Goal: Obtain resource: Download file/media

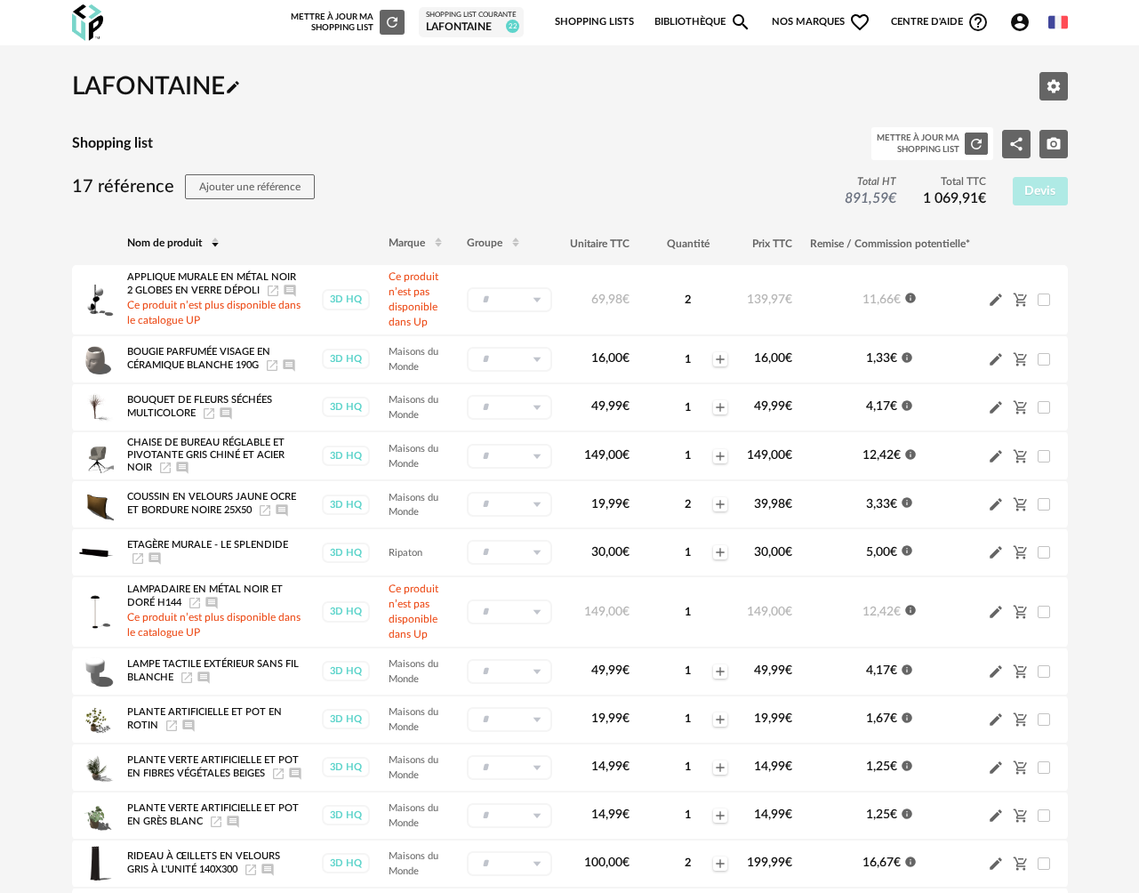
scroll to position [80, 0]
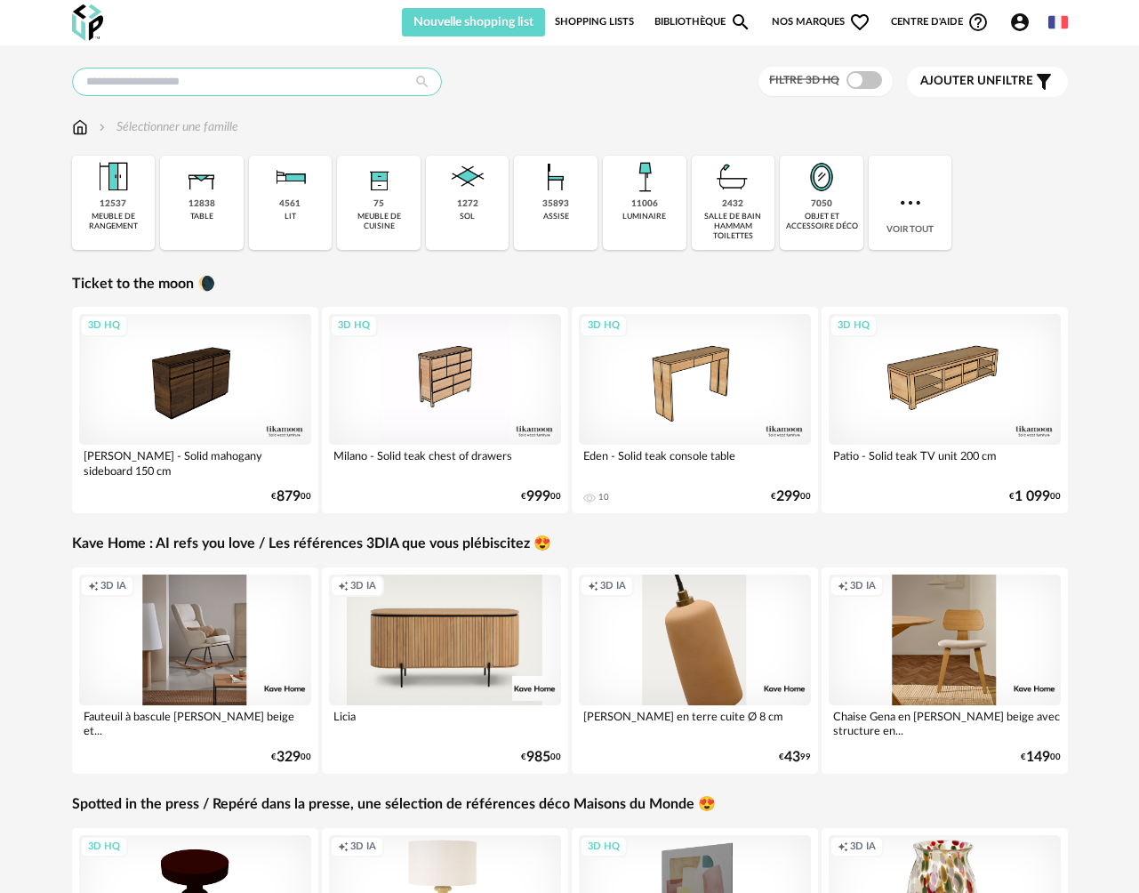
click at [167, 85] on input "text" at bounding box center [257, 82] width 370 height 28
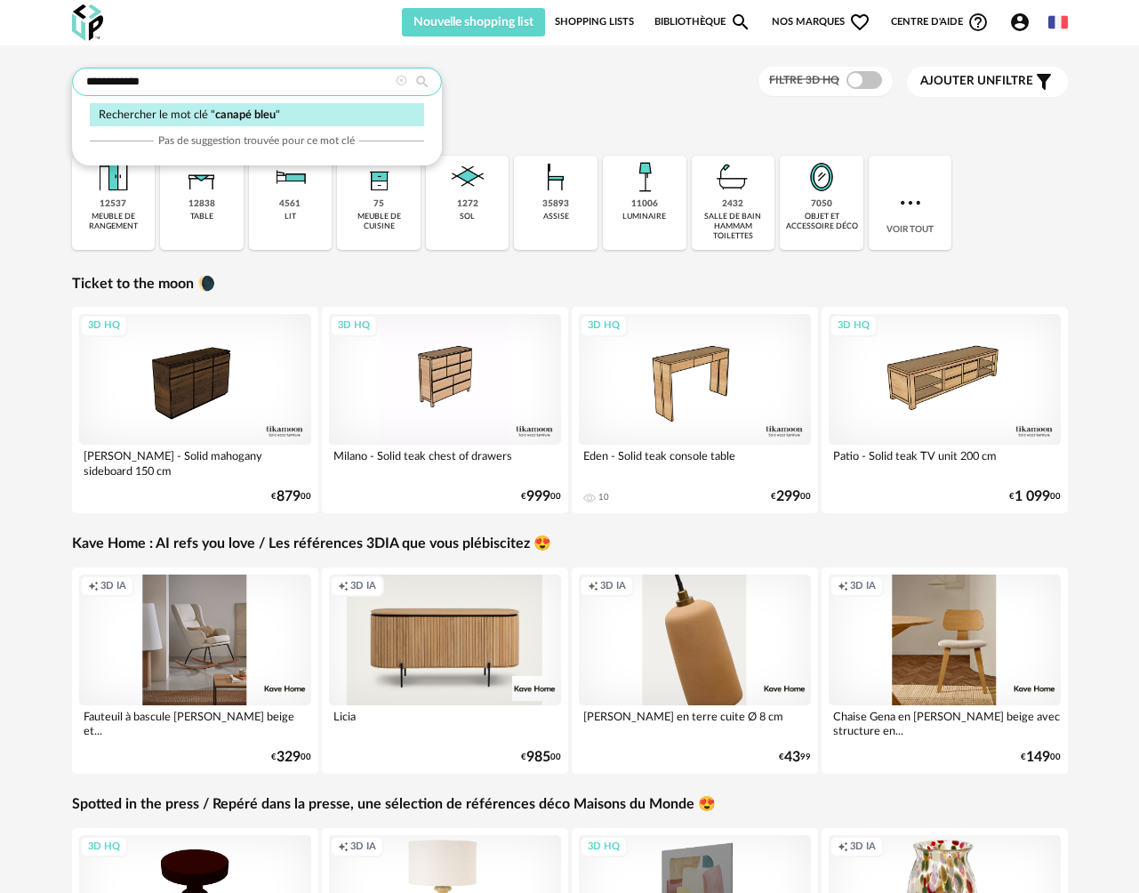
type input "**********"
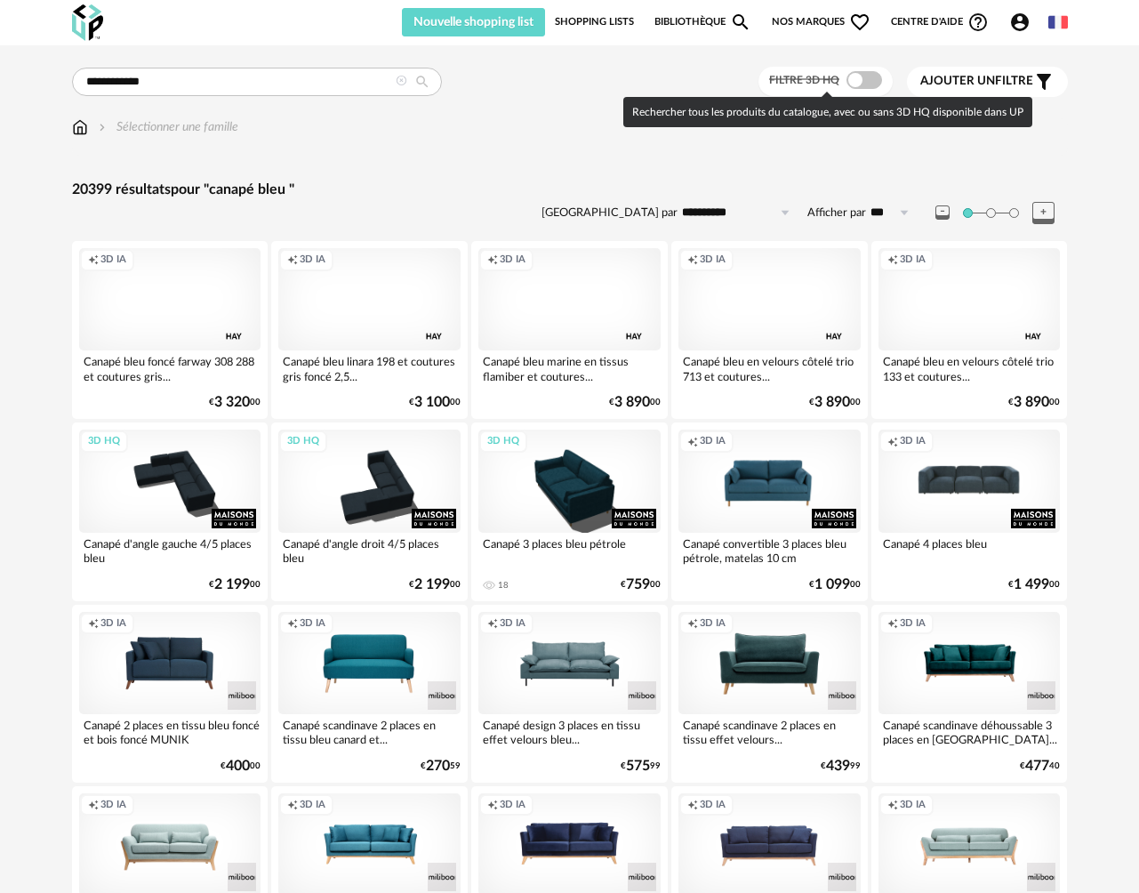
click at [863, 84] on span at bounding box center [865, 80] width 36 height 18
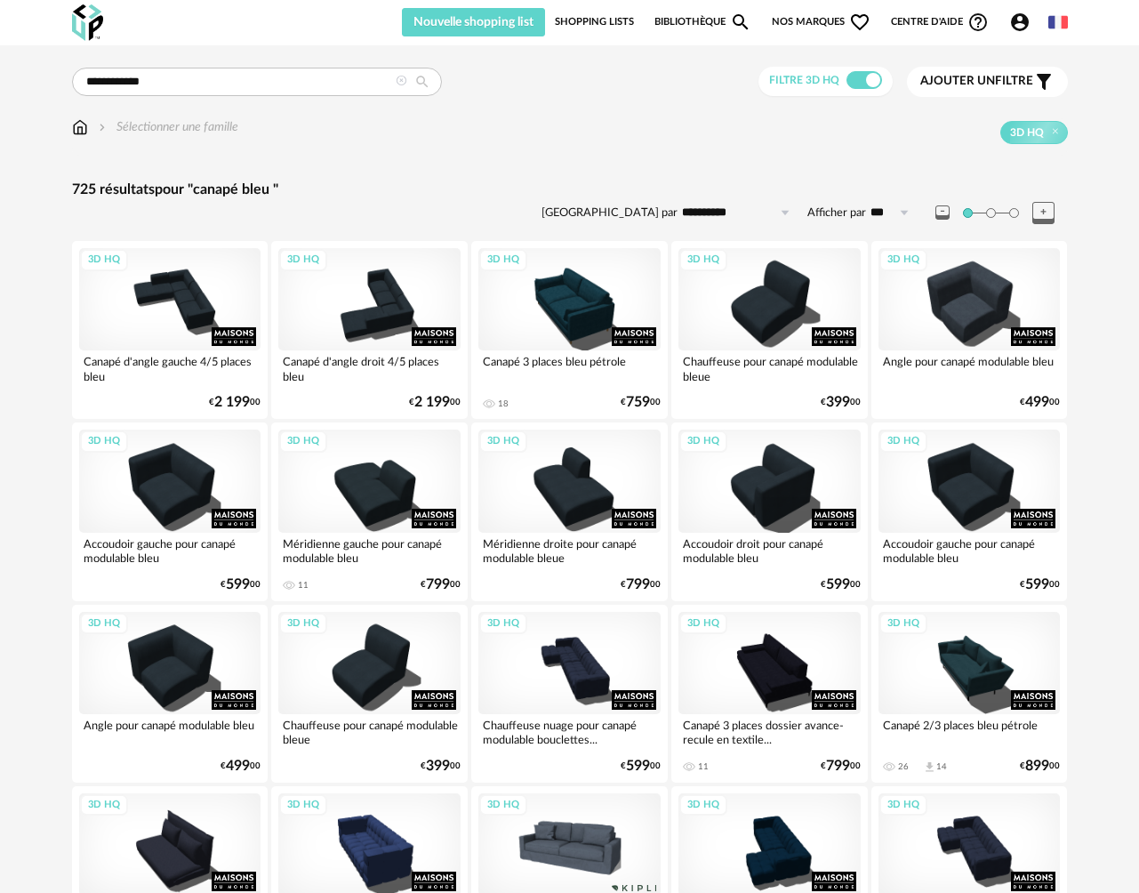
click at [723, 207] on input "**********" at bounding box center [739, 212] width 123 height 28
click at [733, 292] on span "Prix croissant" at bounding box center [738, 289] width 85 height 14
type input "**********"
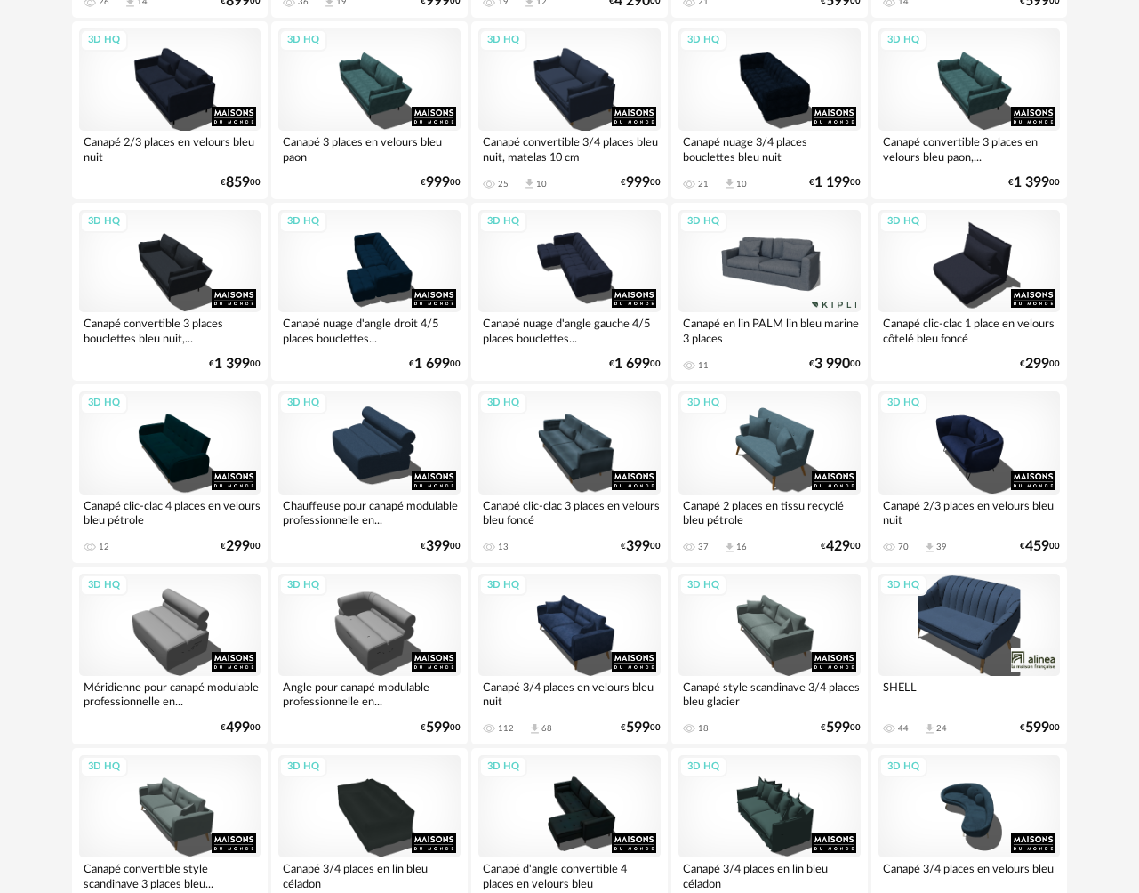
scroll to position [959, 0]
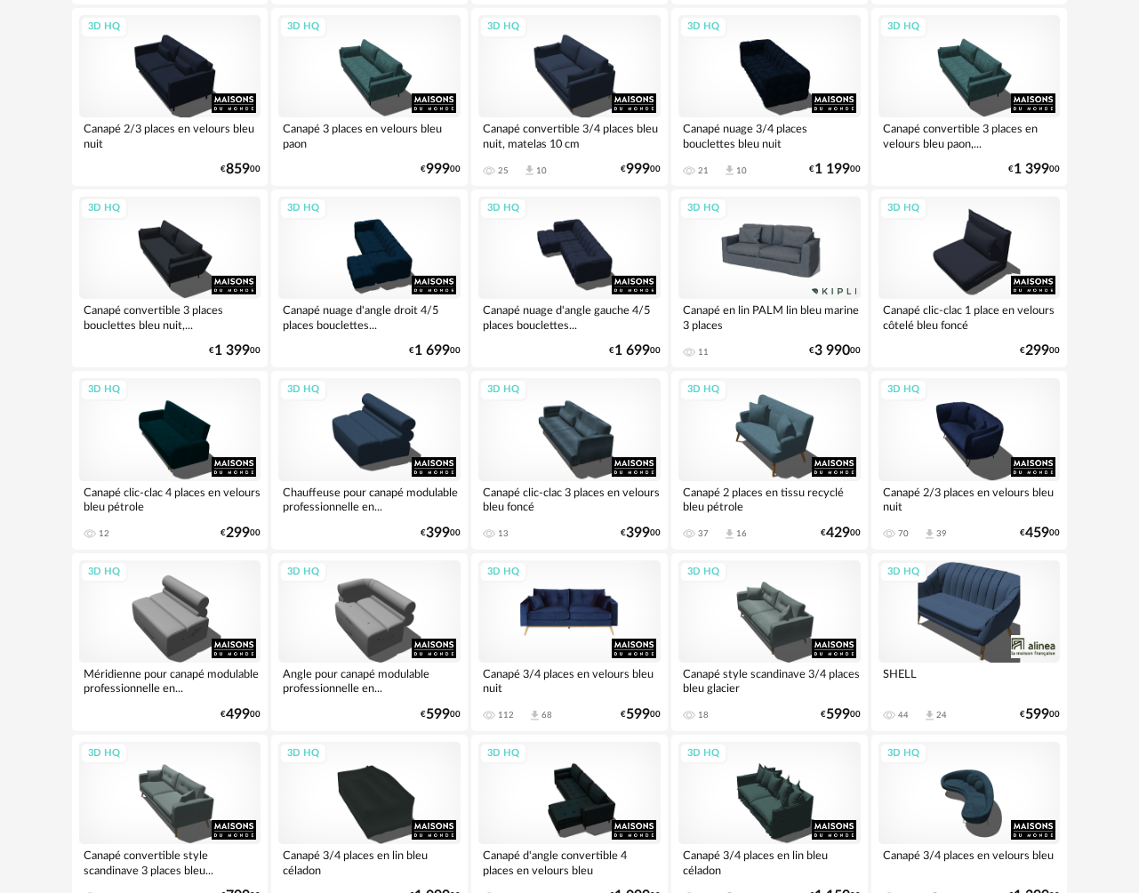
click at [590, 614] on div "3D HQ" at bounding box center [569, 611] width 182 height 102
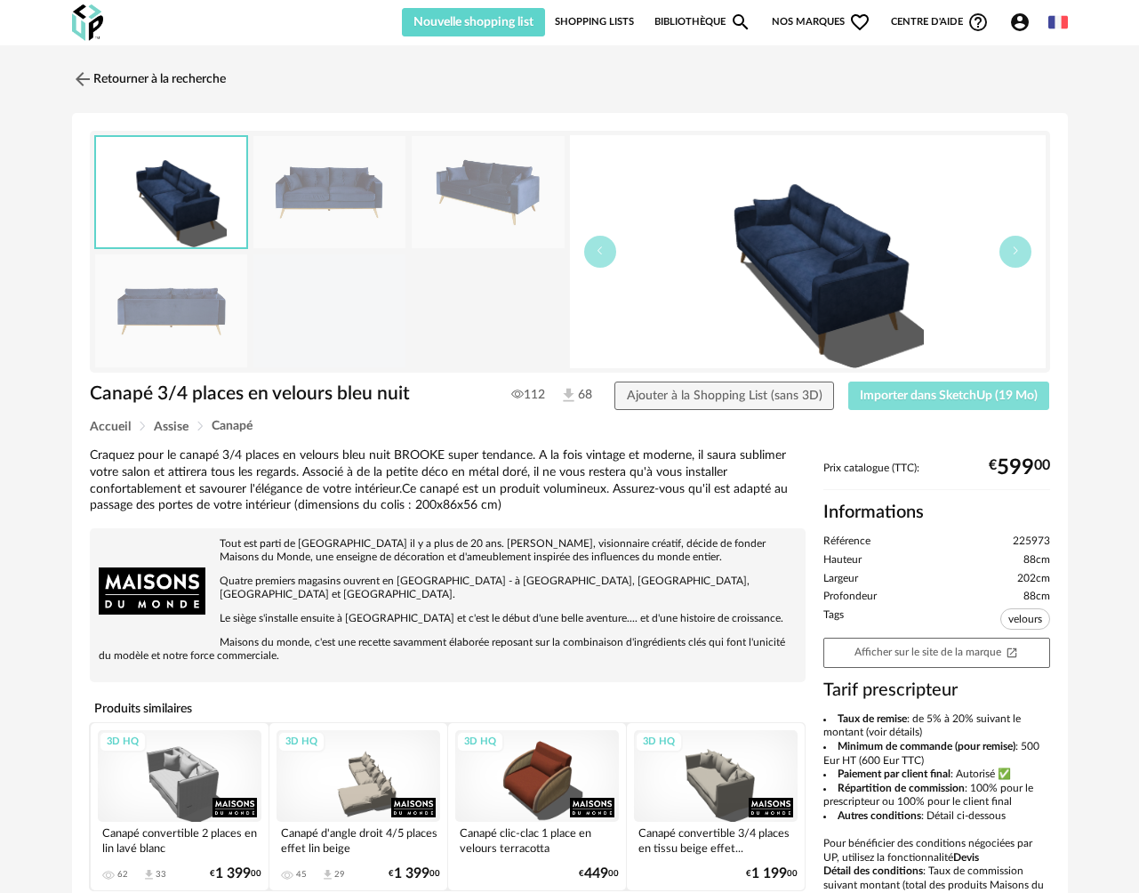
click at [936, 397] on span "Importer dans SketchUp (19 Mo)" at bounding box center [949, 395] width 178 height 12
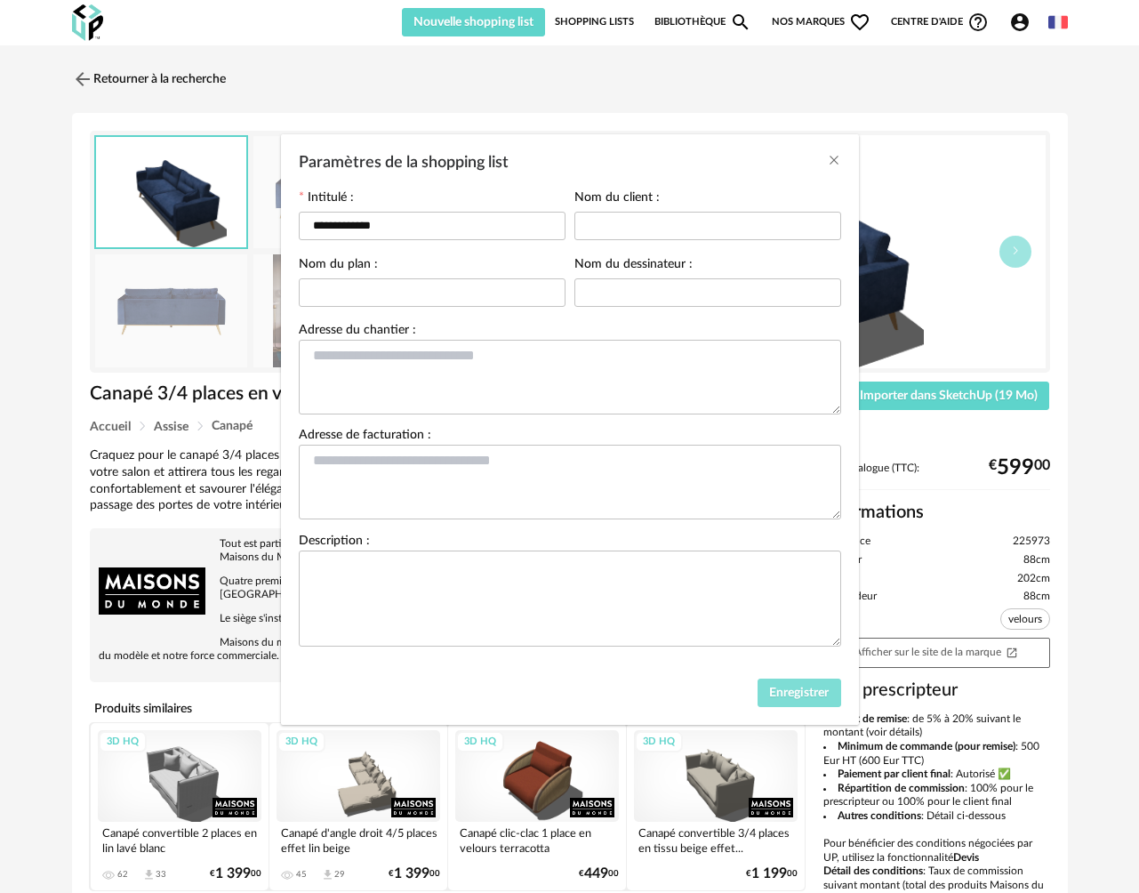
click at [815, 697] on span "Enregistrer" at bounding box center [799, 692] width 60 height 12
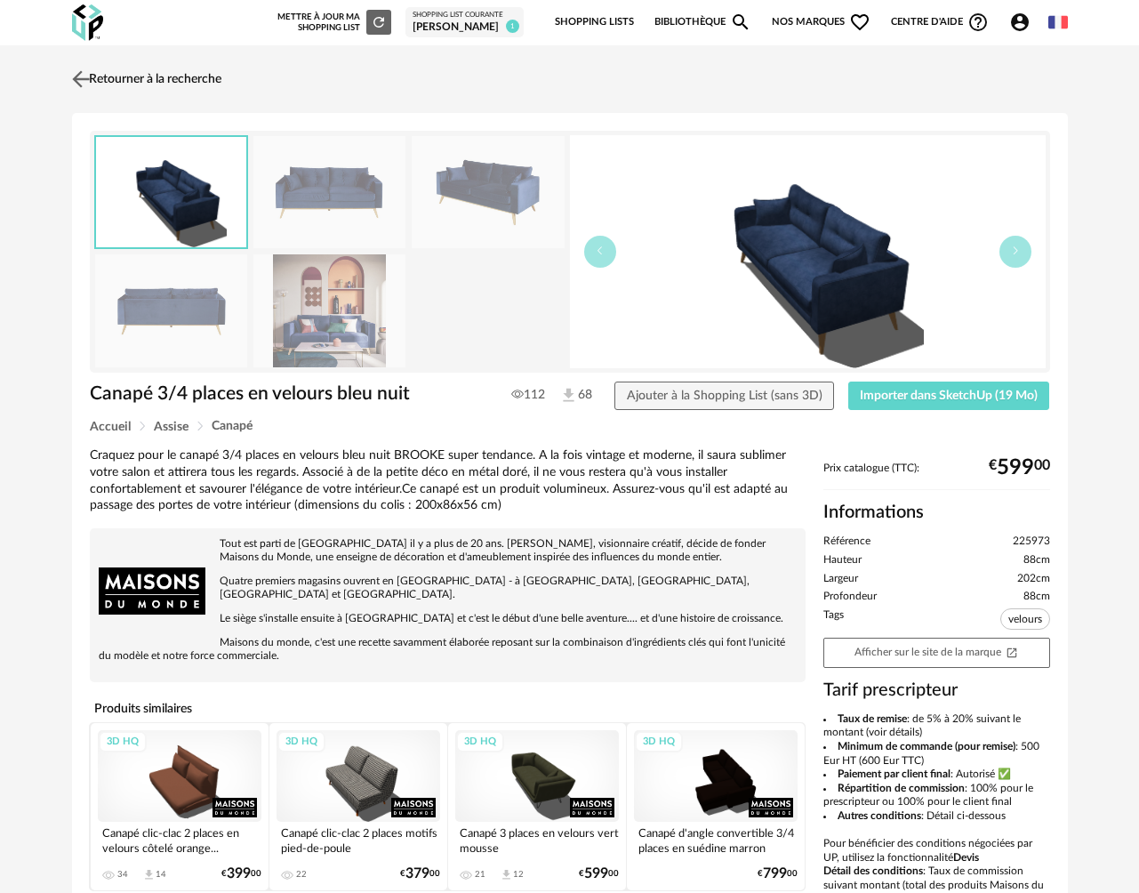
click at [108, 76] on link "Retourner à la recherche" at bounding box center [145, 79] width 154 height 39
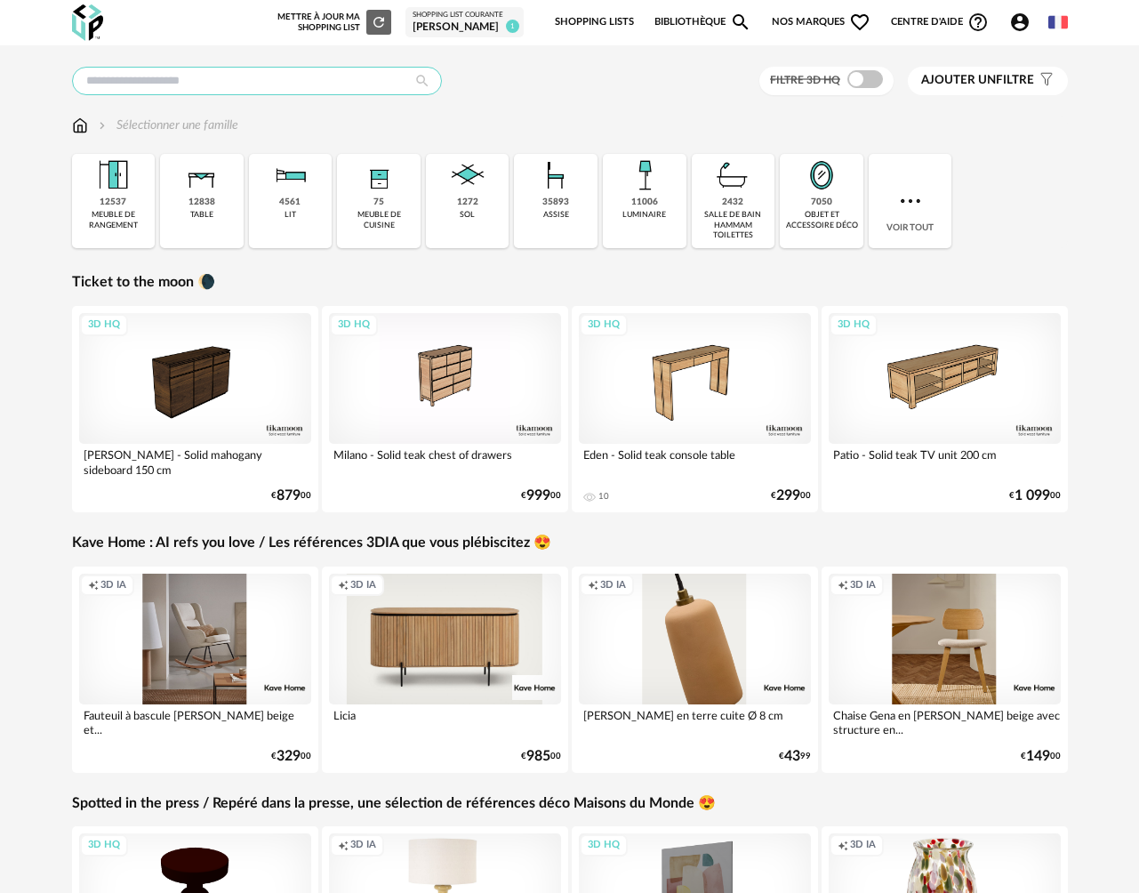
click at [138, 94] on input "text" at bounding box center [257, 81] width 370 height 28
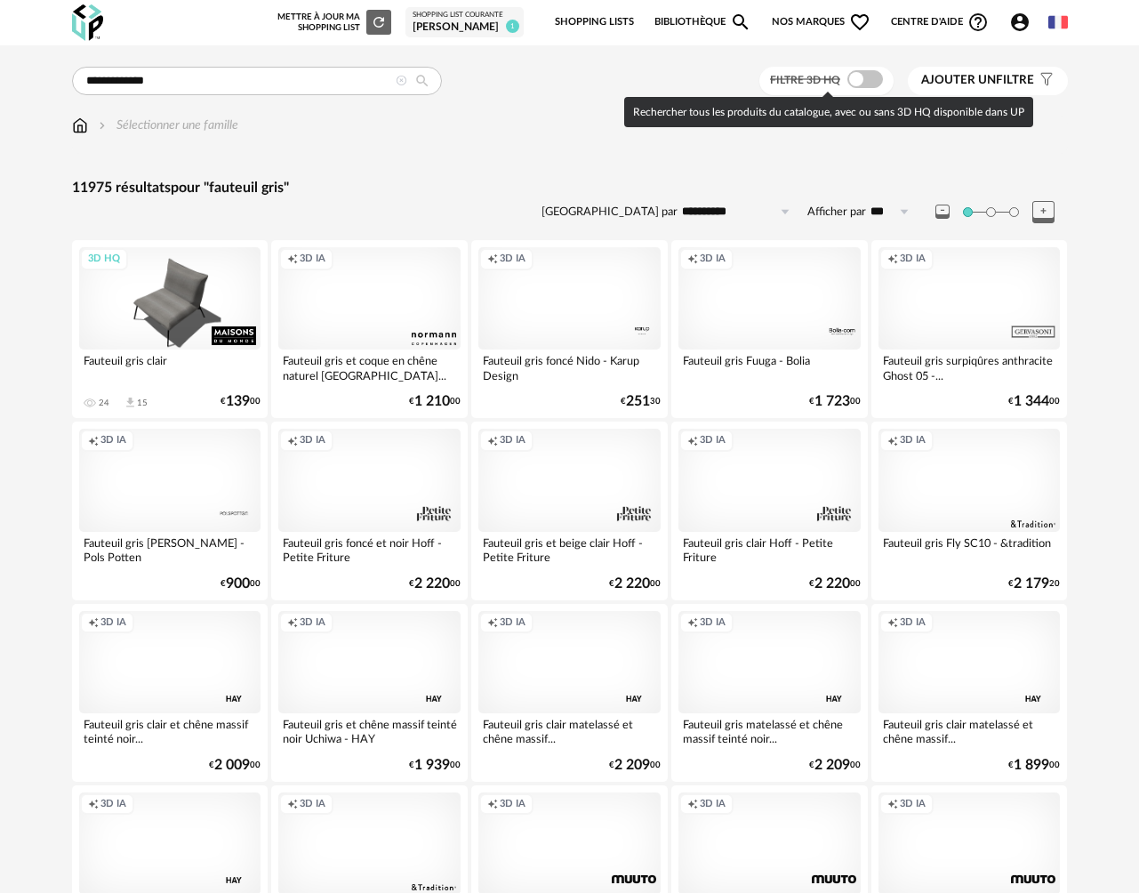
click at [867, 75] on span at bounding box center [865, 79] width 36 height 18
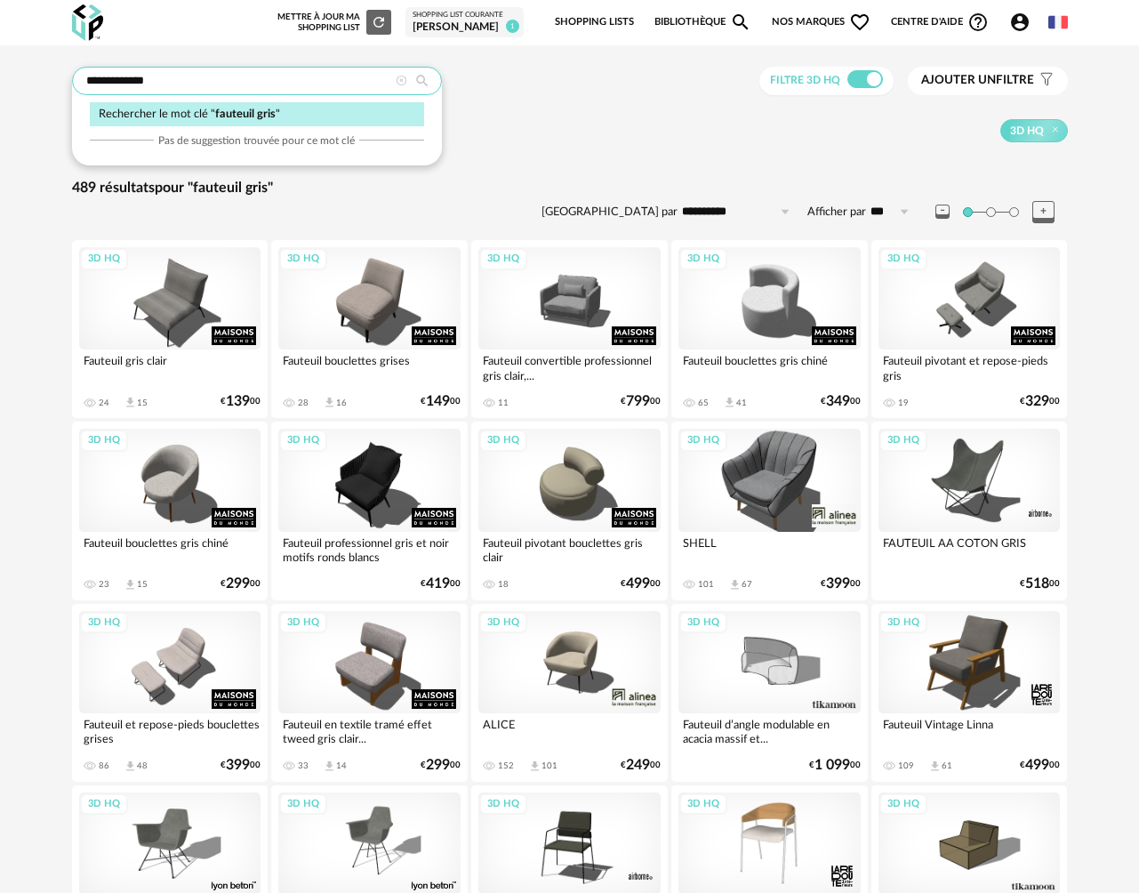
click at [192, 76] on input "**********" at bounding box center [257, 81] width 370 height 28
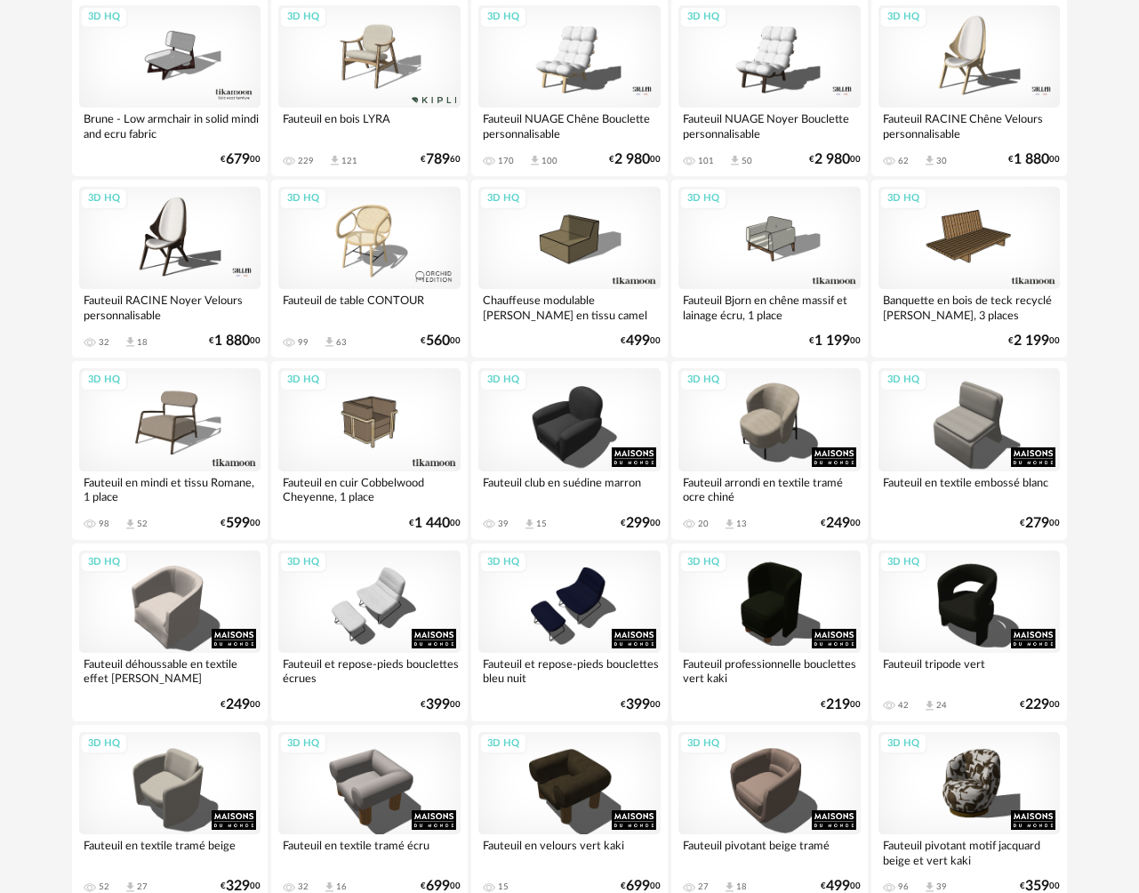
scroll to position [3091, 0]
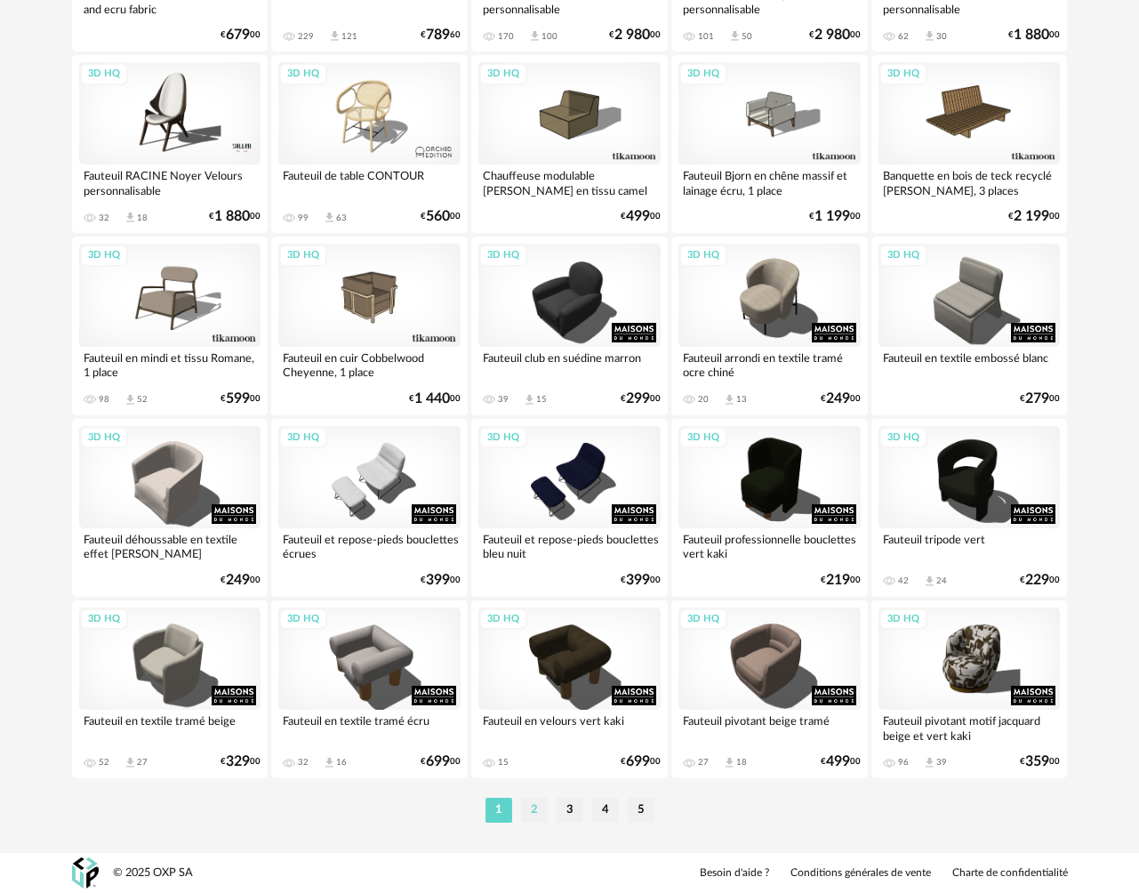
click at [534, 810] on li "2" at bounding box center [534, 810] width 27 height 25
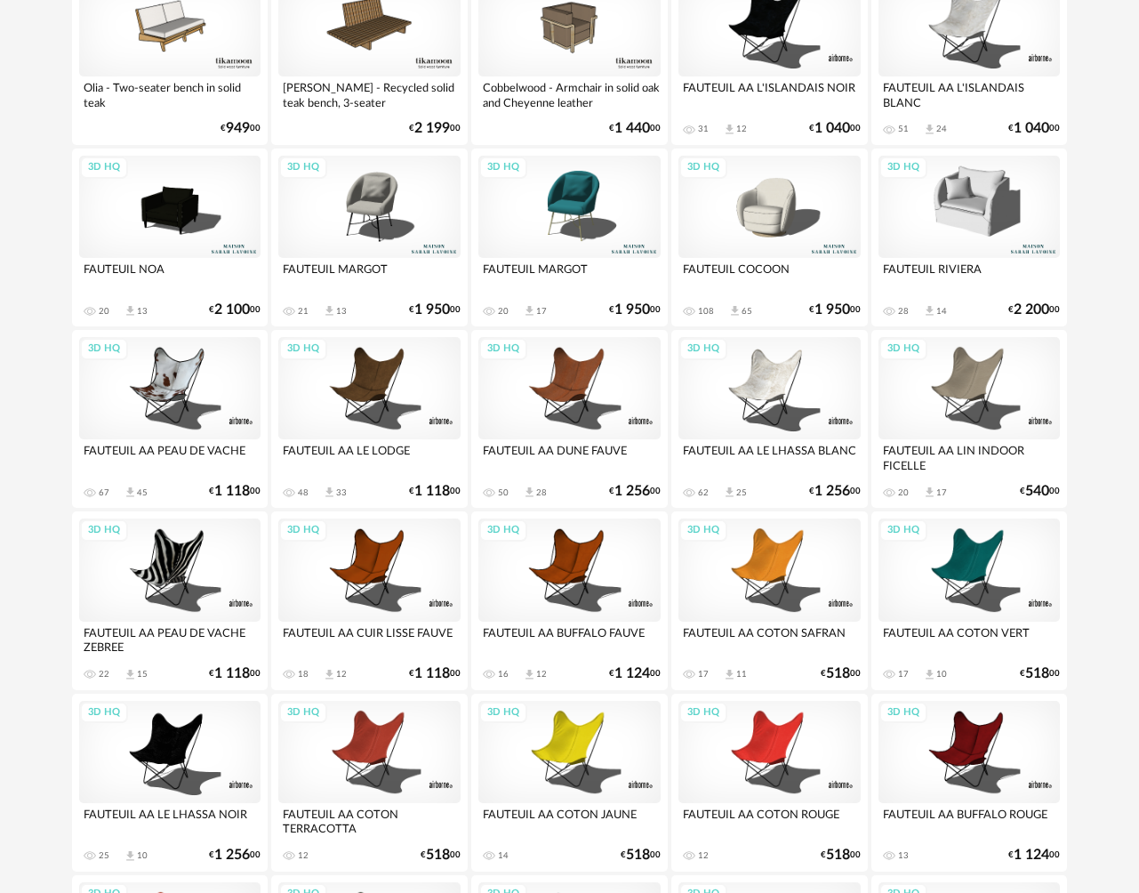
scroll to position [3091, 0]
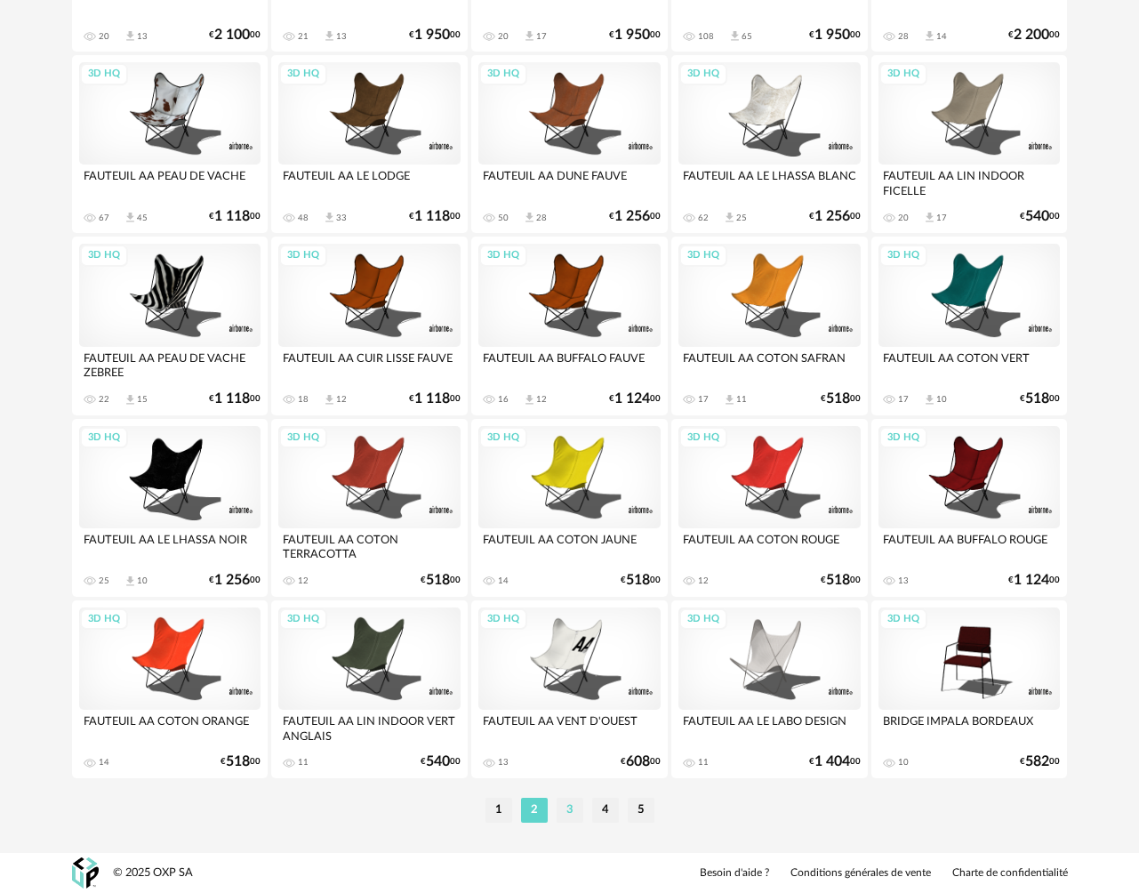
click at [569, 811] on li "3" at bounding box center [570, 810] width 27 height 25
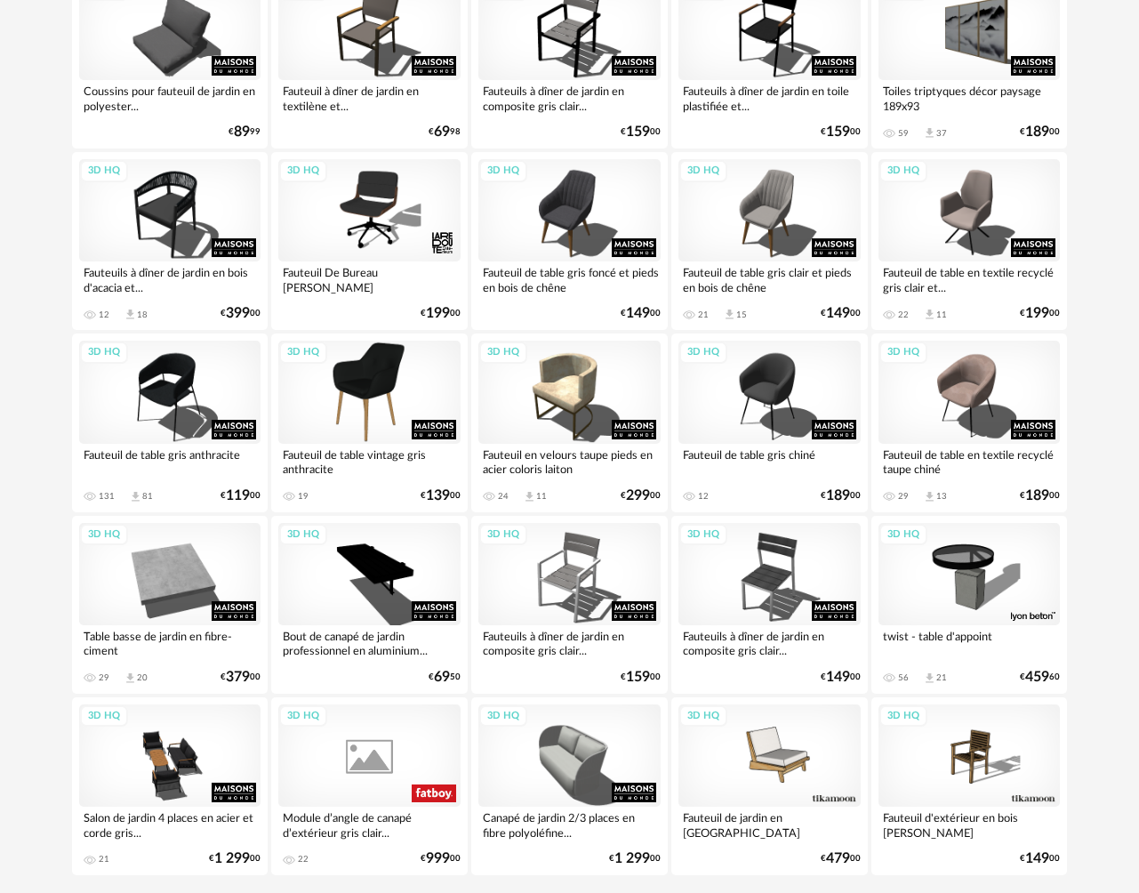
scroll to position [3049, 0]
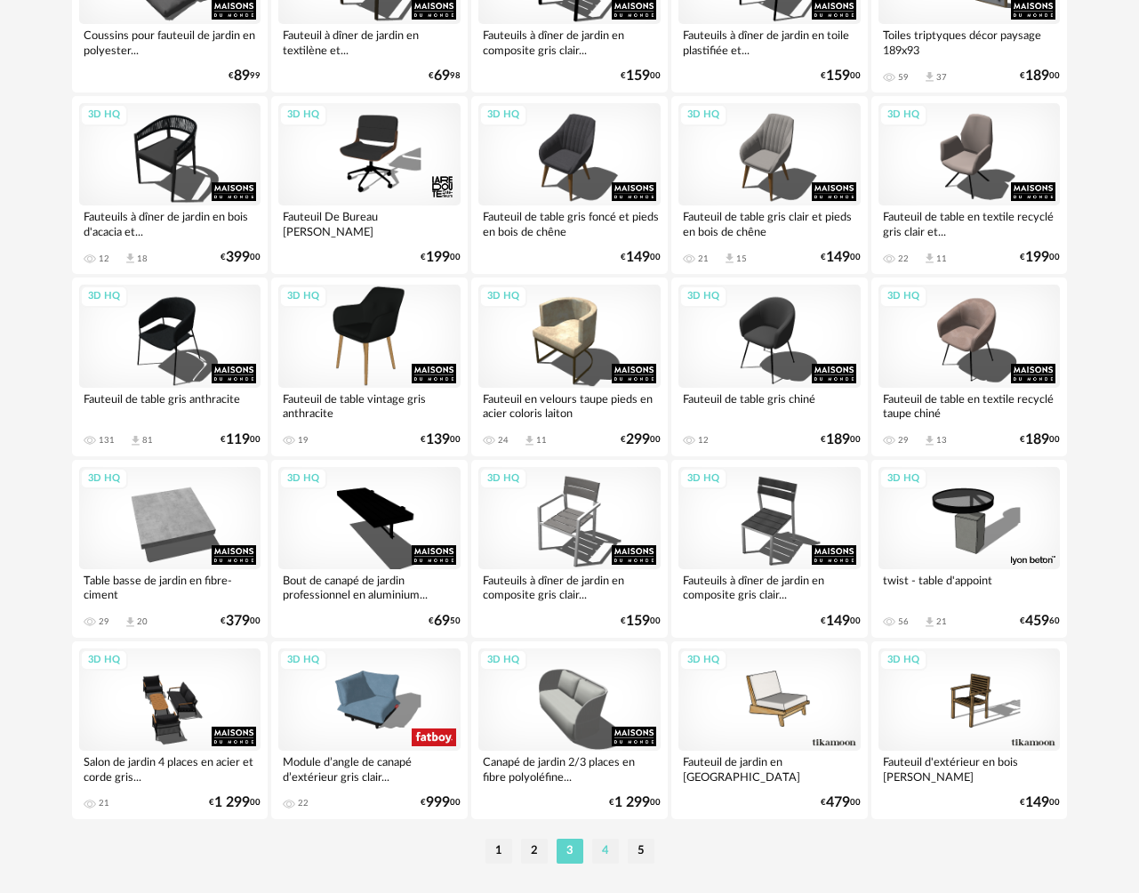
click at [606, 863] on li "4" at bounding box center [605, 851] width 27 height 25
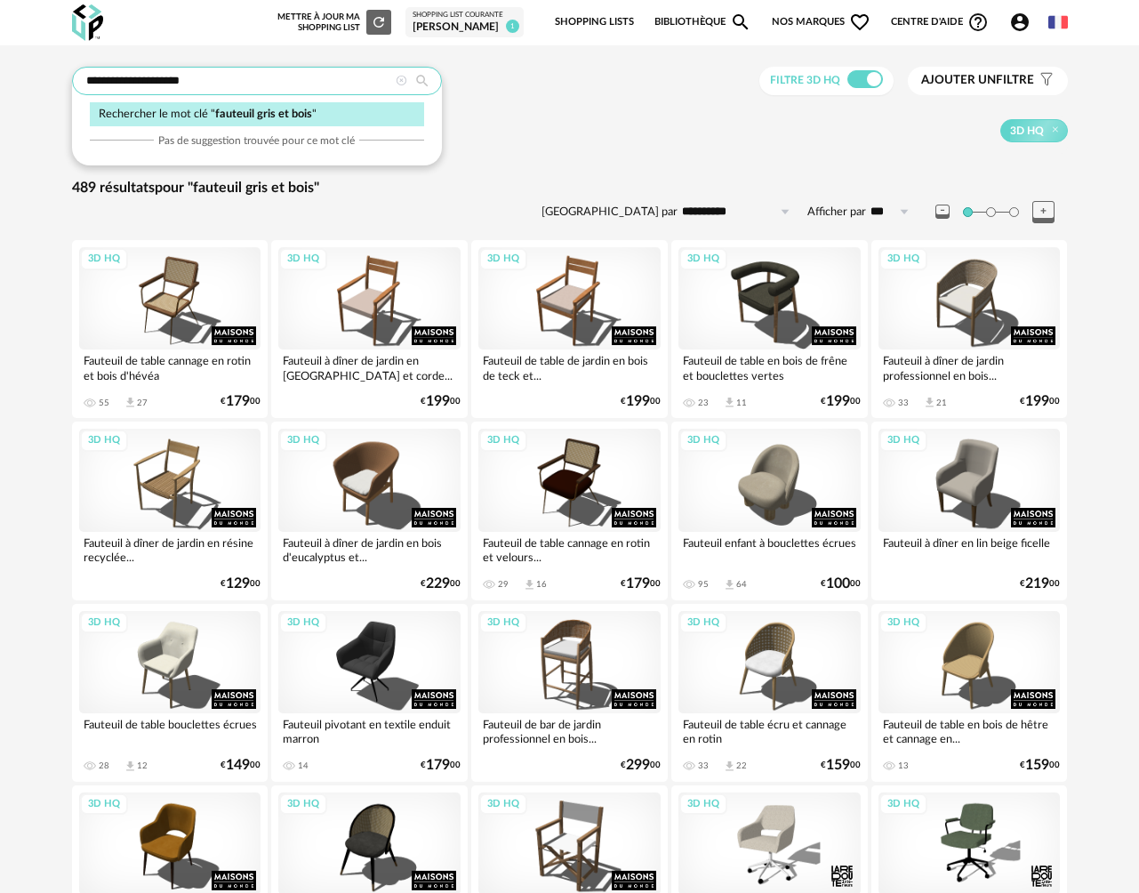
click at [157, 84] on input "**********" at bounding box center [257, 81] width 370 height 28
type input "**********"
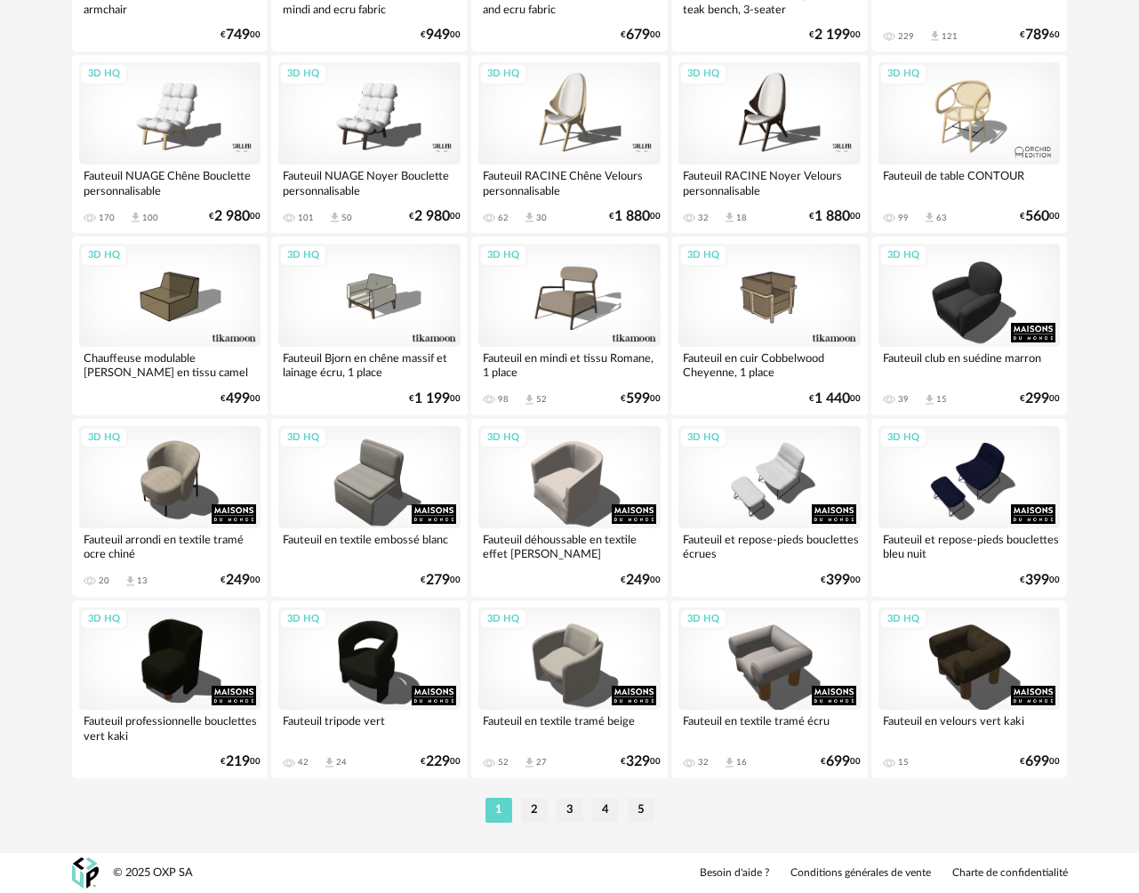
scroll to position [3089, 0]
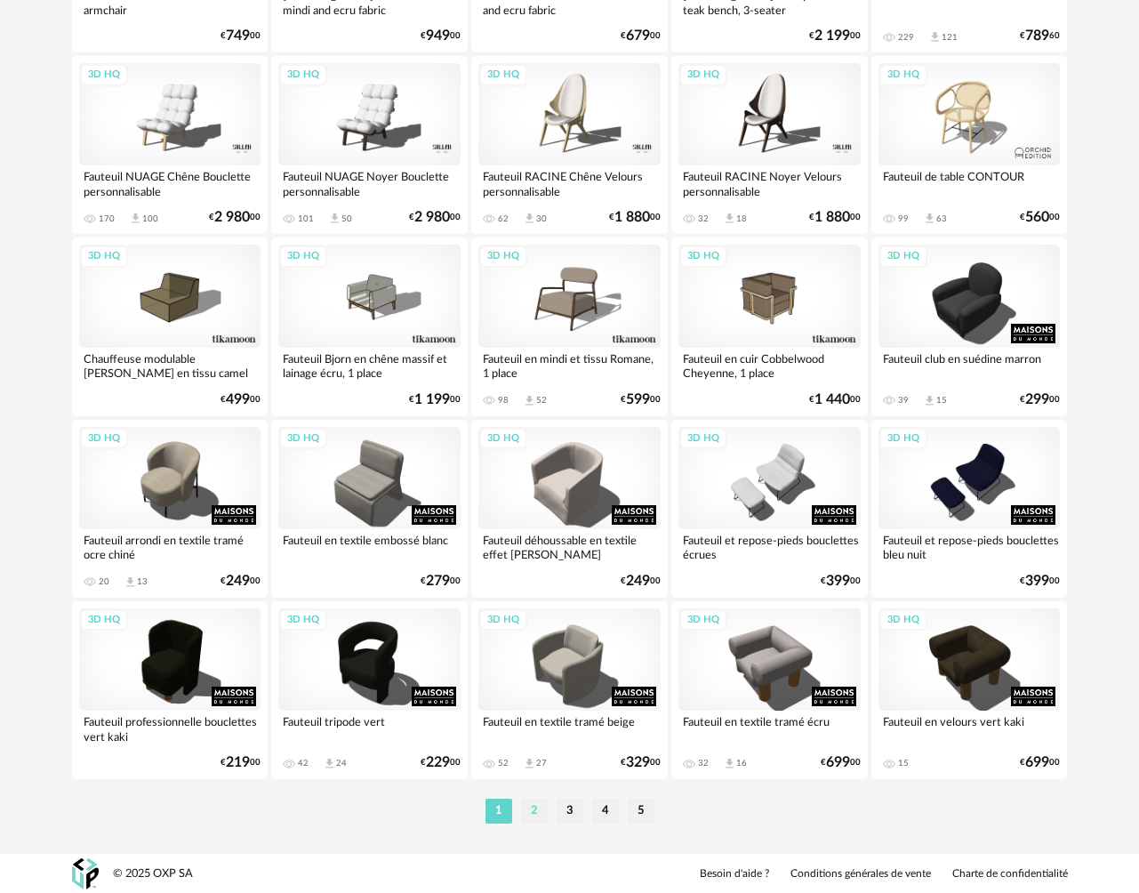
click at [531, 817] on li "2" at bounding box center [534, 811] width 27 height 25
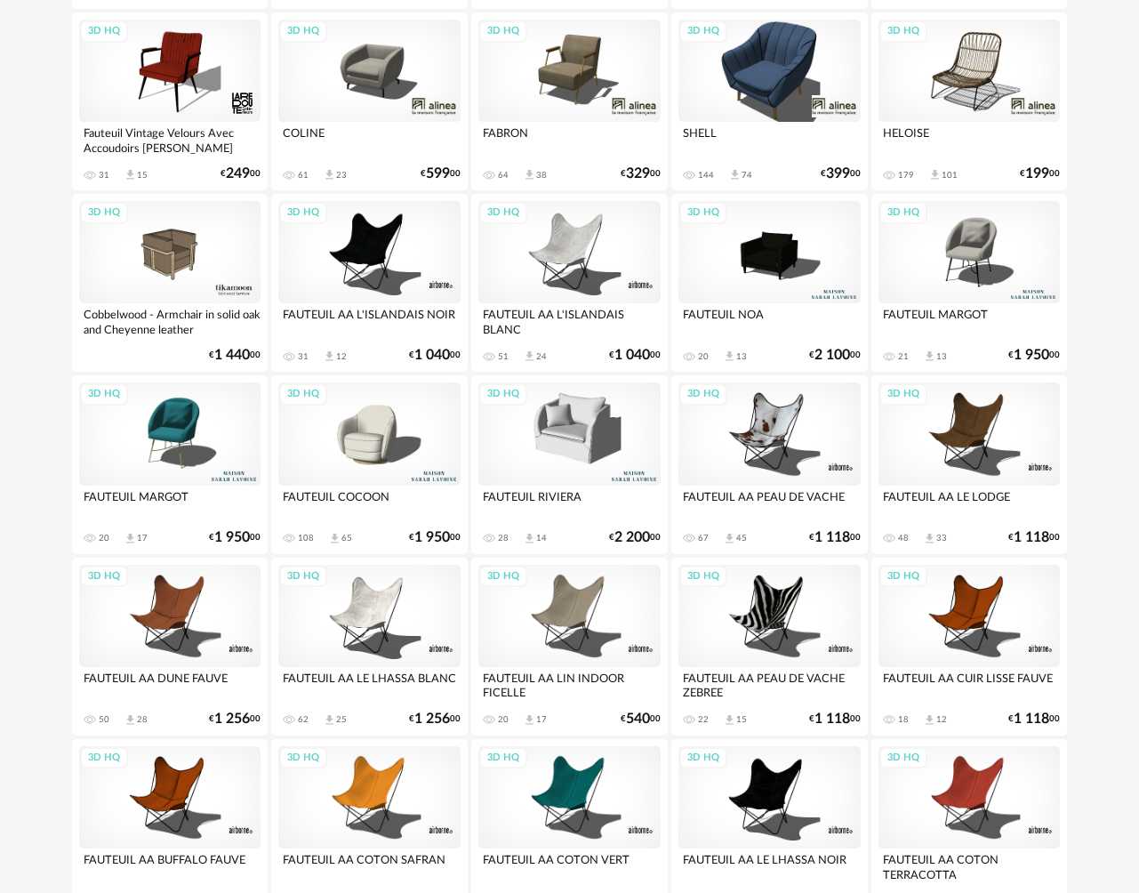
scroll to position [3091, 0]
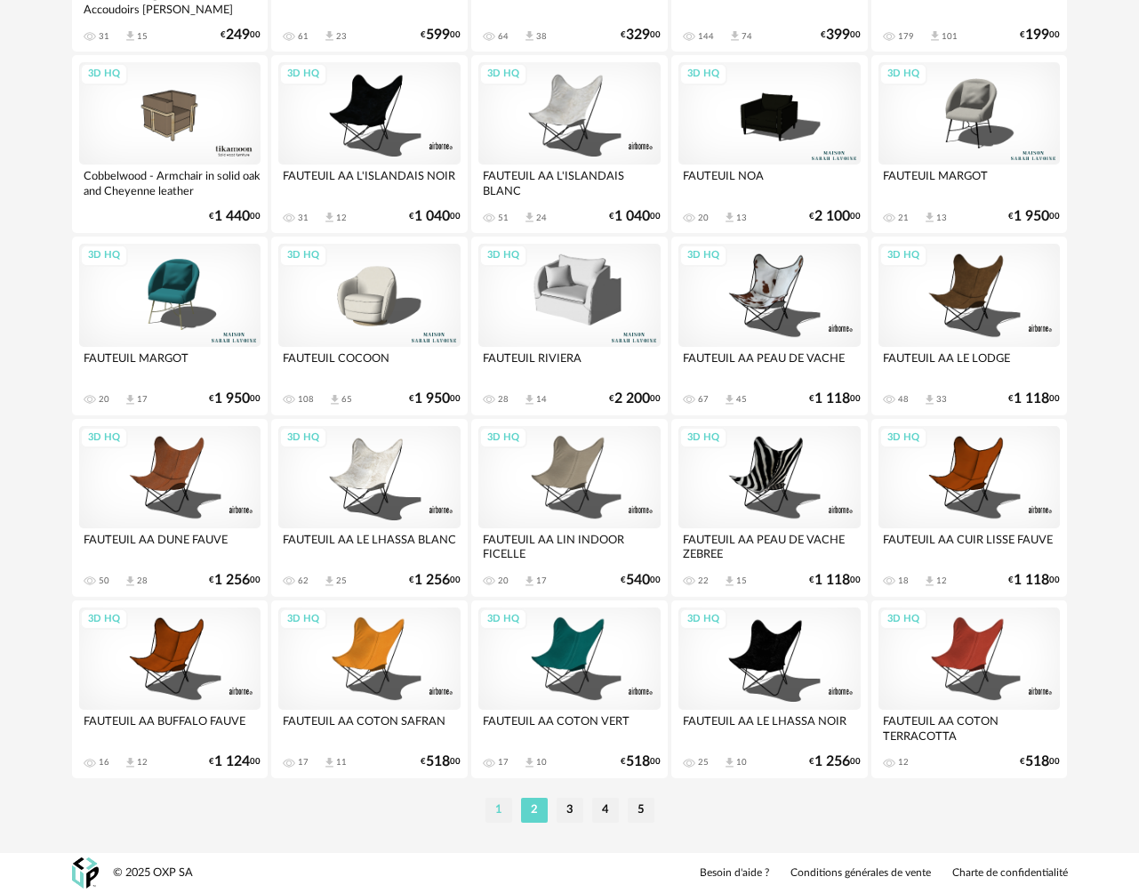
click at [498, 813] on li "1" at bounding box center [499, 810] width 27 height 25
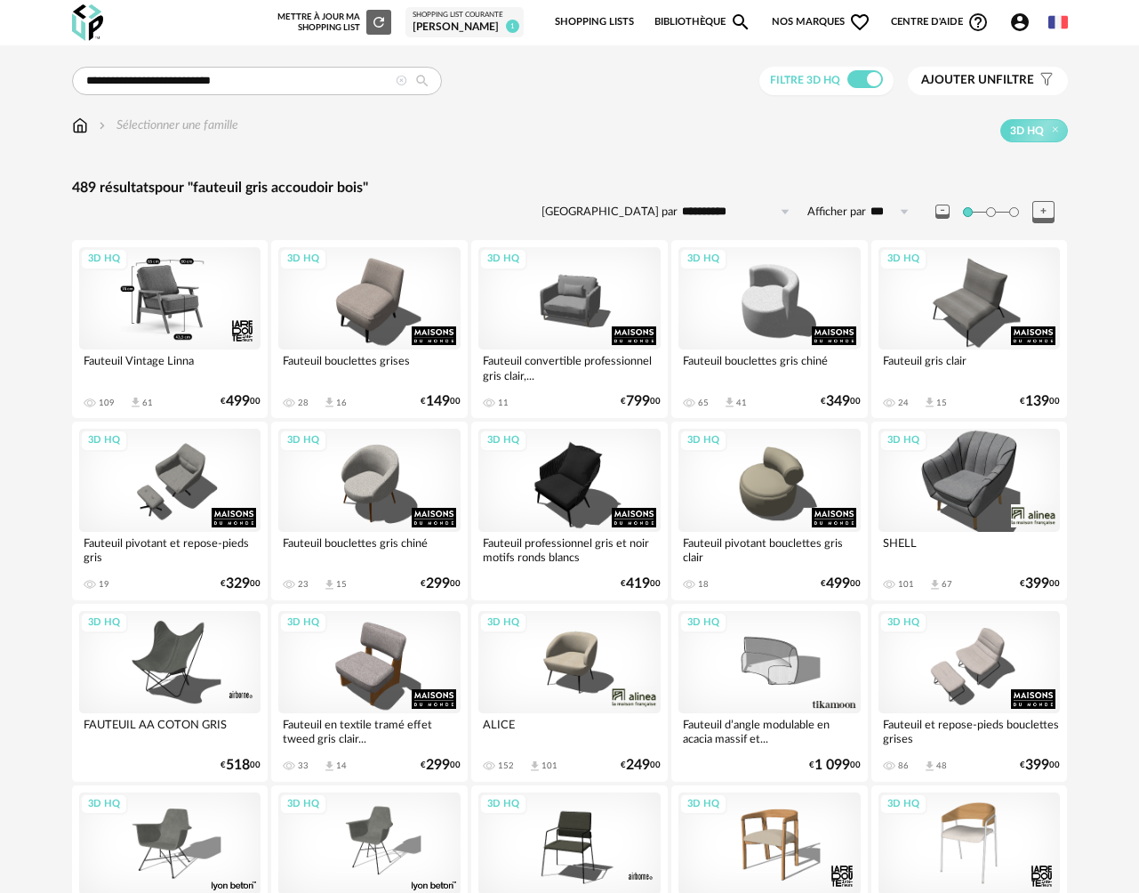
click at [156, 312] on div "3D HQ" at bounding box center [170, 298] width 182 height 102
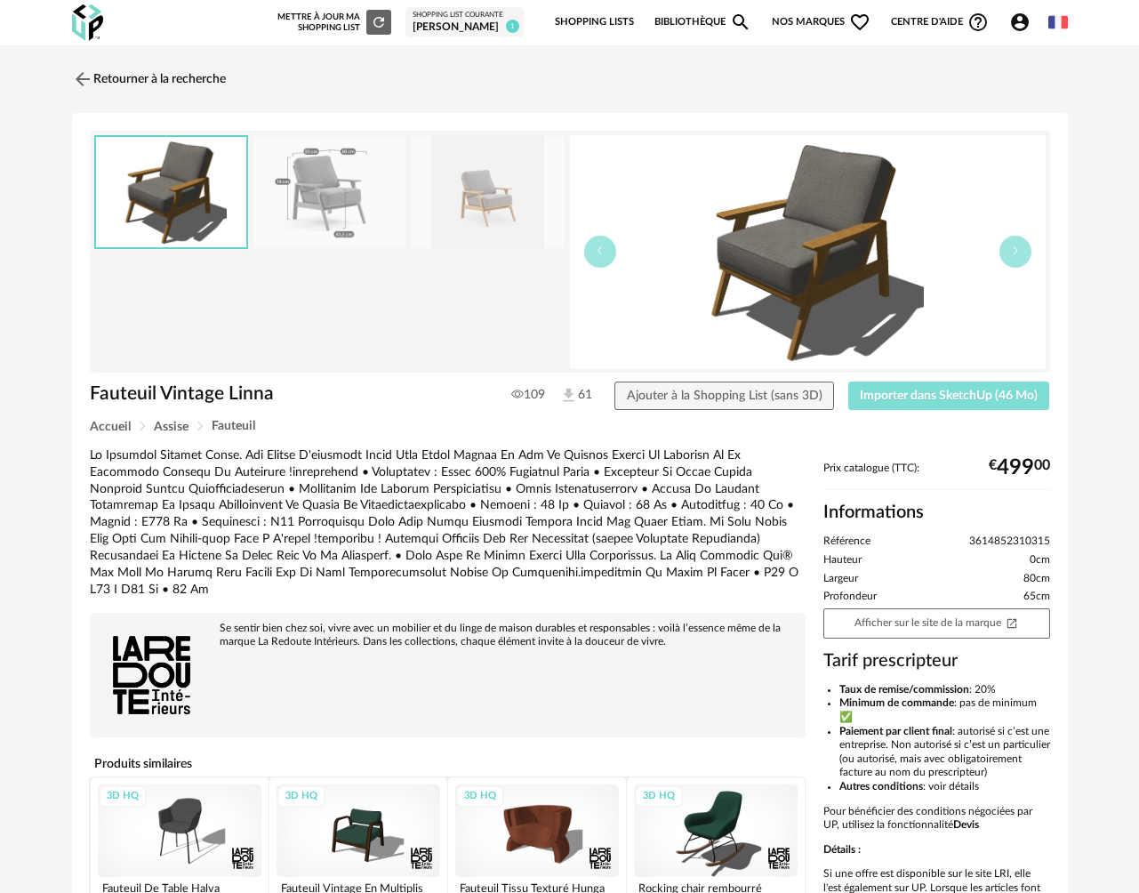
click at [928, 400] on span "Importer dans SketchUp (46 Mo)" at bounding box center [949, 395] width 178 height 12
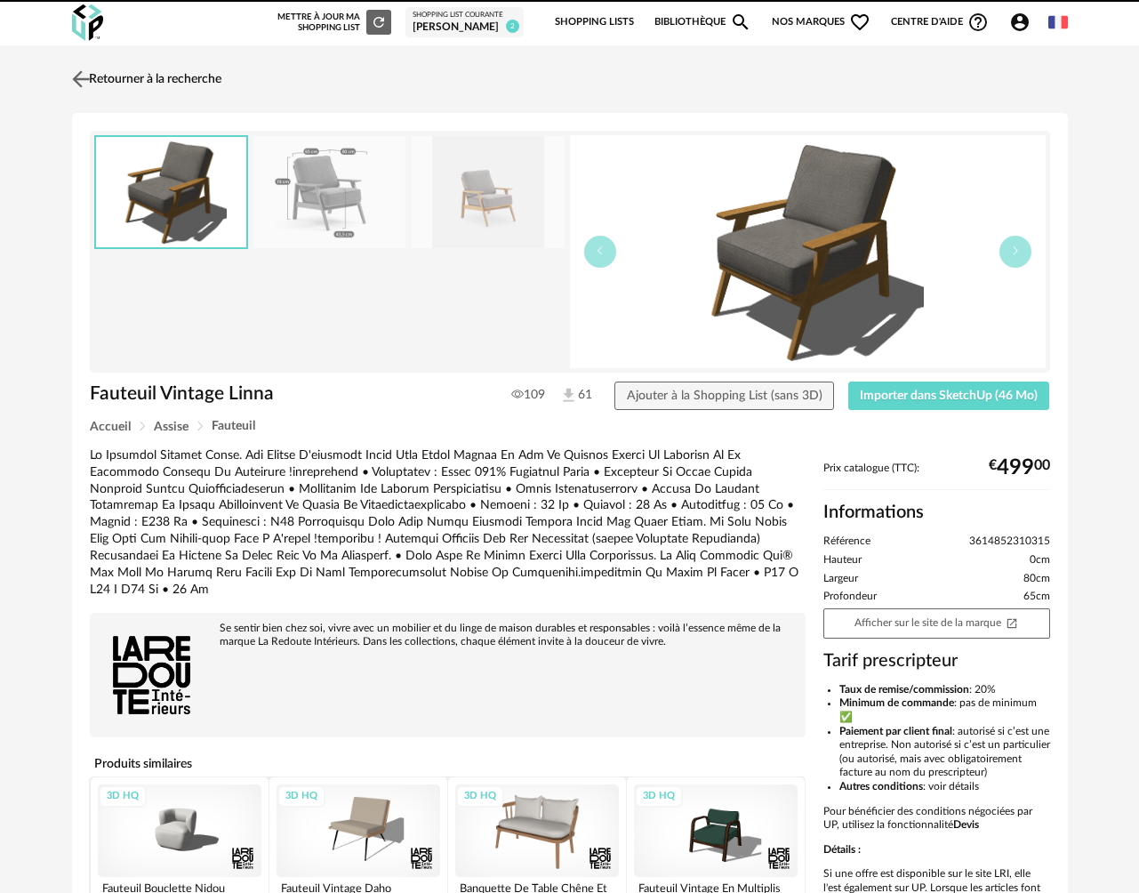
click at [116, 79] on link "Retourner à la recherche" at bounding box center [145, 79] width 154 height 39
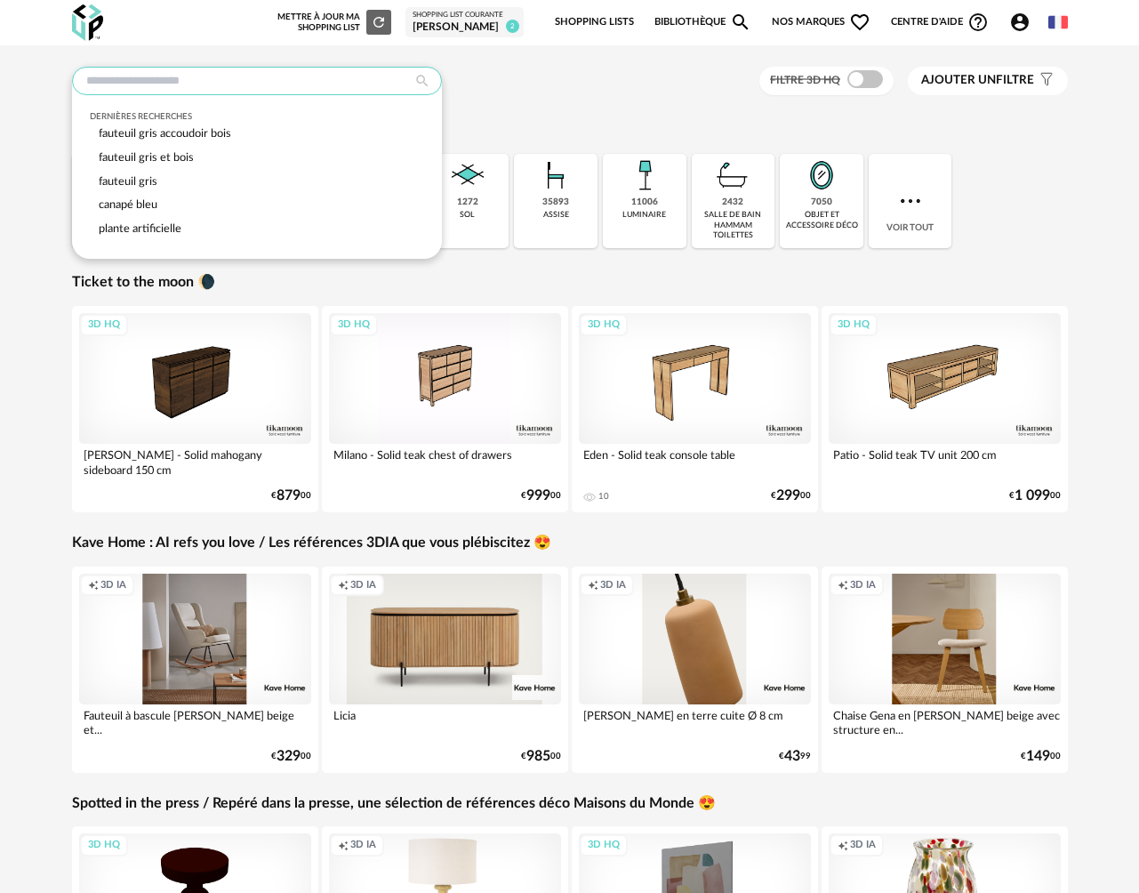
click at [130, 77] on input "text" at bounding box center [257, 81] width 370 height 28
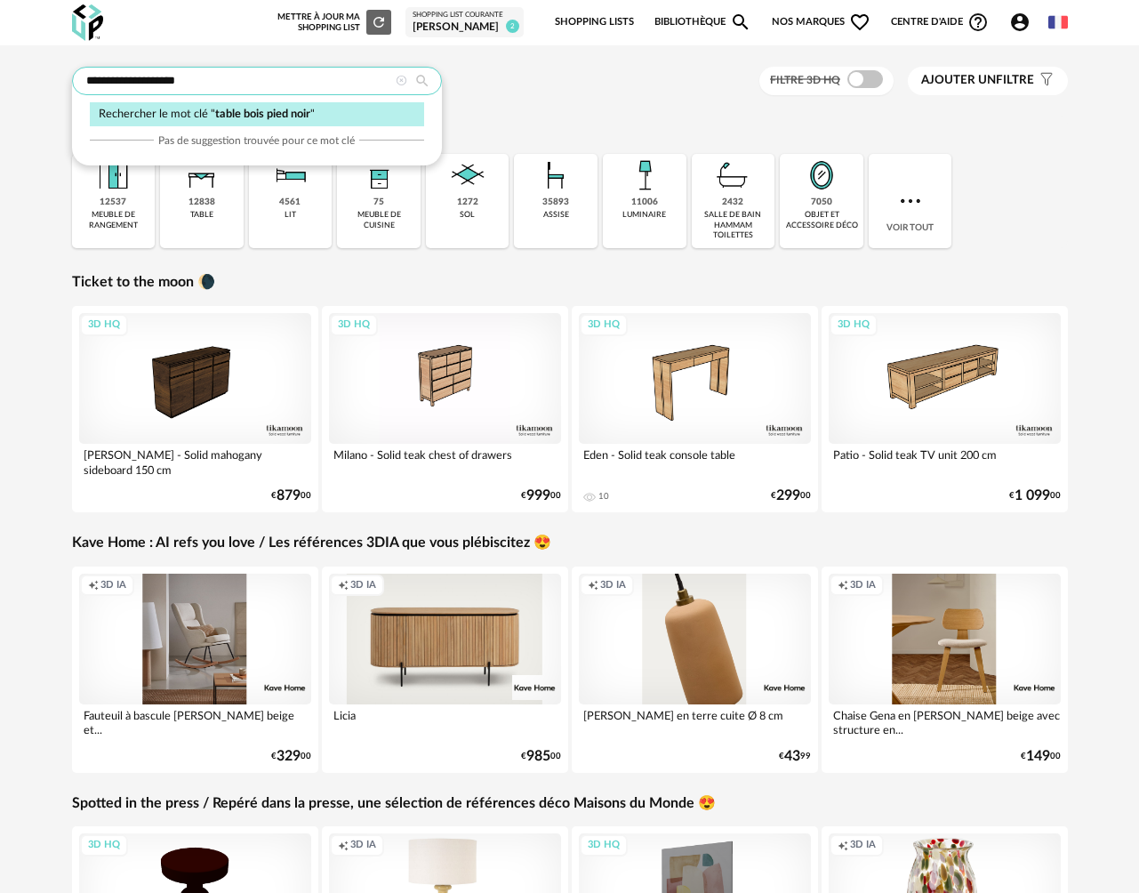
type input "**********"
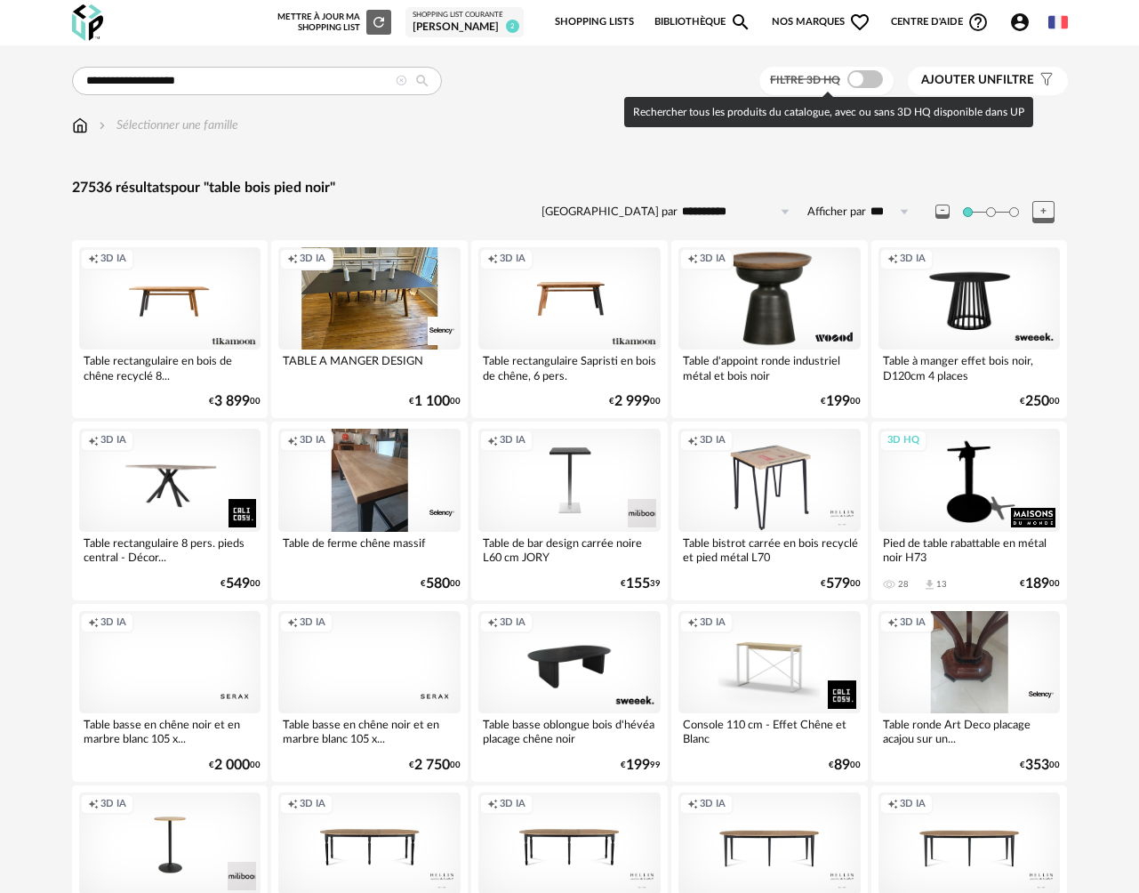
click at [892, 83] on div "Filtre 3D HQ Ajouter un filtre s Filter icon Filtrer par :" at bounding box center [913, 81] width 309 height 29
click at [869, 81] on span at bounding box center [865, 79] width 36 height 18
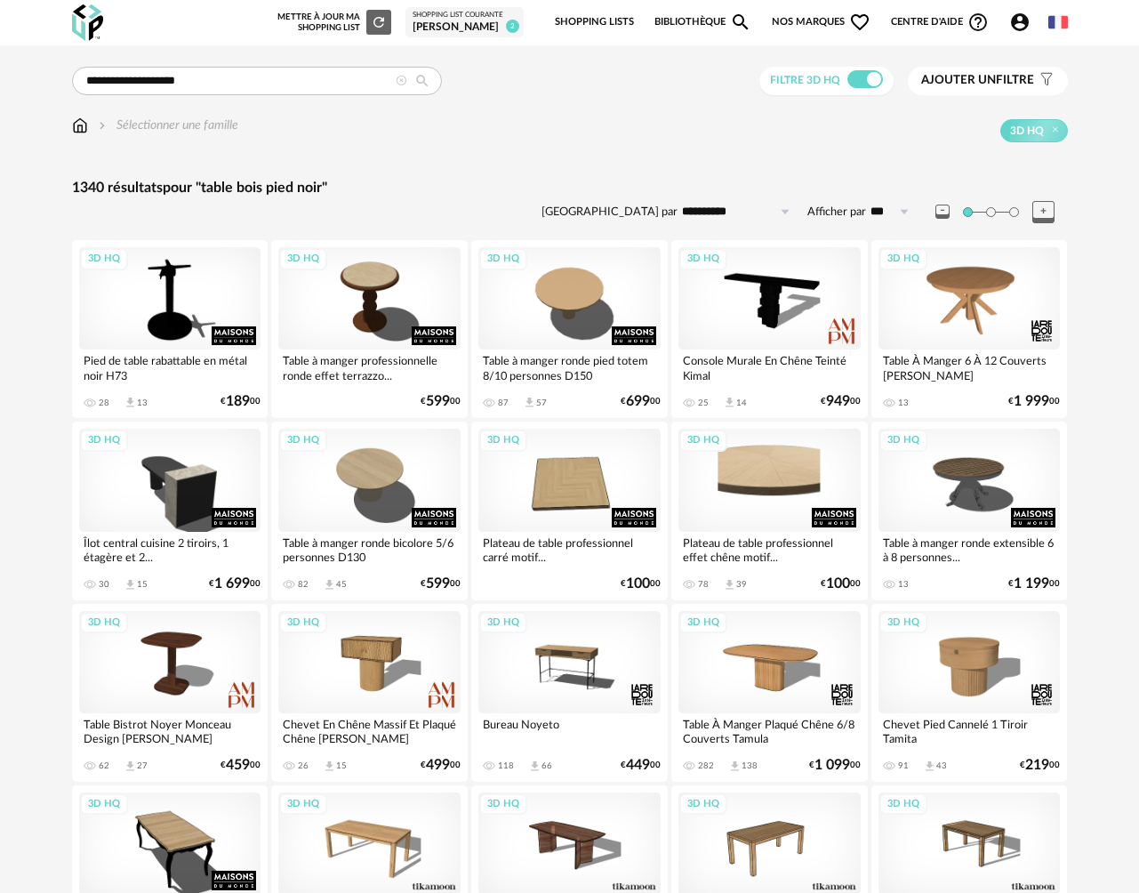
click at [79, 131] on img at bounding box center [80, 125] width 16 height 18
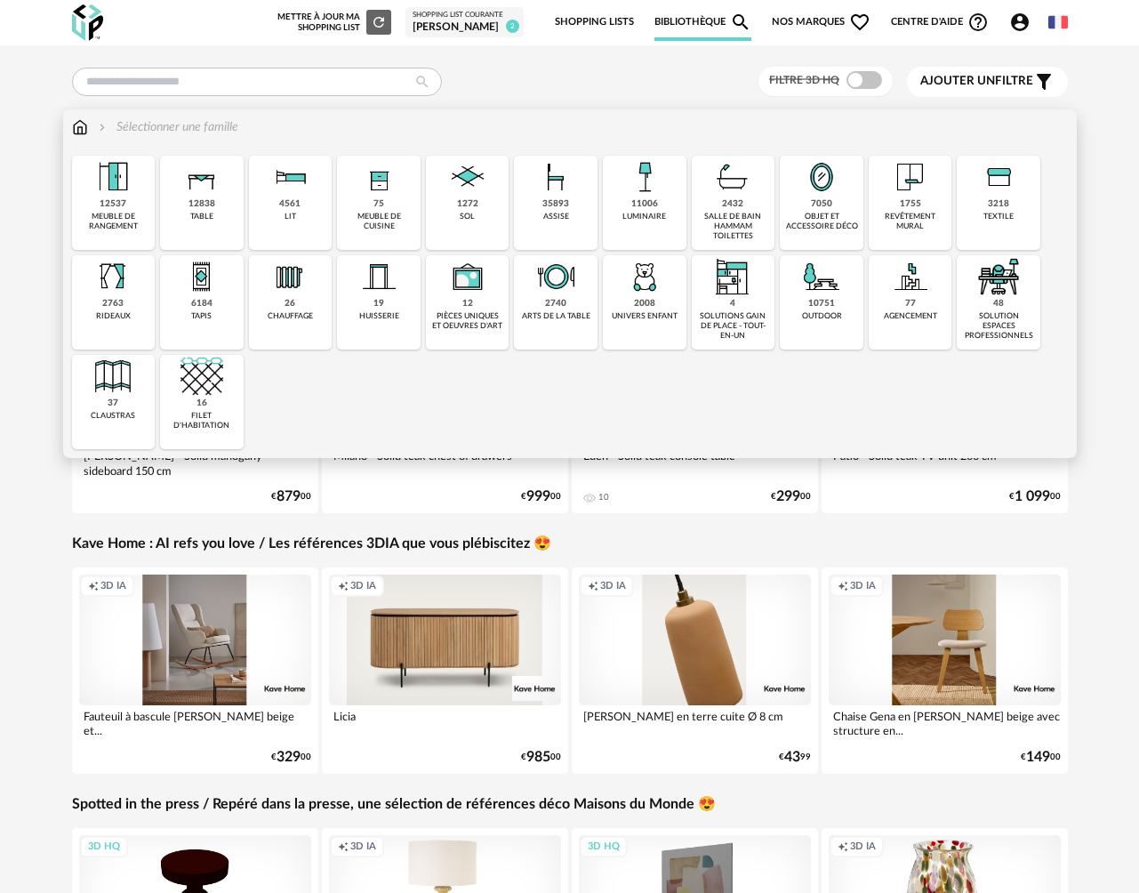
click at [198, 206] on div "12838" at bounding box center [202, 204] width 27 height 12
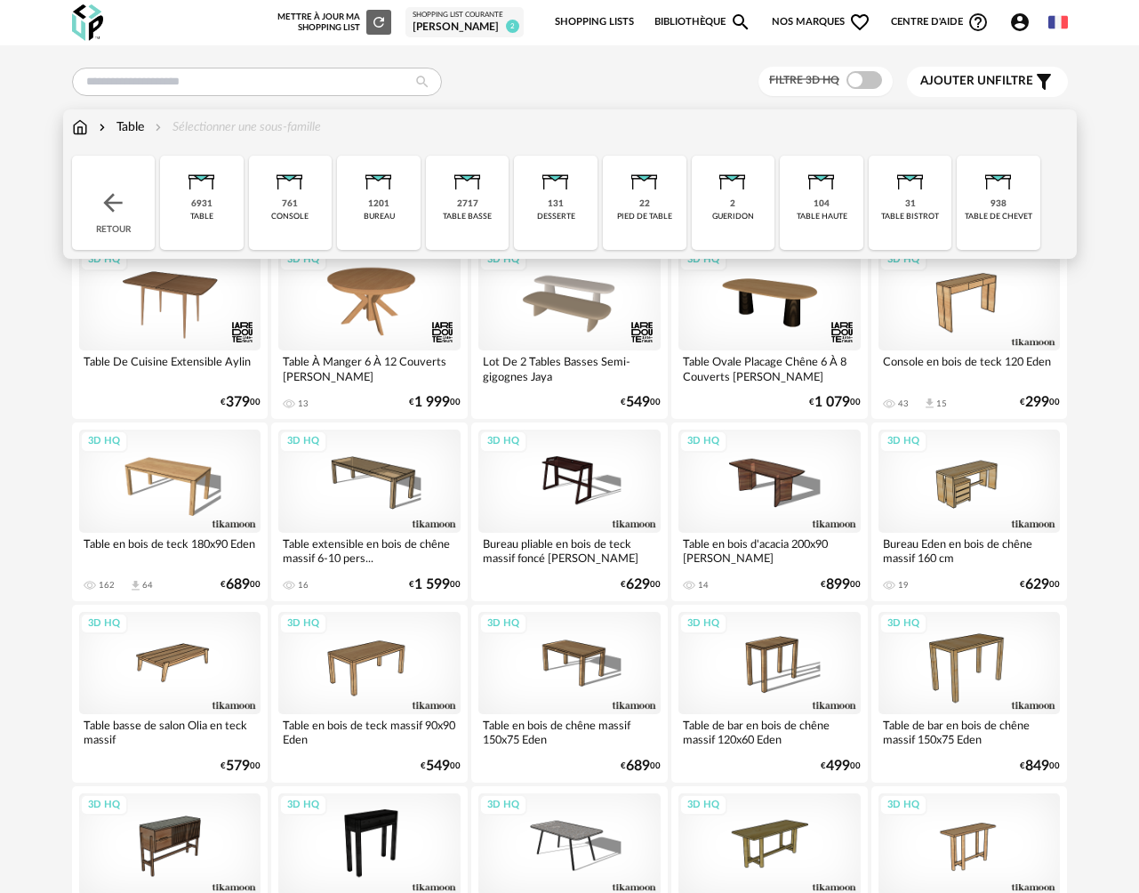
click at [197, 213] on div "table" at bounding box center [201, 217] width 23 height 10
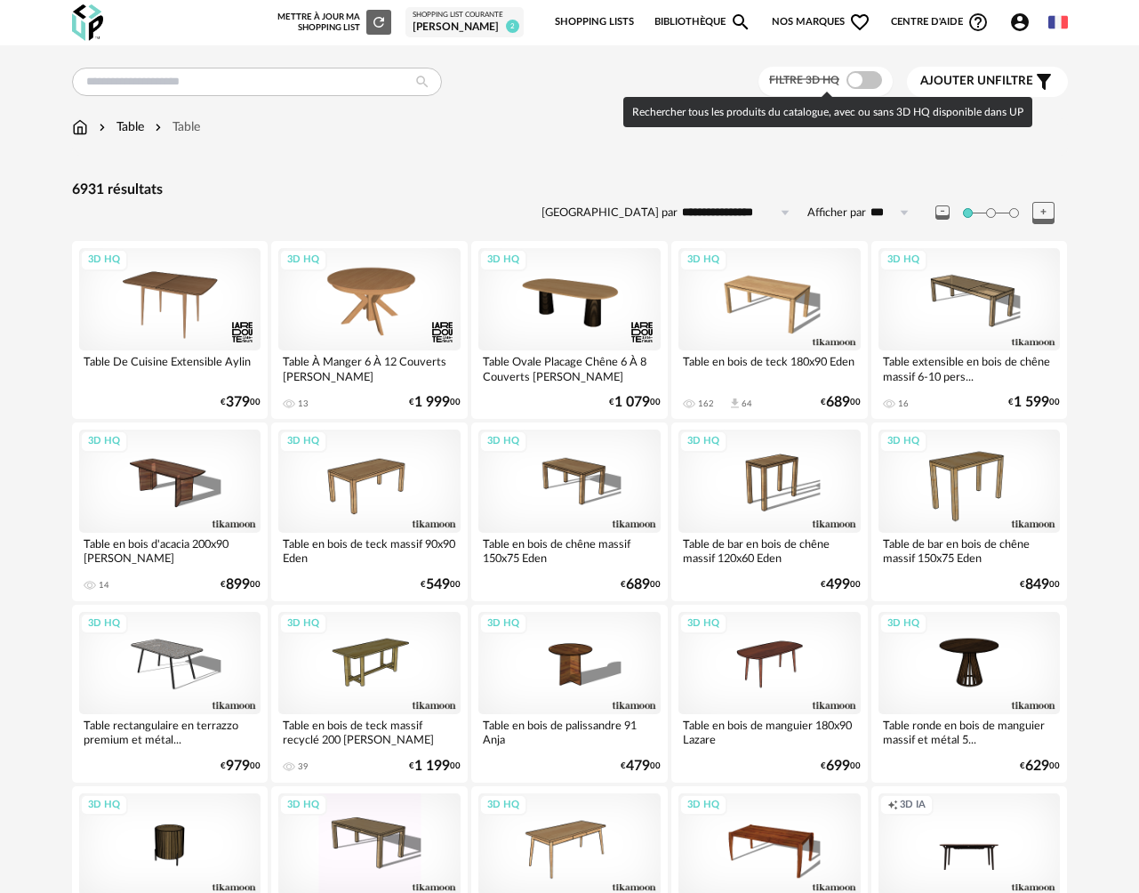
click at [871, 80] on span at bounding box center [865, 80] width 36 height 18
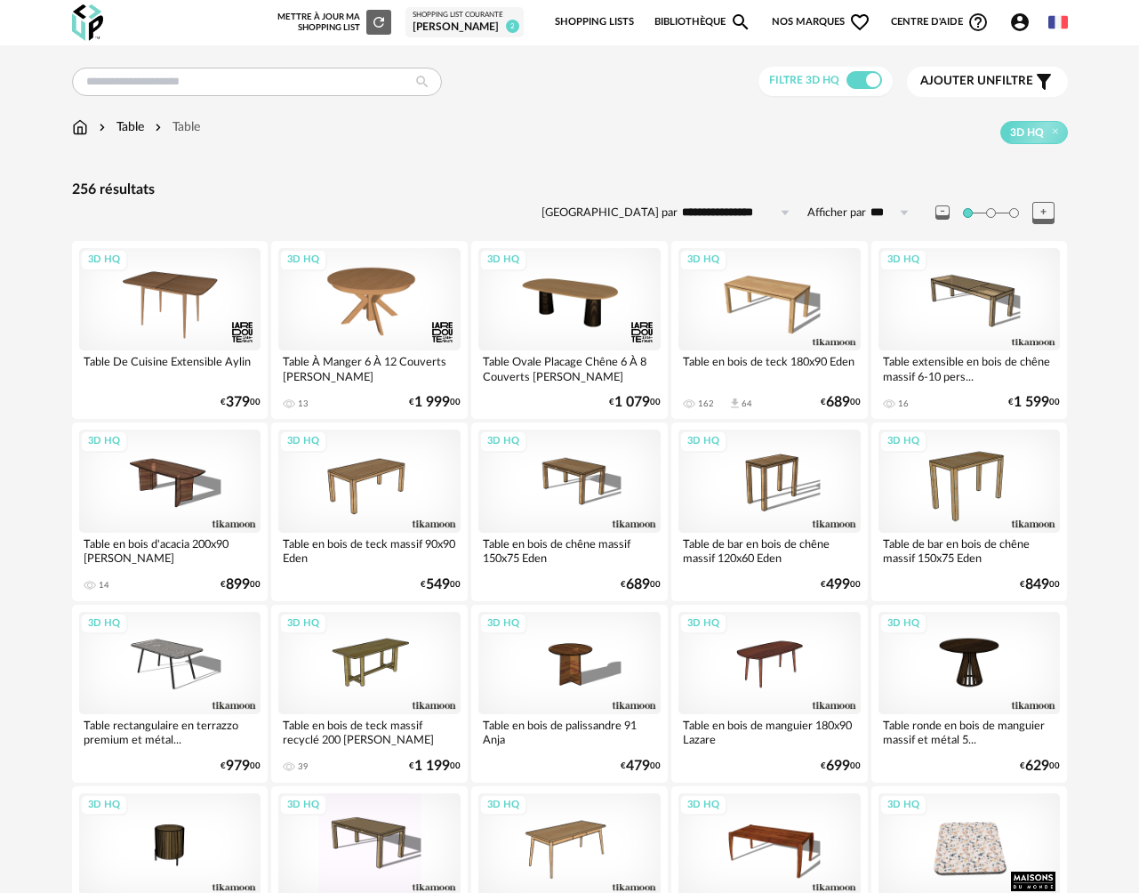
click at [714, 221] on input "**********" at bounding box center [739, 212] width 123 height 28
click at [718, 287] on span "Prix croissant" at bounding box center [738, 289] width 85 height 14
type input "**********"
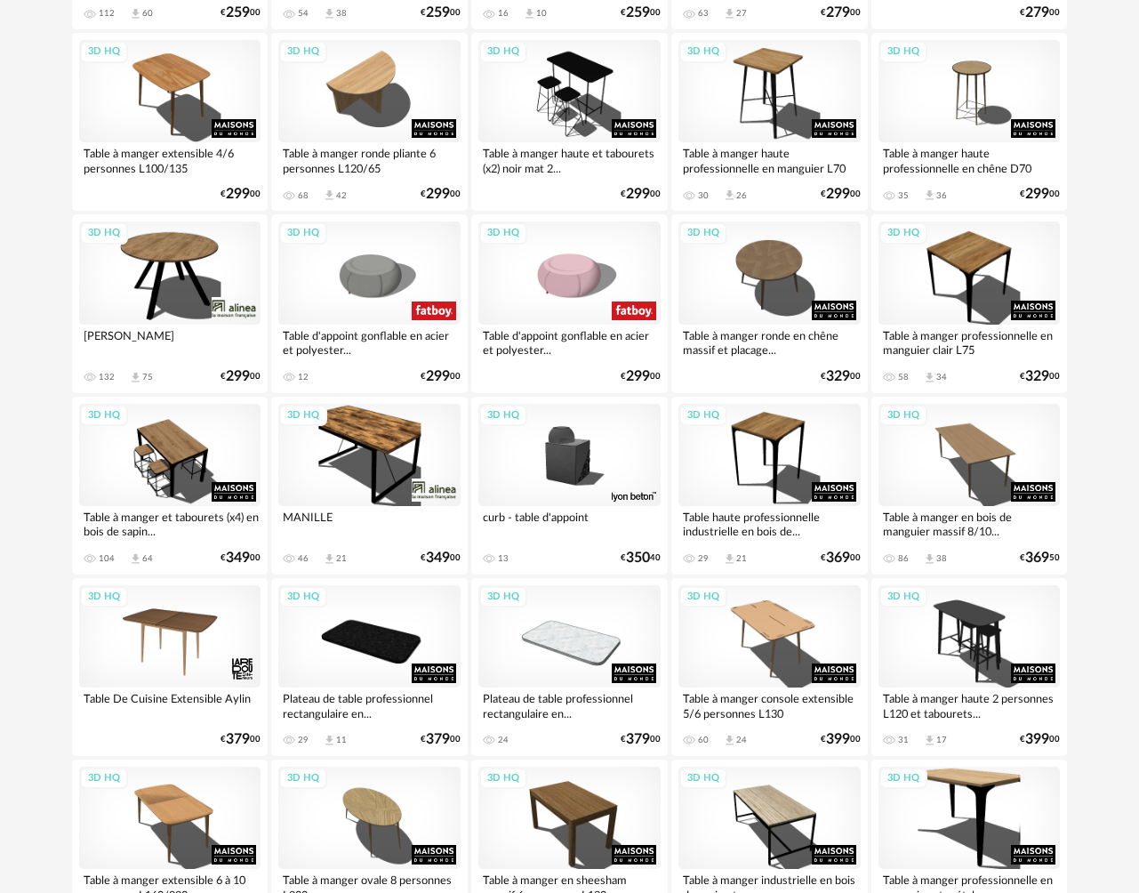
scroll to position [2035, 0]
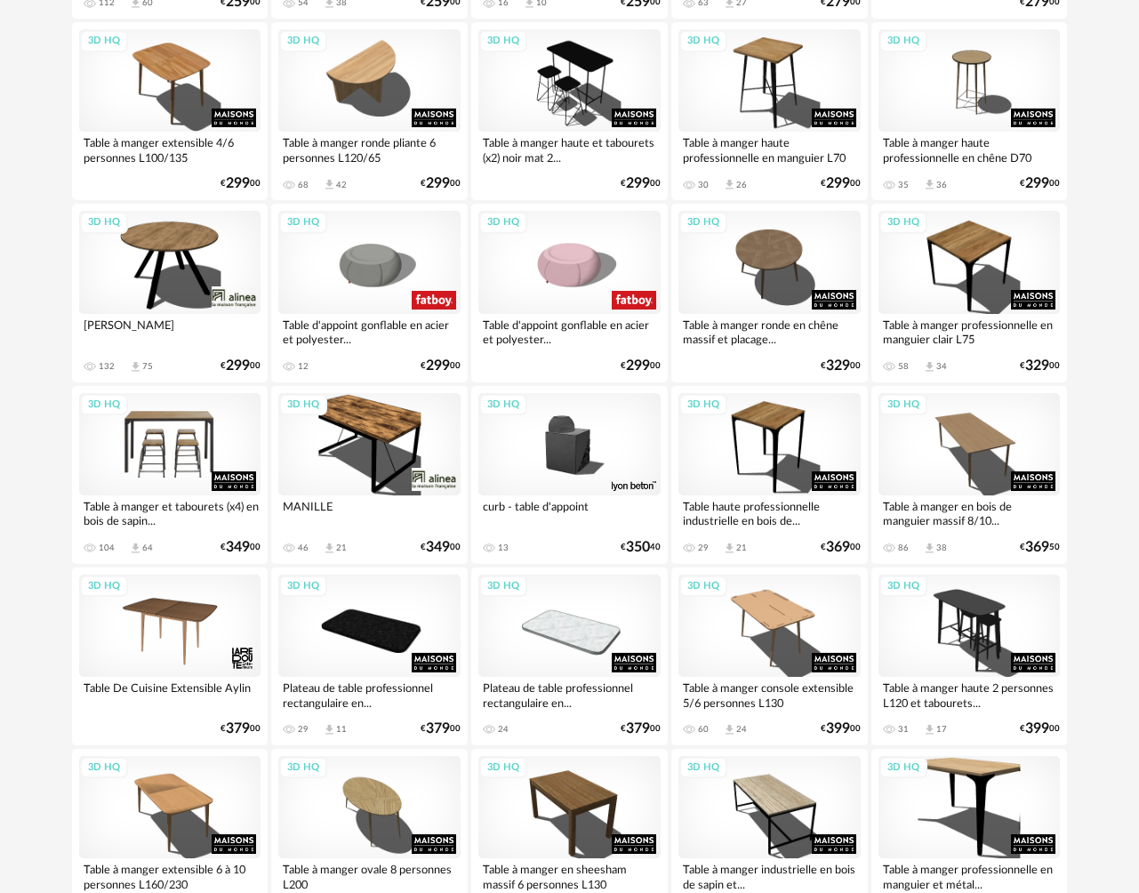
click at [195, 432] on div "3D HQ" at bounding box center [170, 444] width 182 height 102
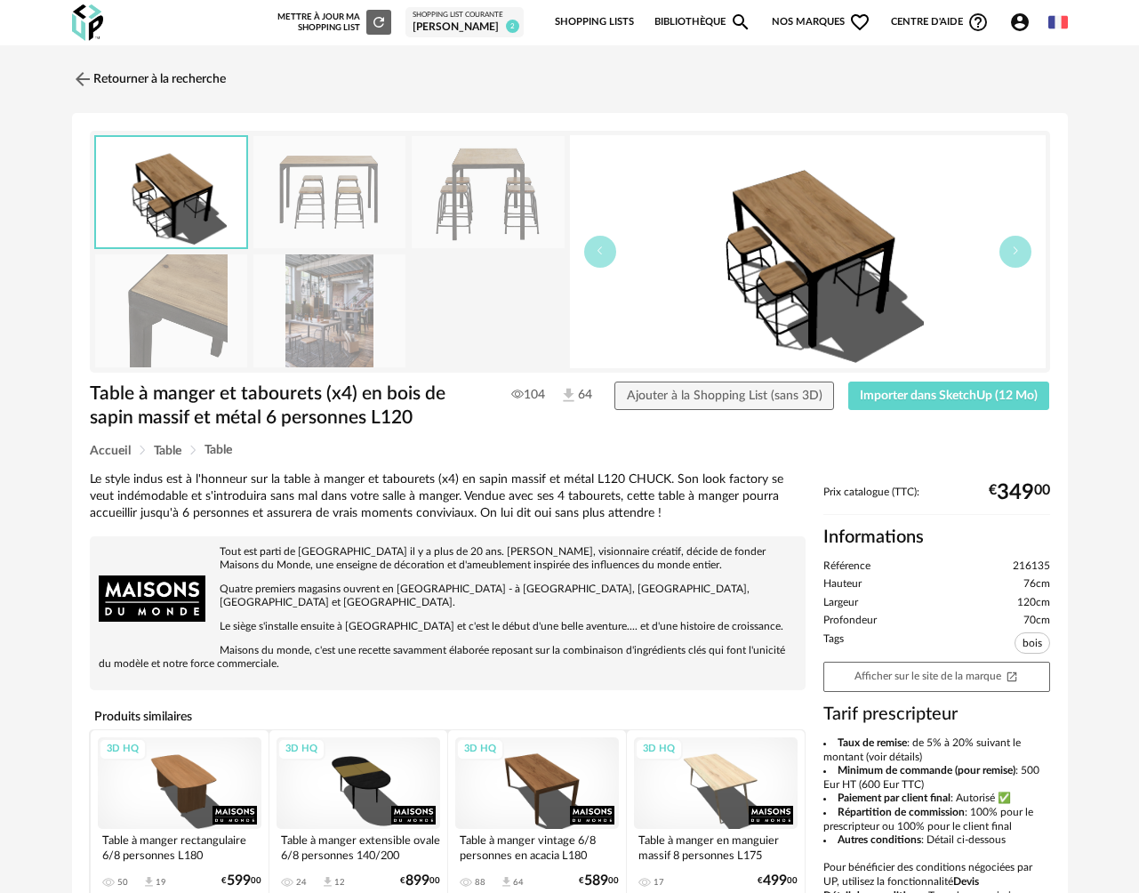
click at [827, 245] on img at bounding box center [808, 251] width 476 height 233
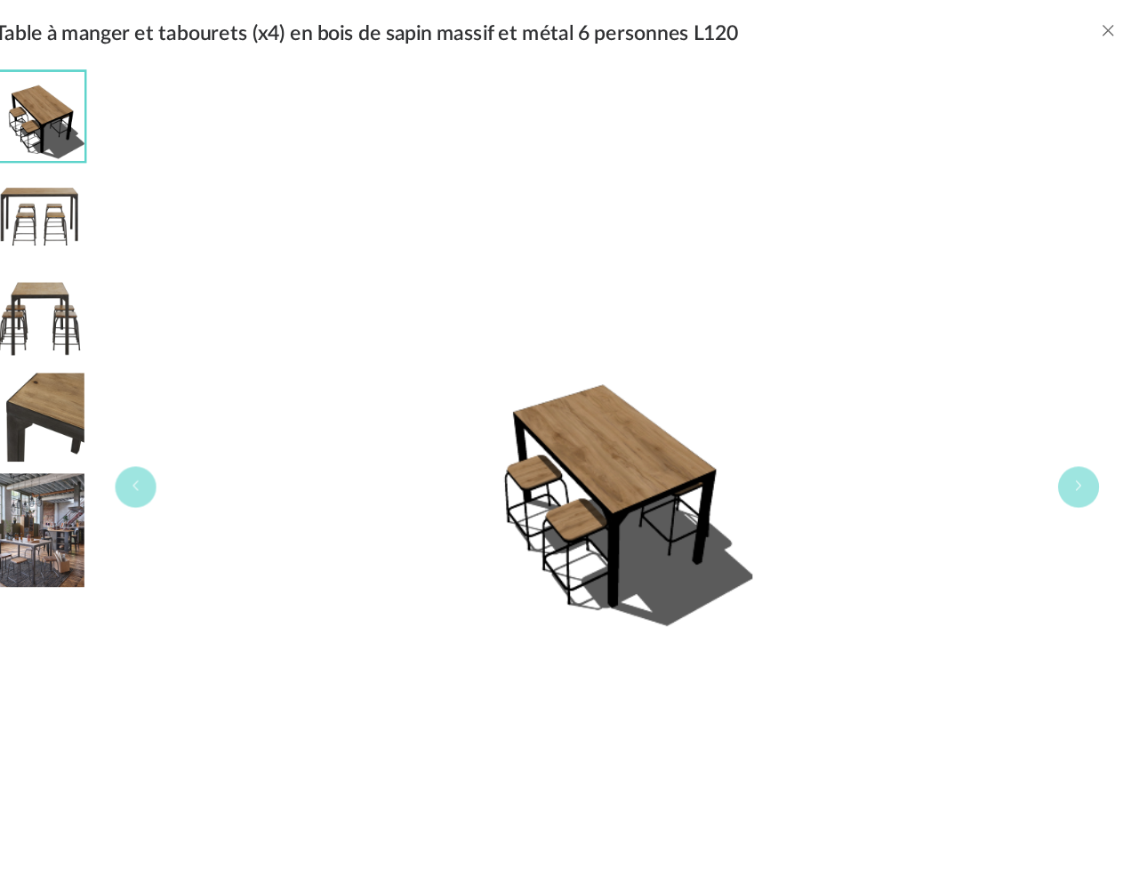
click at [159, 518] on img "Table à manger et tabourets (x4) en bois de sapin massif et métal 6 personnes L…" at bounding box center [166, 504] width 69 height 88
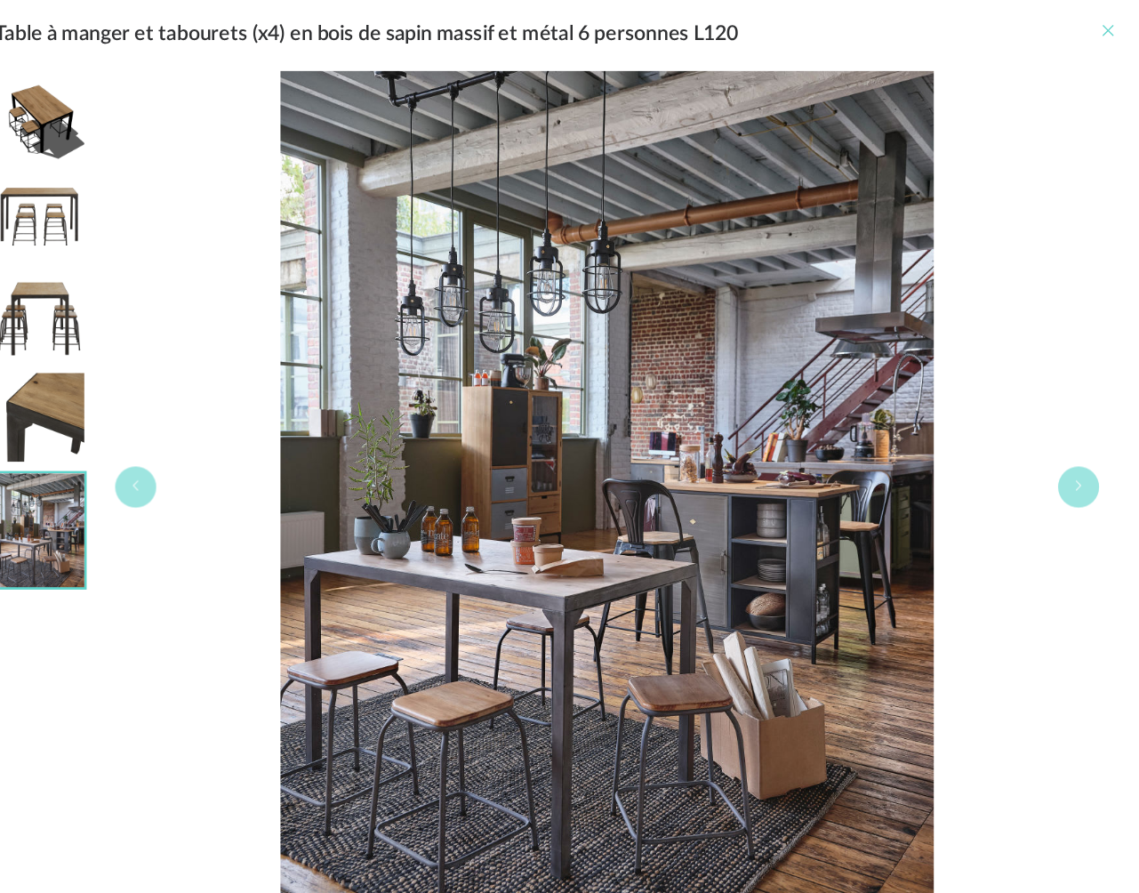
click at [1005, 114] on icon "Close" at bounding box center [1000, 115] width 14 height 14
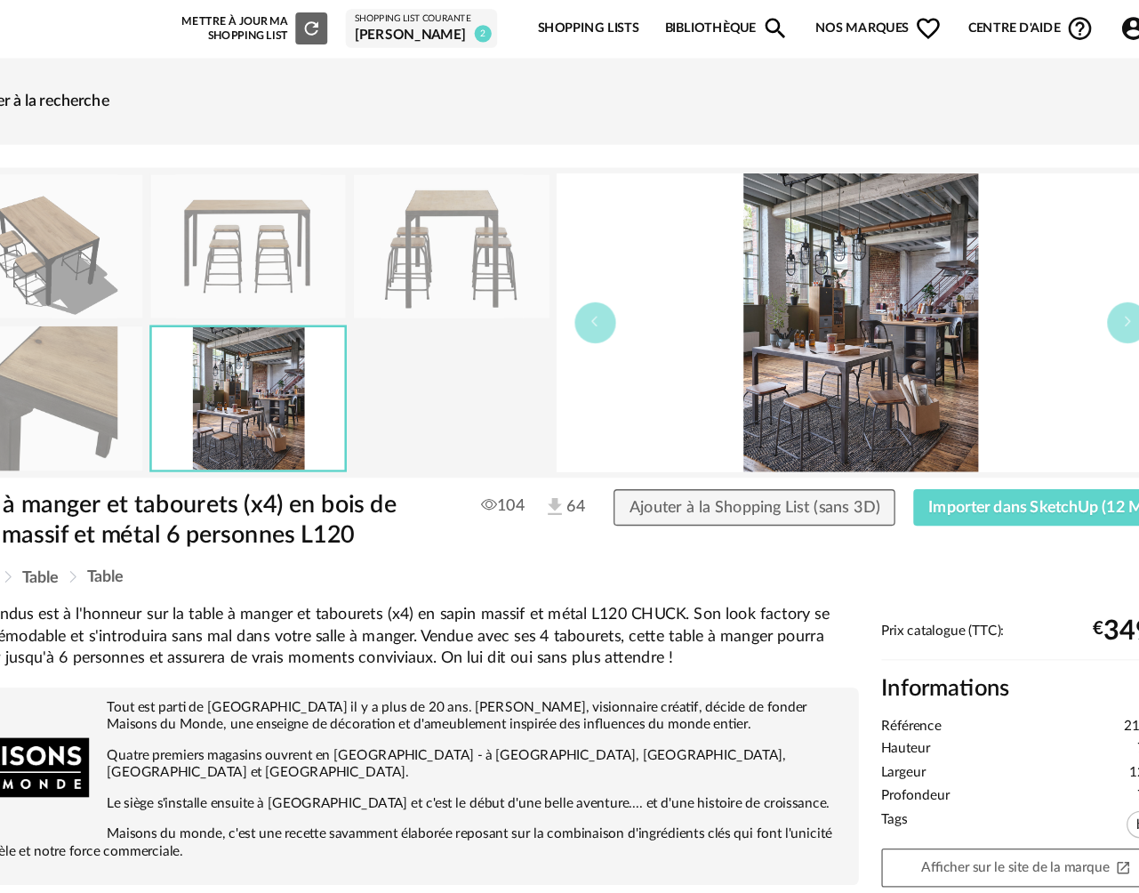
click at [177, 79] on link "Retourner à la recherche" at bounding box center [145, 79] width 154 height 39
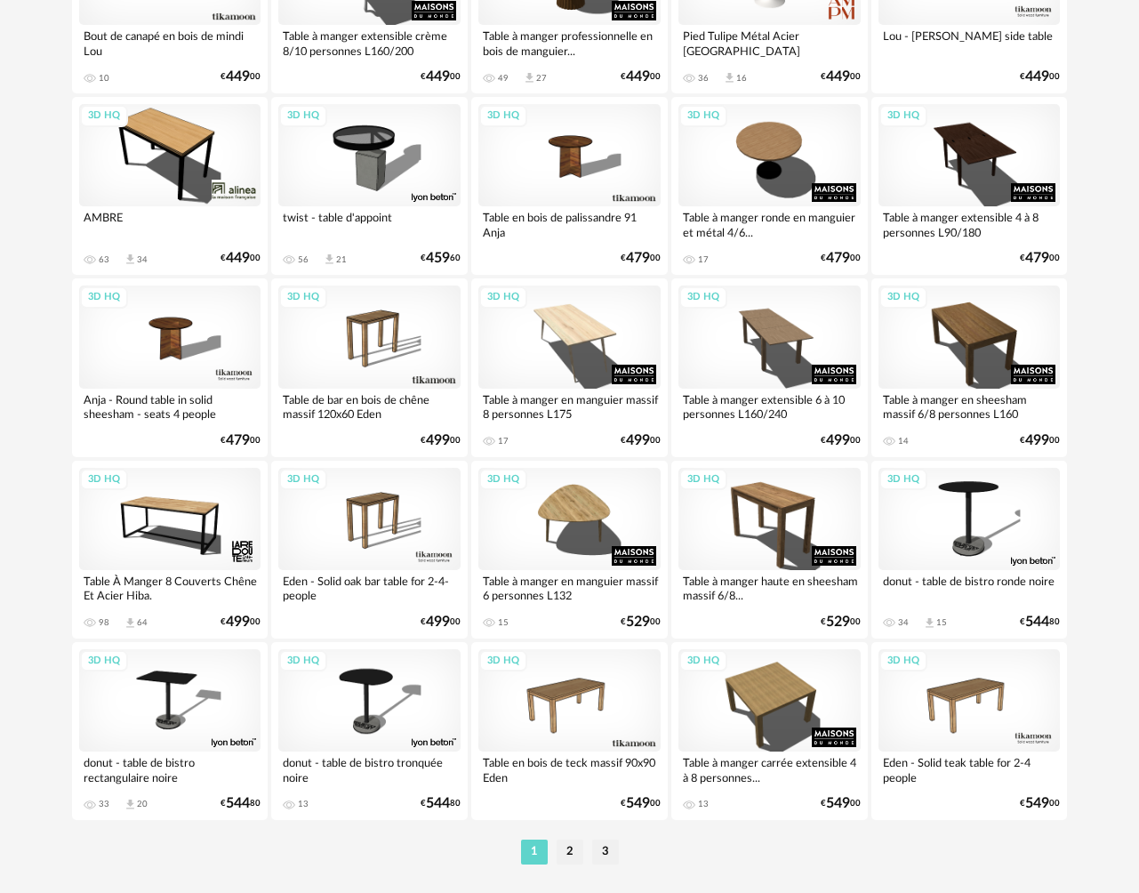
scroll to position [3091, 0]
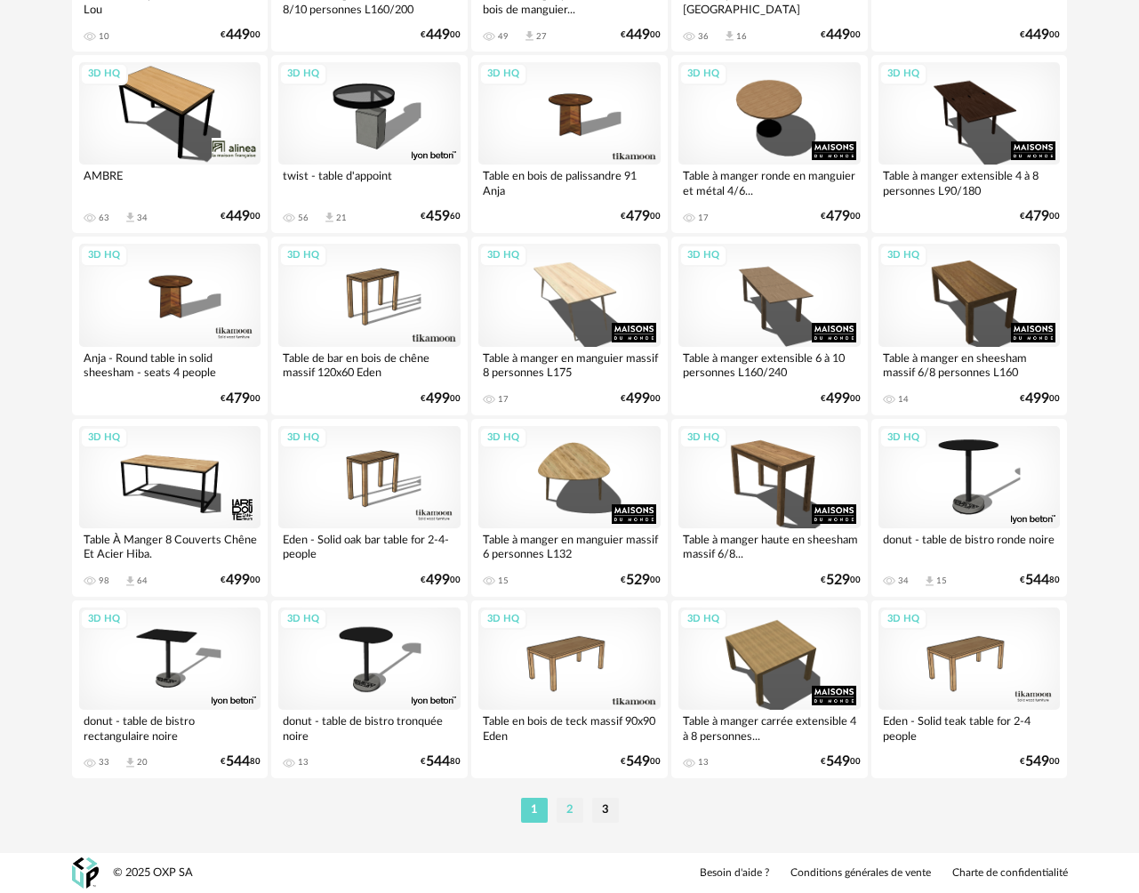
click at [567, 817] on li "2" at bounding box center [570, 810] width 27 height 25
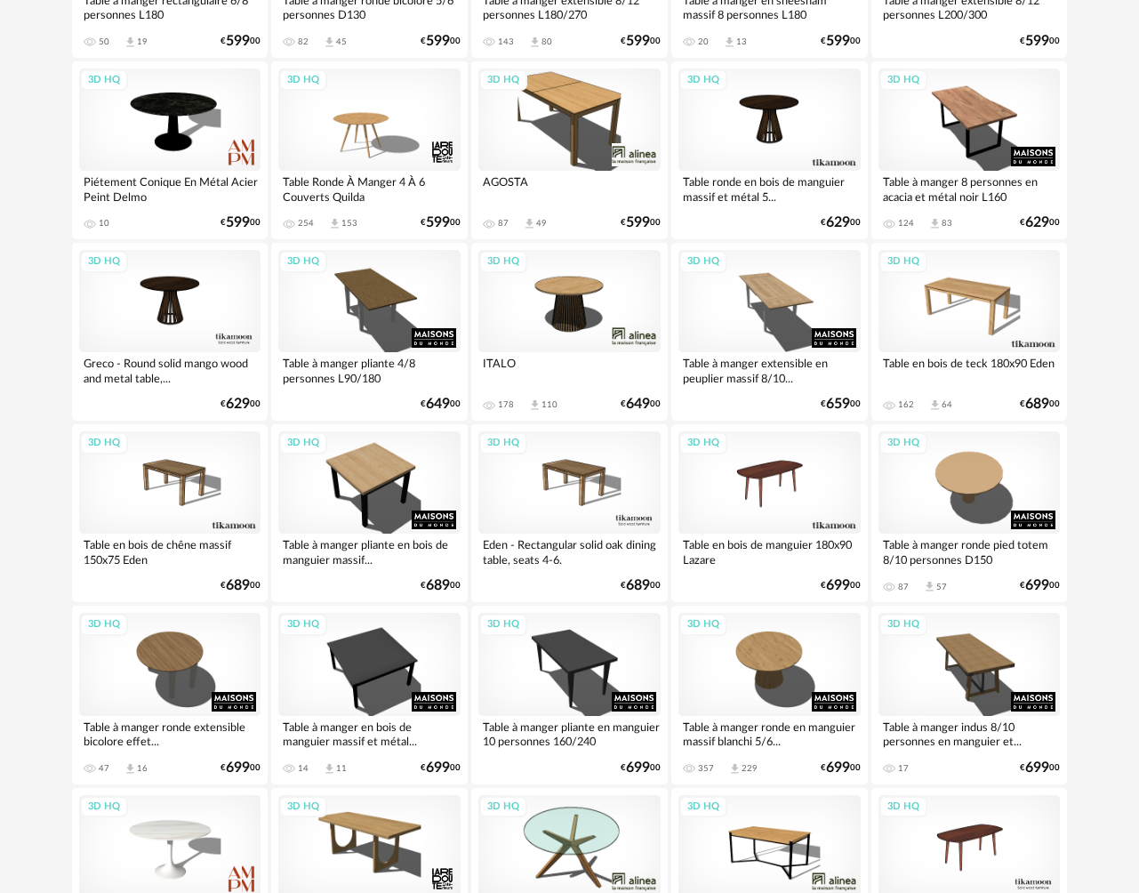
scroll to position [756, 0]
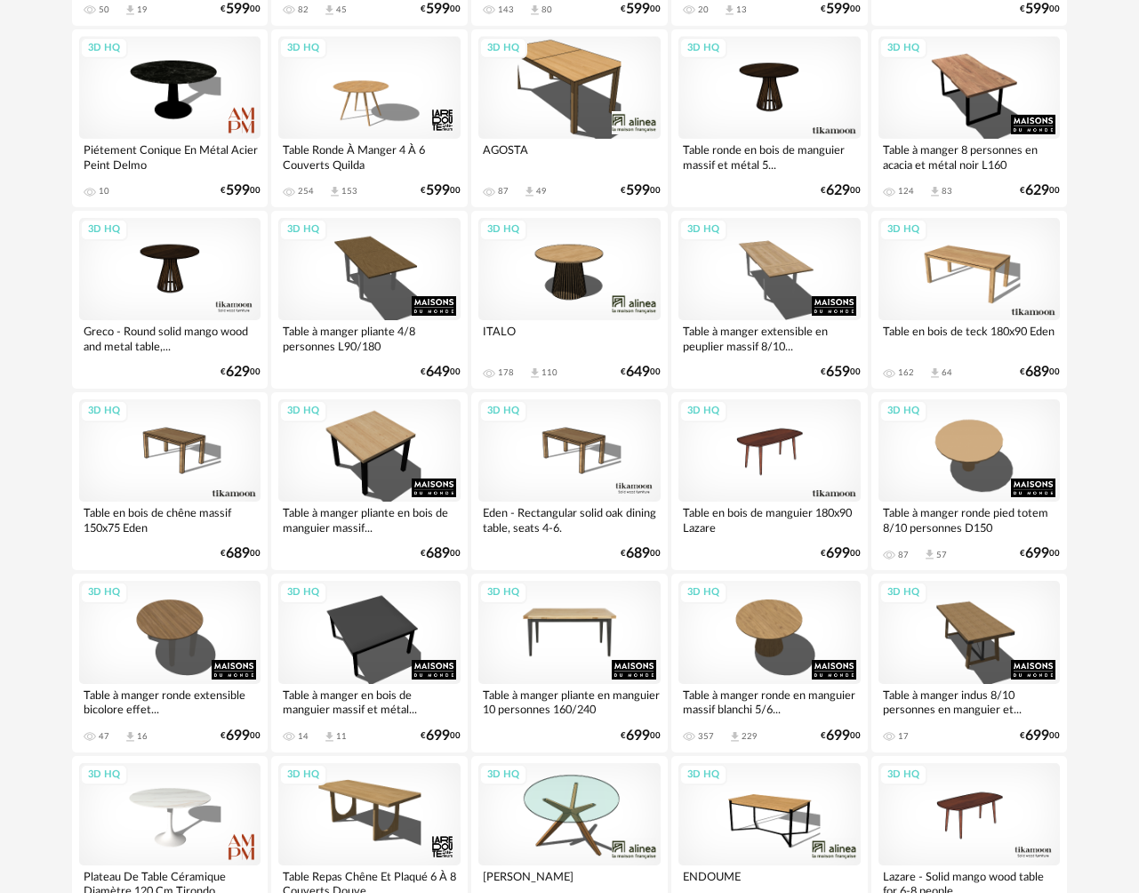
click at [565, 659] on div "3D HQ" at bounding box center [569, 632] width 182 height 102
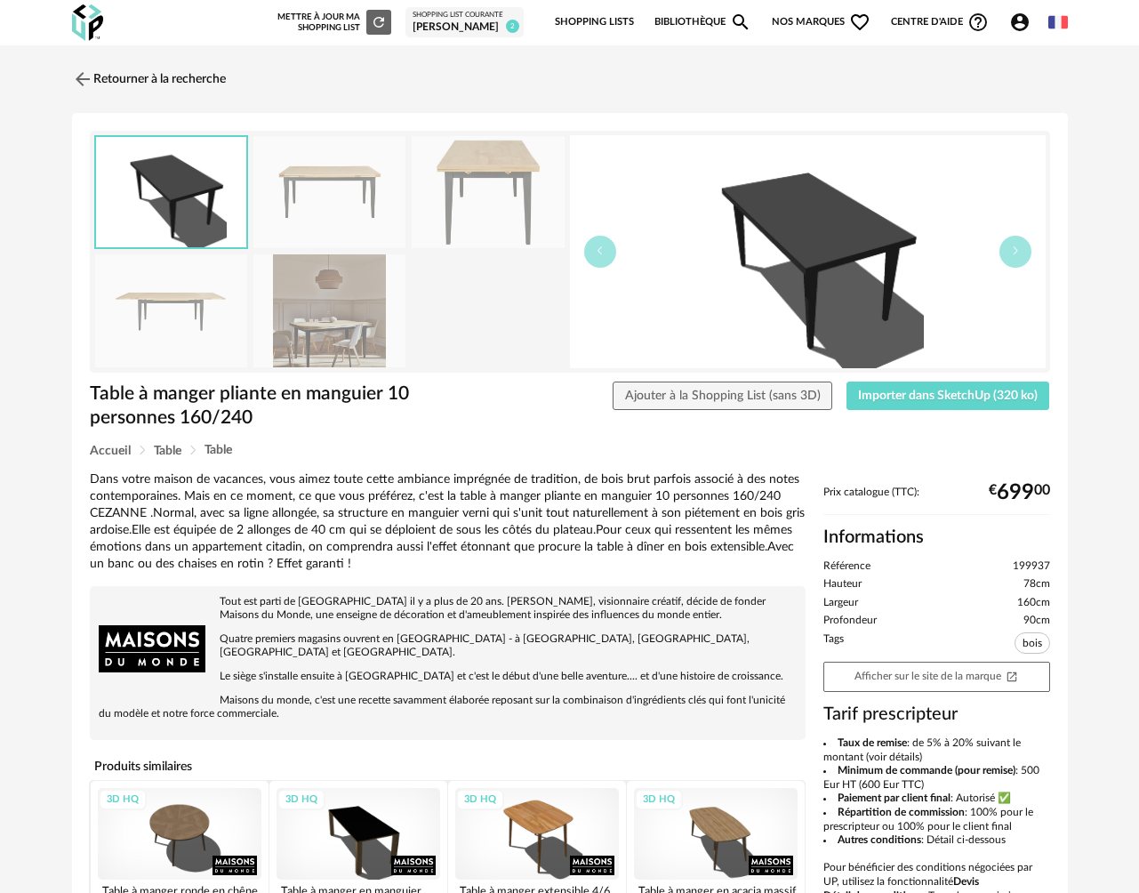
click at [499, 173] on img at bounding box center [488, 192] width 153 height 113
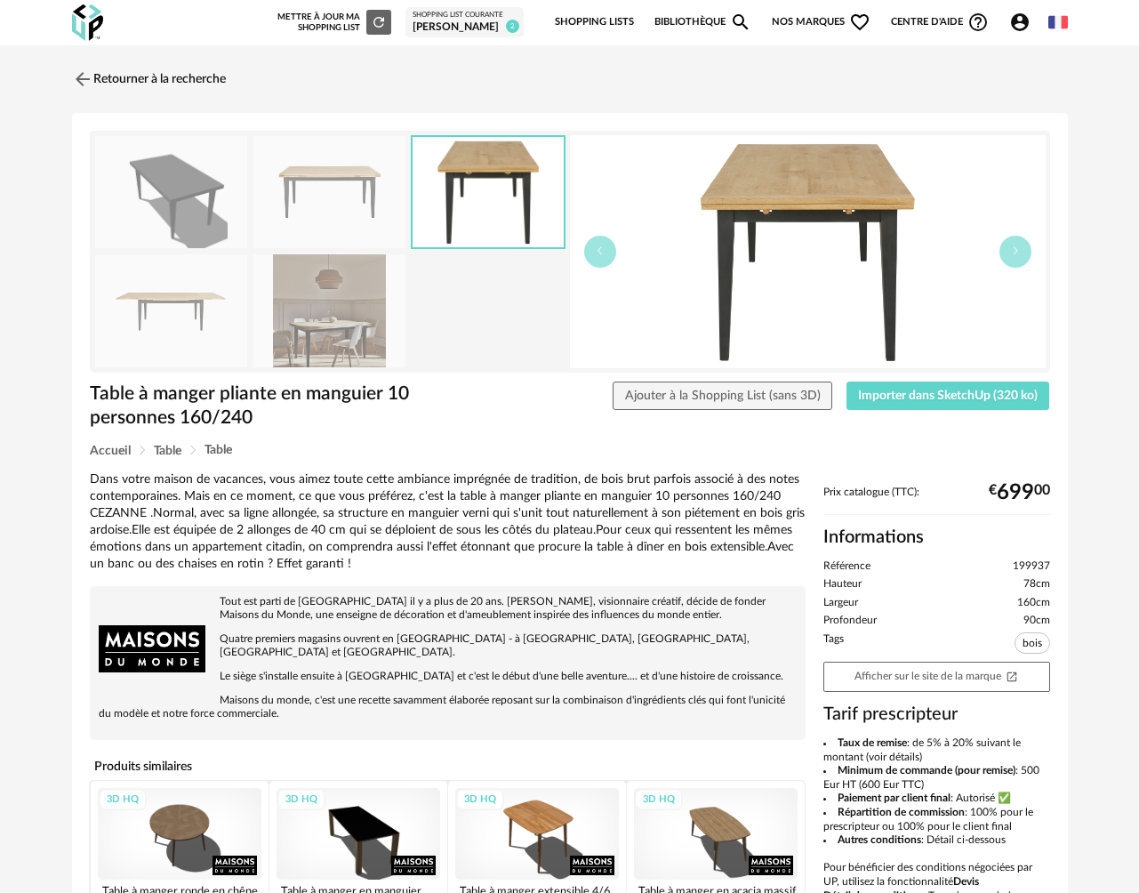
click at [357, 205] on img at bounding box center [329, 192] width 153 height 113
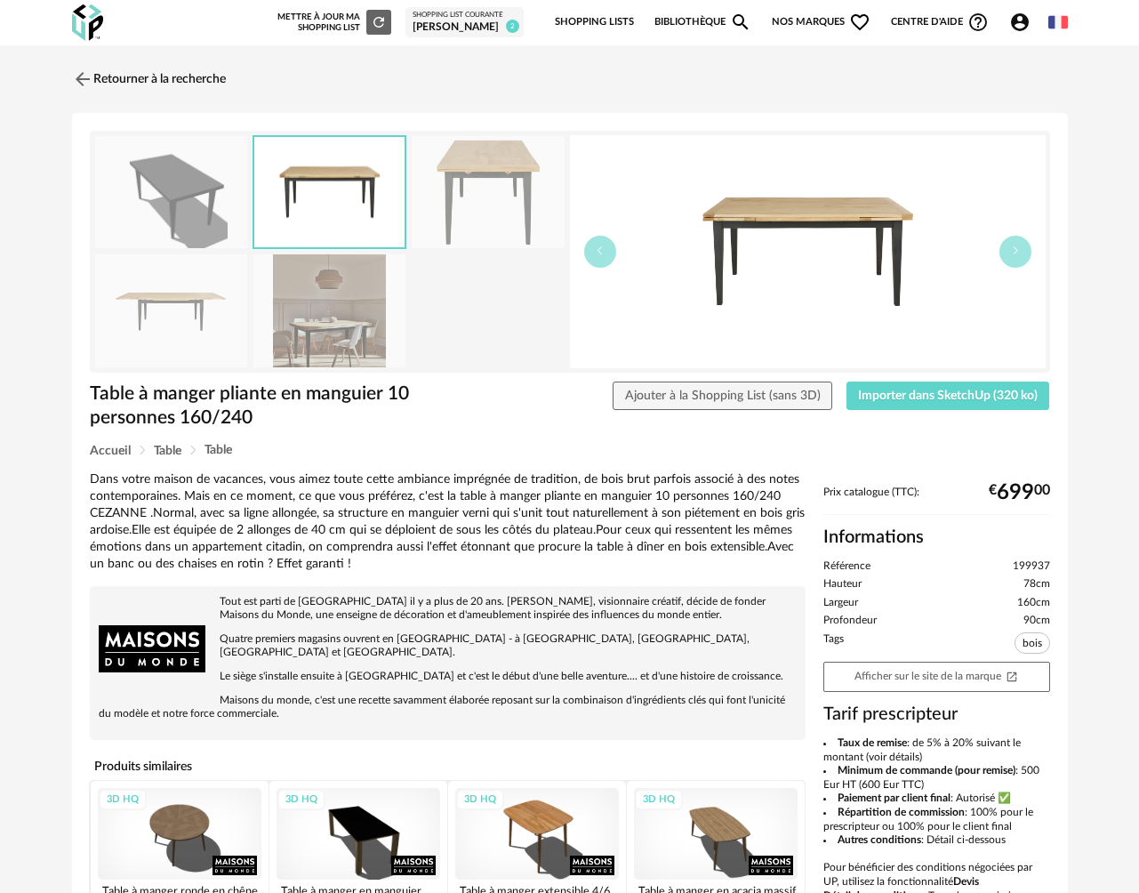
click at [200, 200] on img at bounding box center [171, 192] width 153 height 113
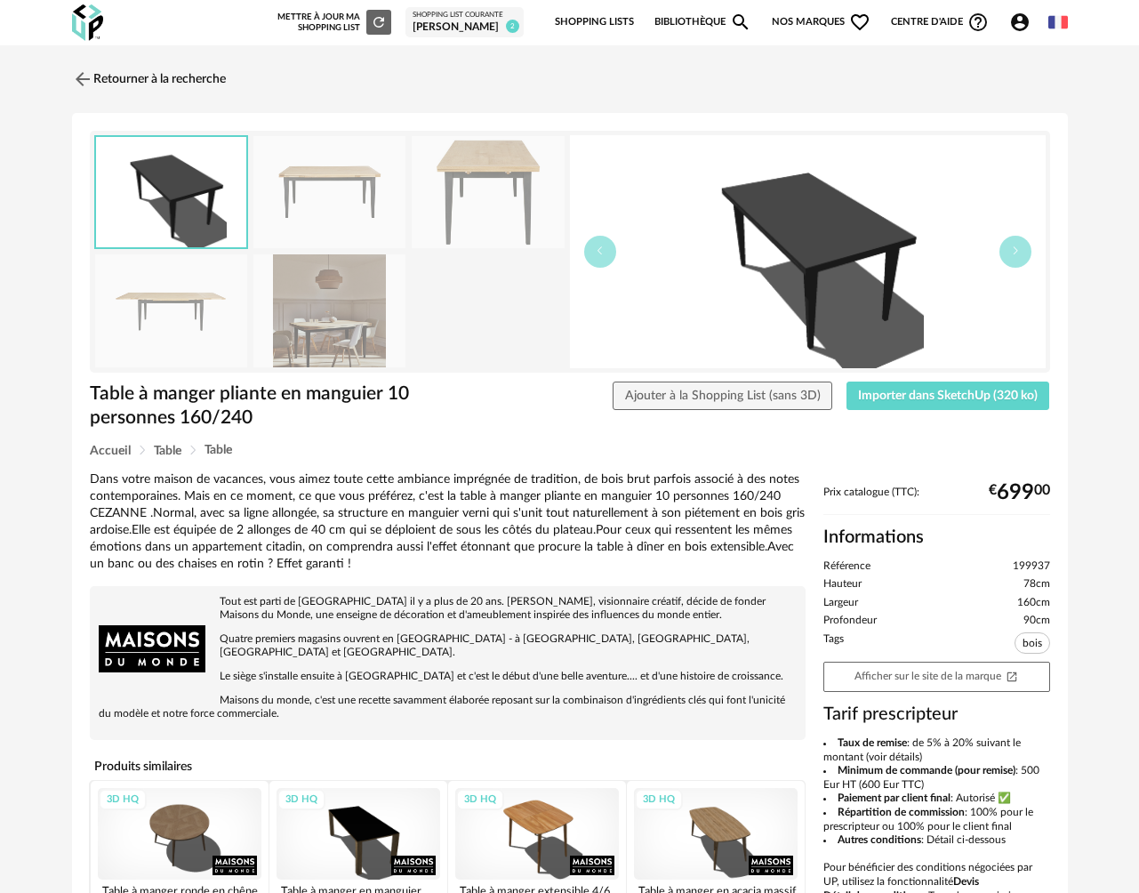
click at [352, 194] on img at bounding box center [329, 192] width 153 height 113
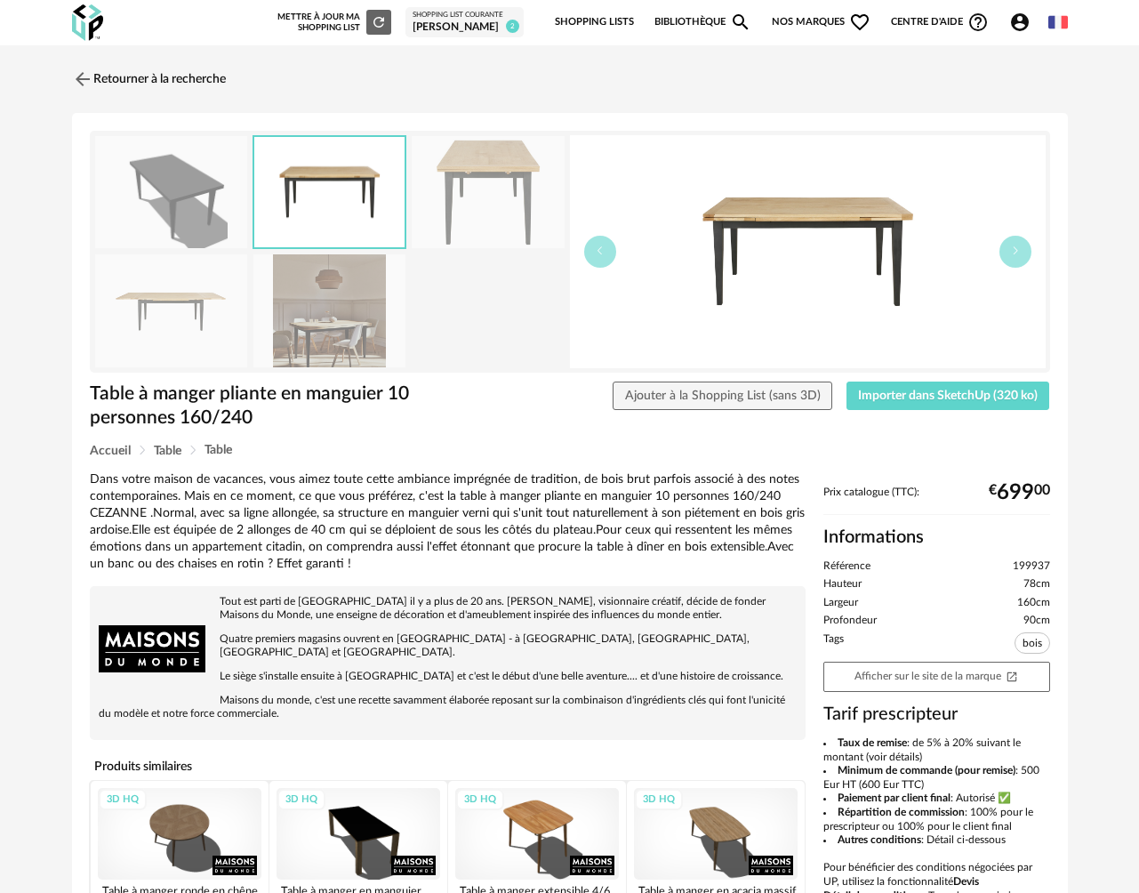
click at [465, 208] on img at bounding box center [488, 192] width 153 height 113
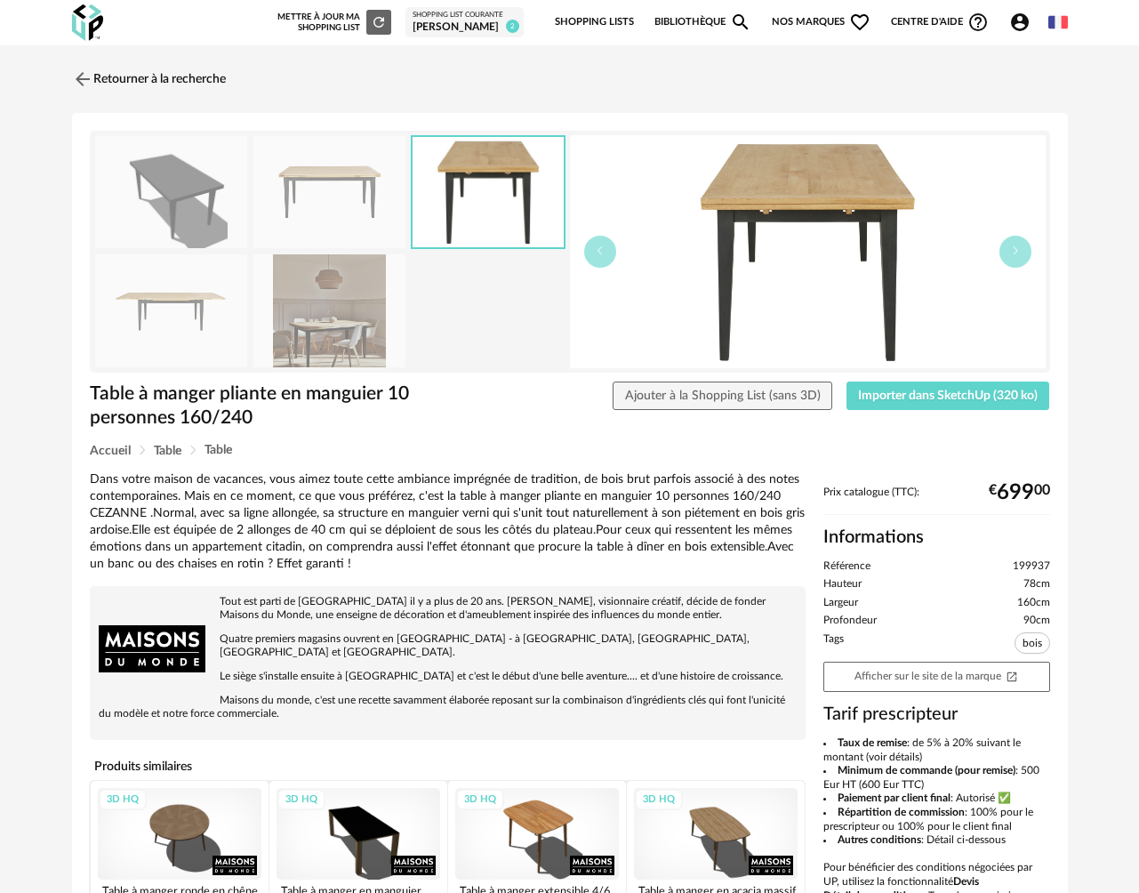
click at [187, 213] on img at bounding box center [171, 192] width 153 height 113
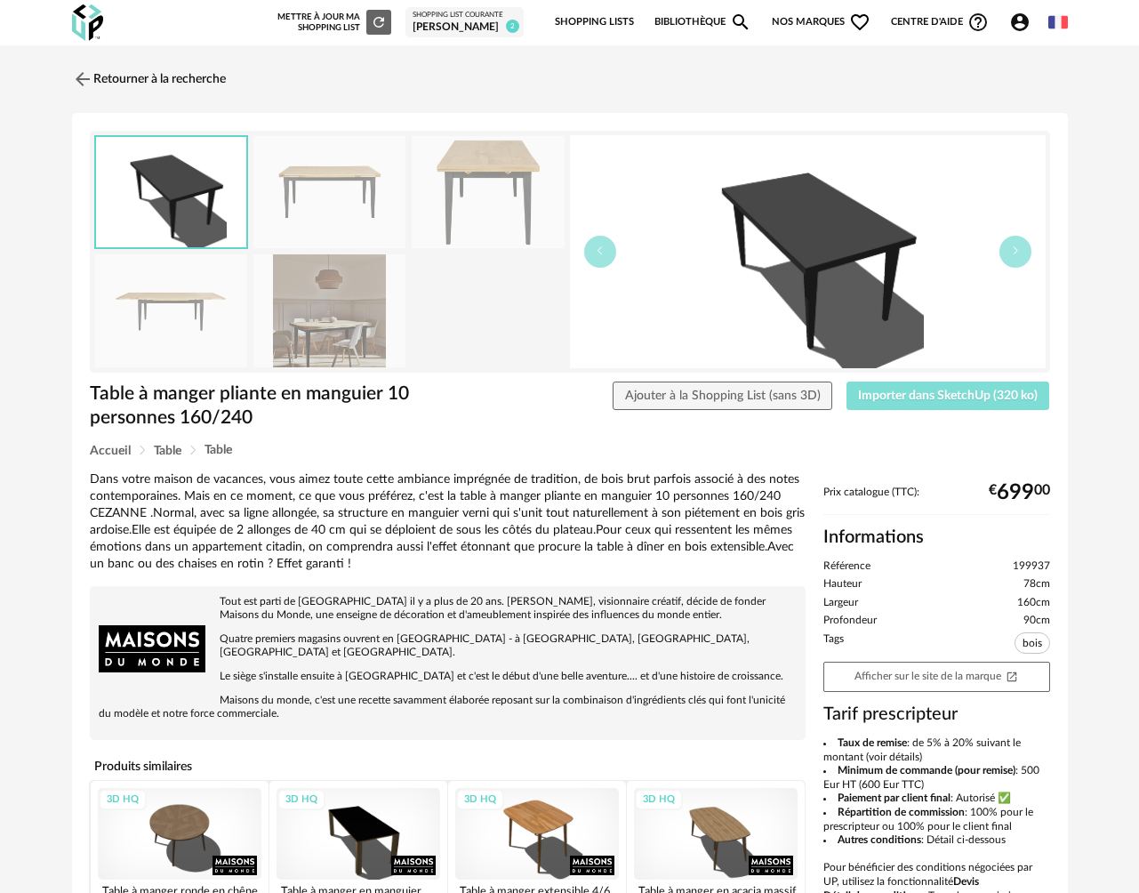
click at [878, 396] on span "Importer dans SketchUp (320 ko)" at bounding box center [948, 395] width 180 height 12
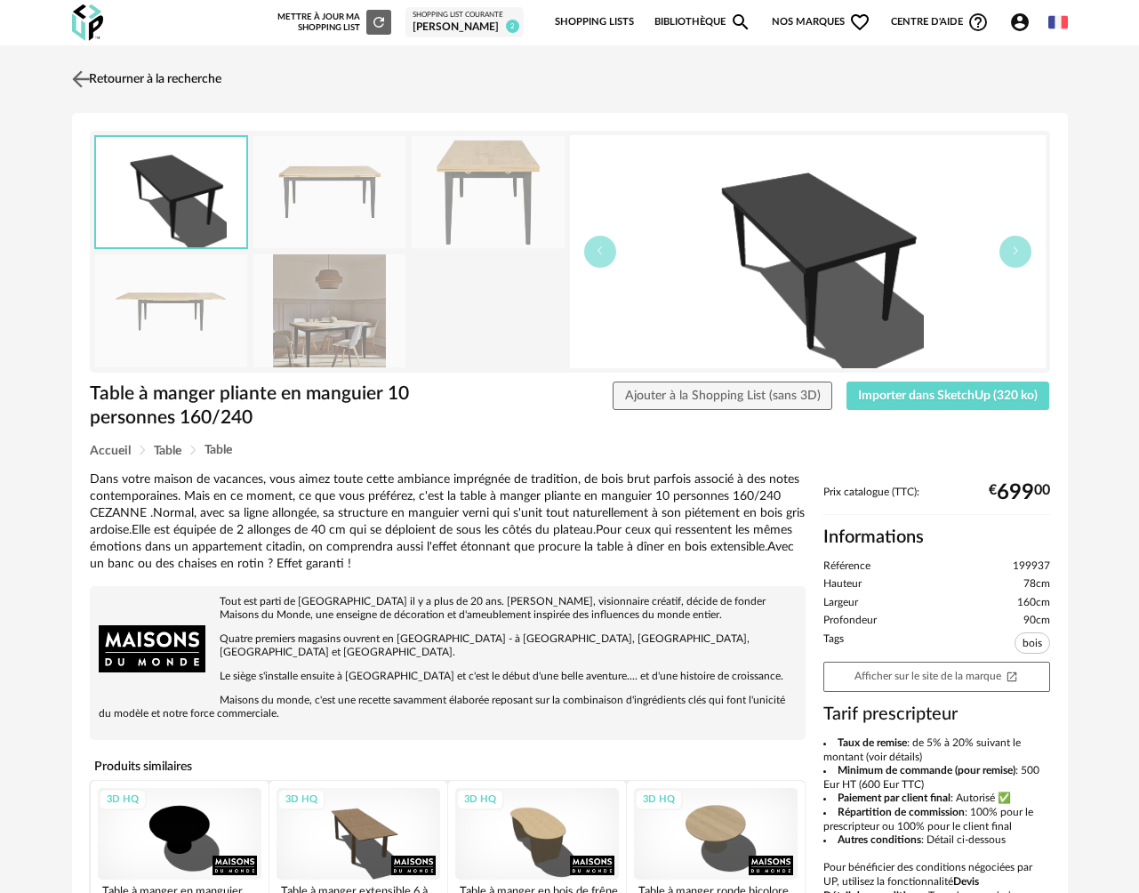
click at [175, 83] on link "Retourner à la recherche" at bounding box center [145, 79] width 154 height 39
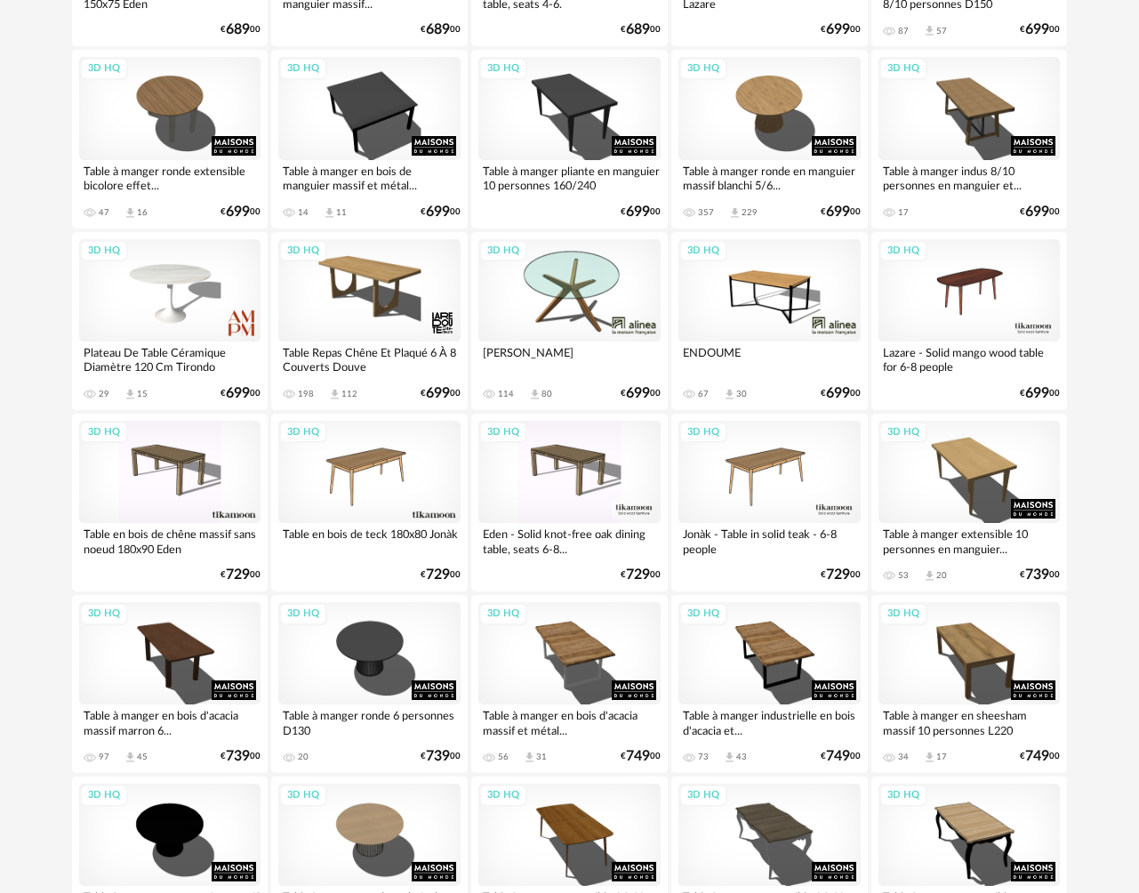
scroll to position [1260, 0]
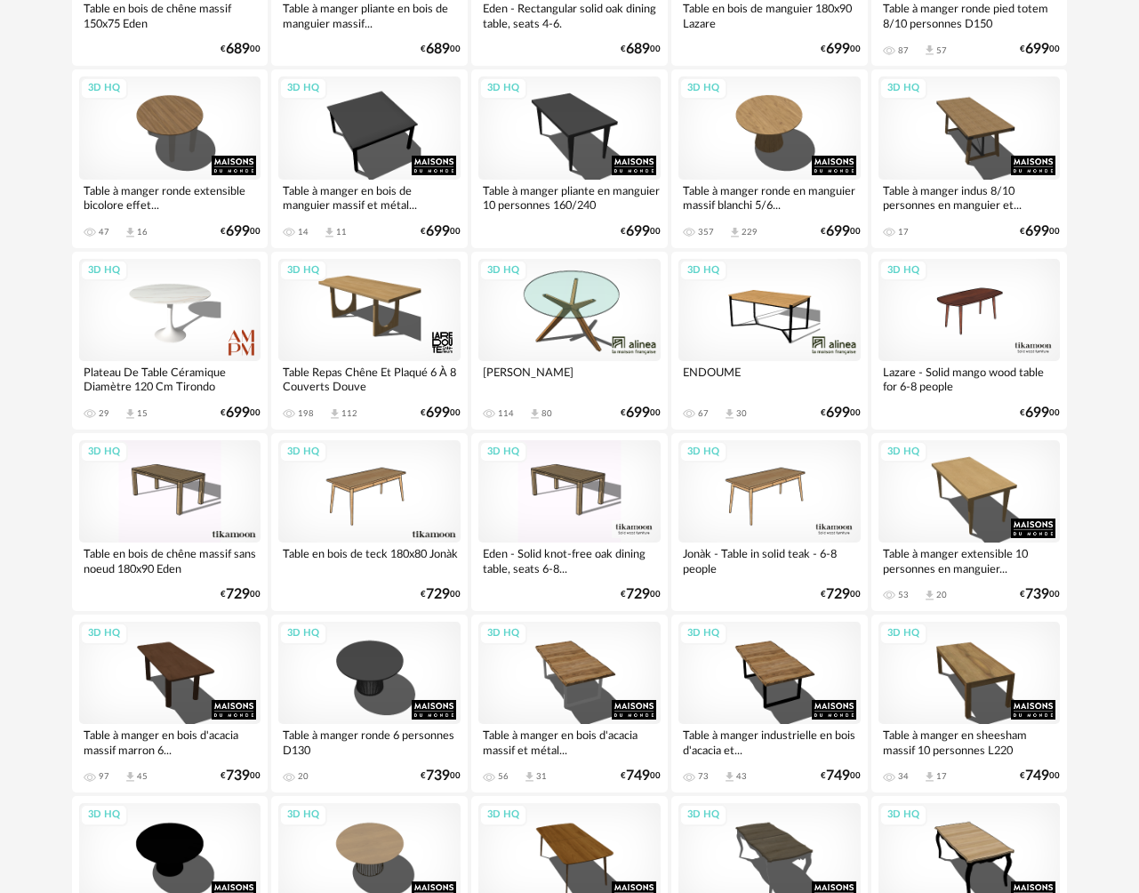
click at [755, 316] on div "3D HQ" at bounding box center [769, 310] width 182 height 102
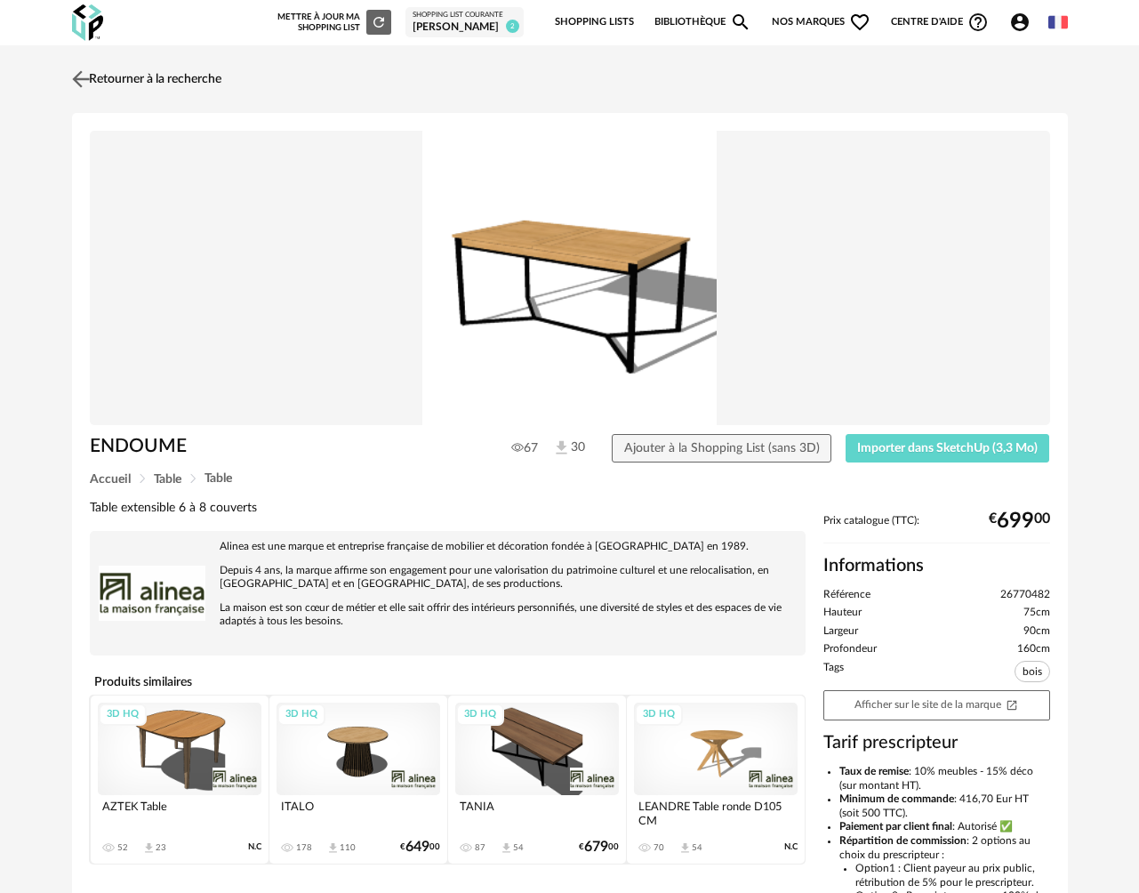
click at [90, 78] on img at bounding box center [81, 79] width 26 height 26
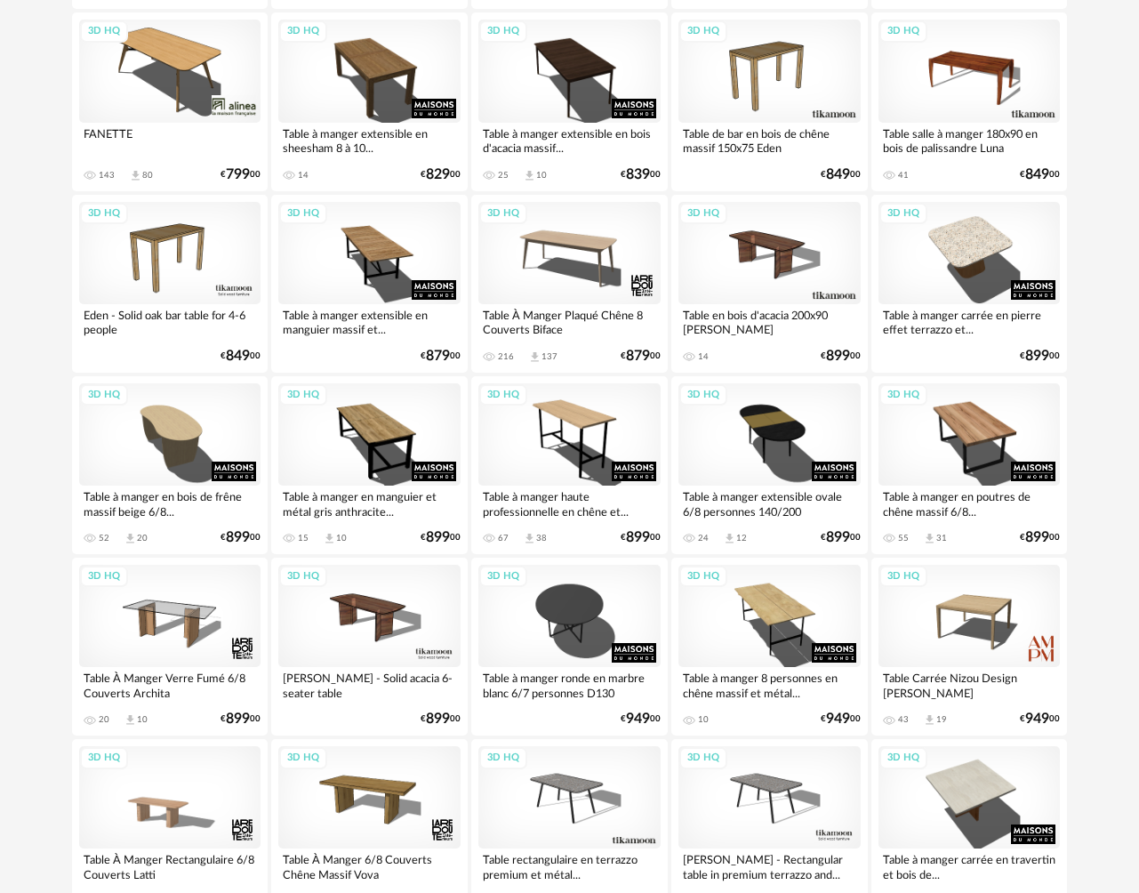
scroll to position [2244, 0]
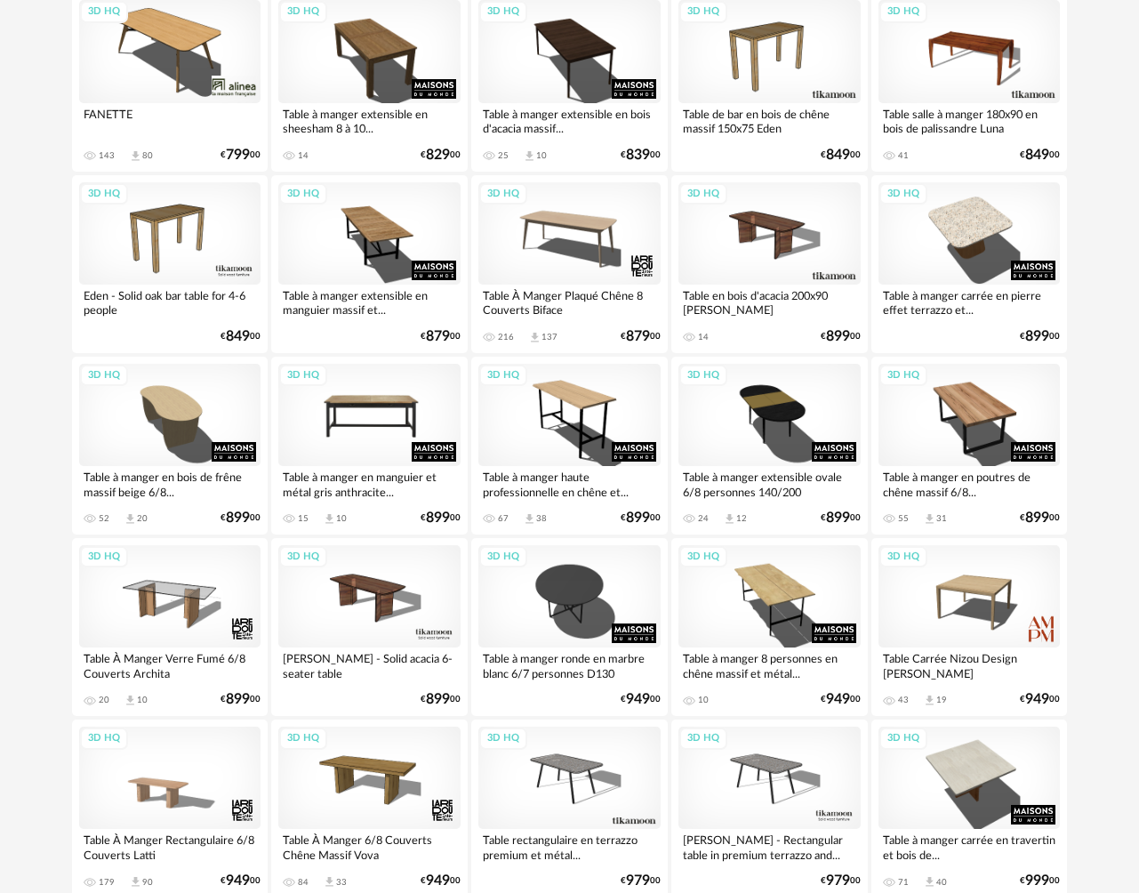
click at [347, 421] on div "3D HQ" at bounding box center [369, 415] width 182 height 102
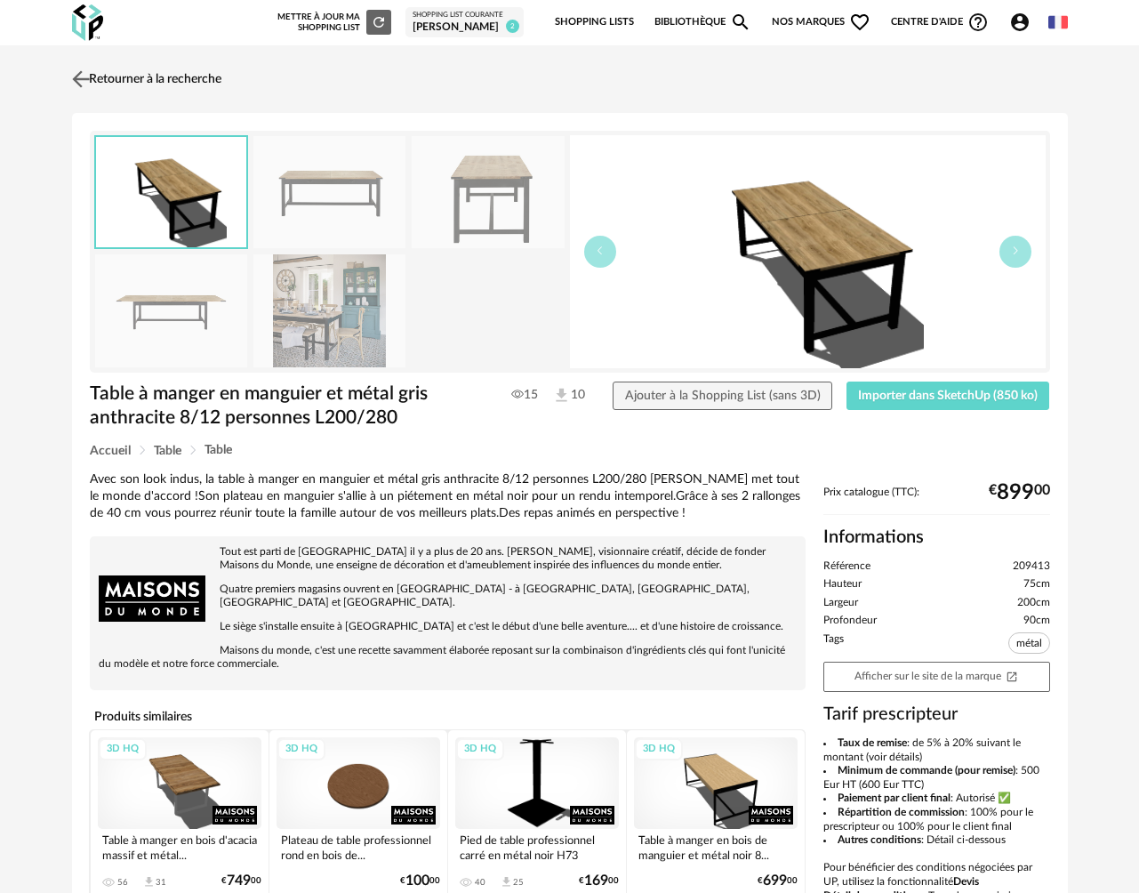
click at [107, 71] on link "Retourner à la recherche" at bounding box center [145, 79] width 154 height 39
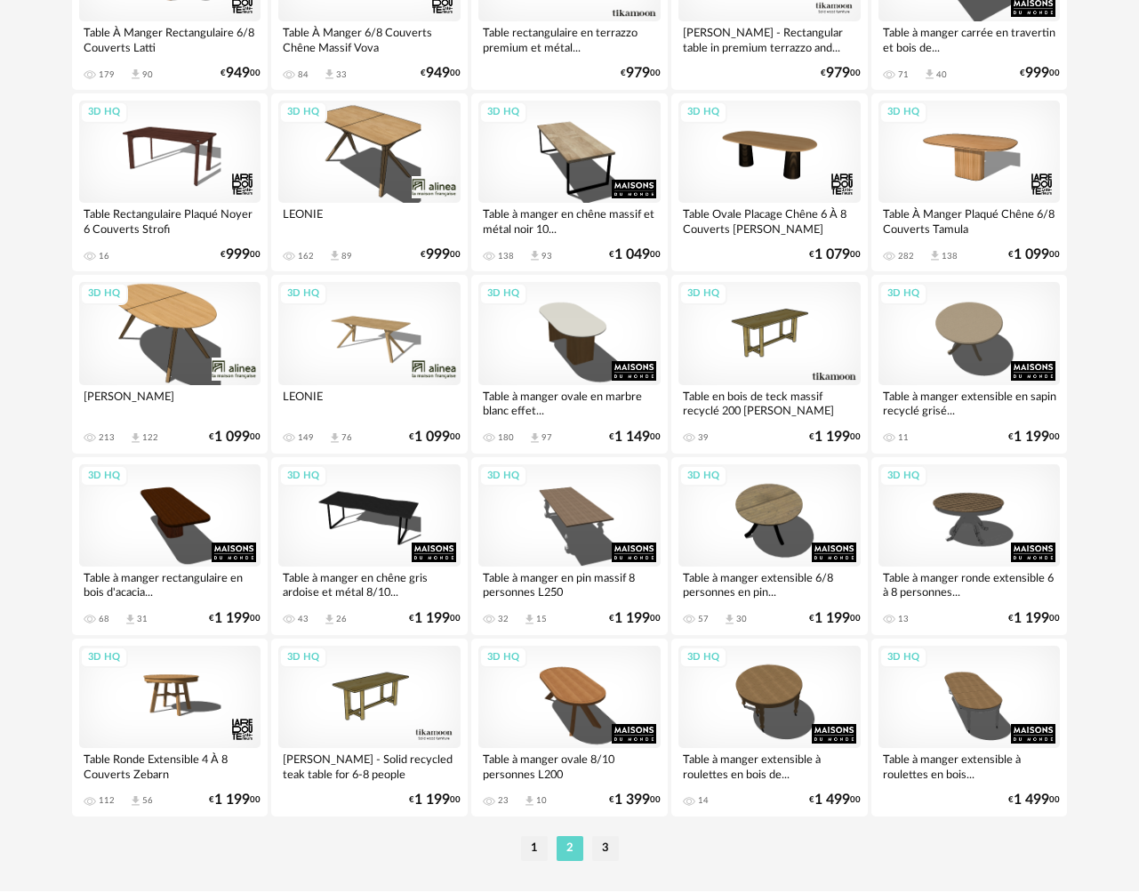
scroll to position [3091, 0]
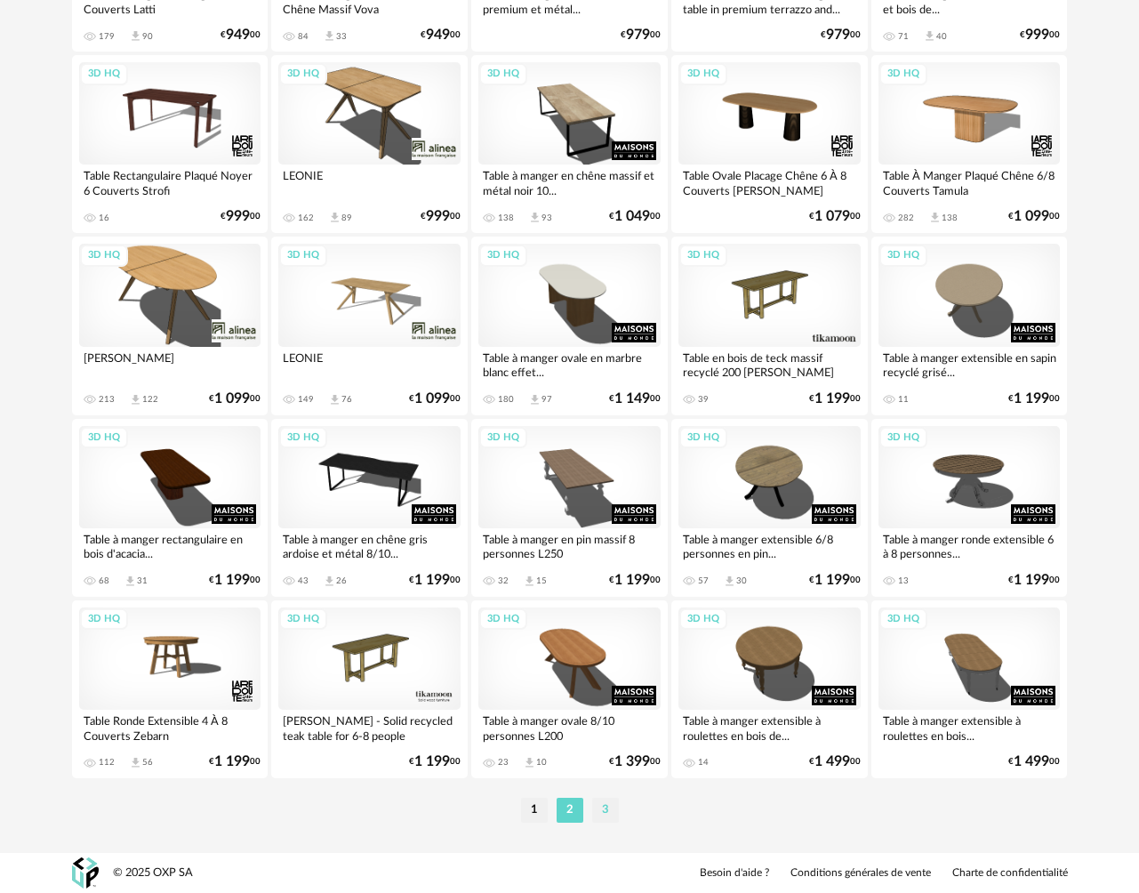
click at [602, 811] on li "3" at bounding box center [605, 810] width 27 height 25
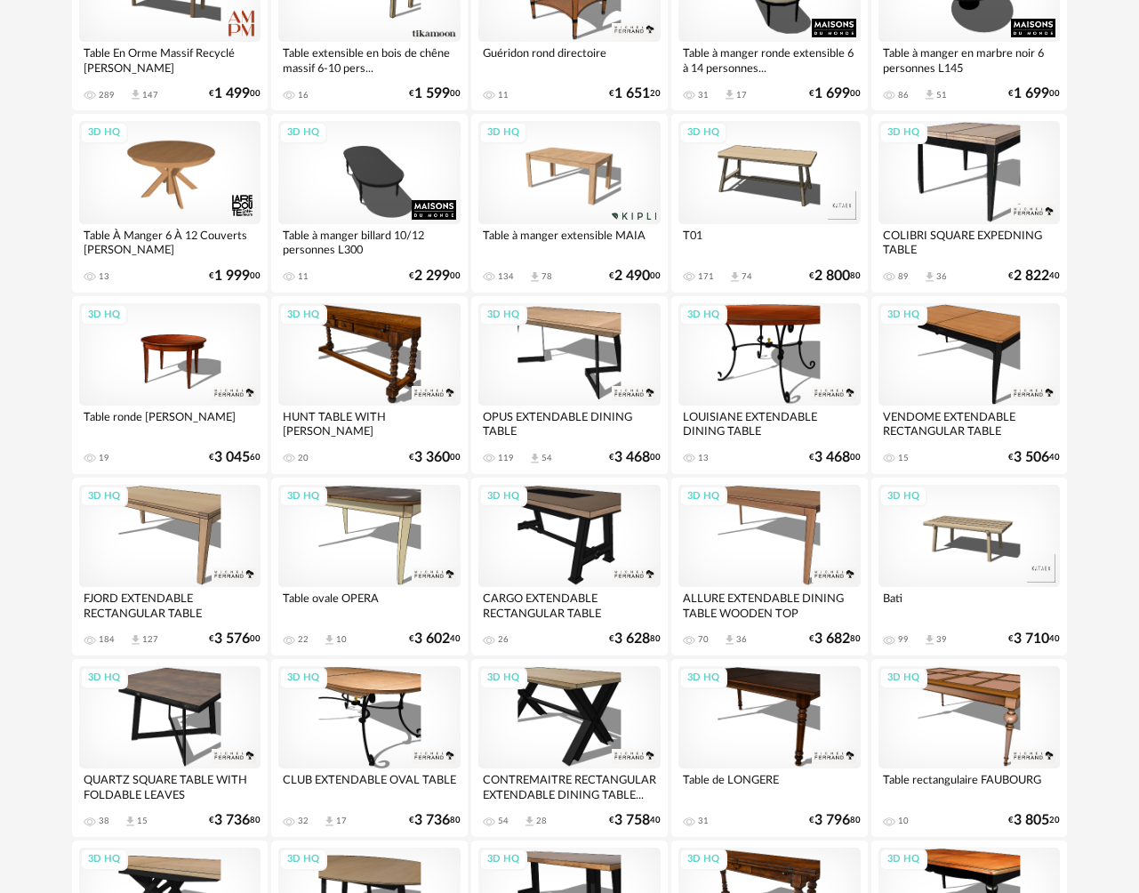
scroll to position [187, 0]
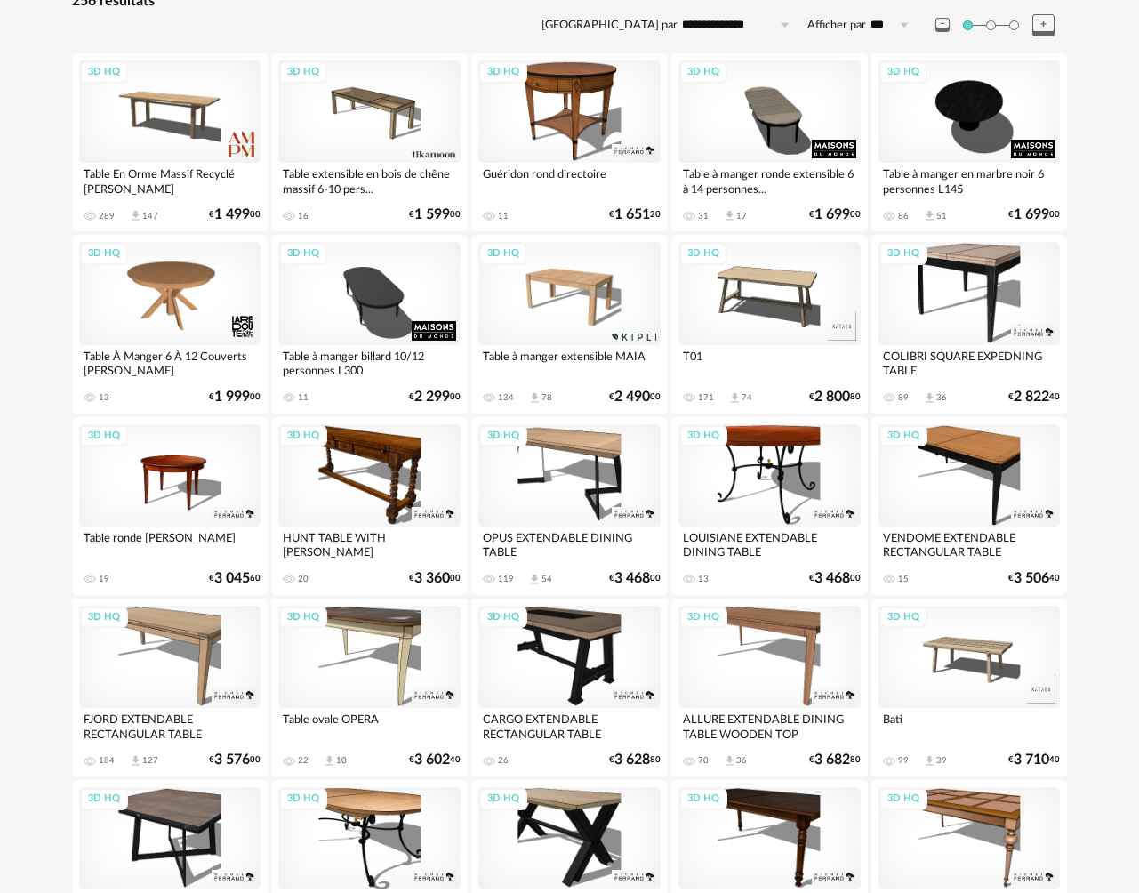
click at [924, 481] on div "3D HQ" at bounding box center [970, 475] width 182 height 102
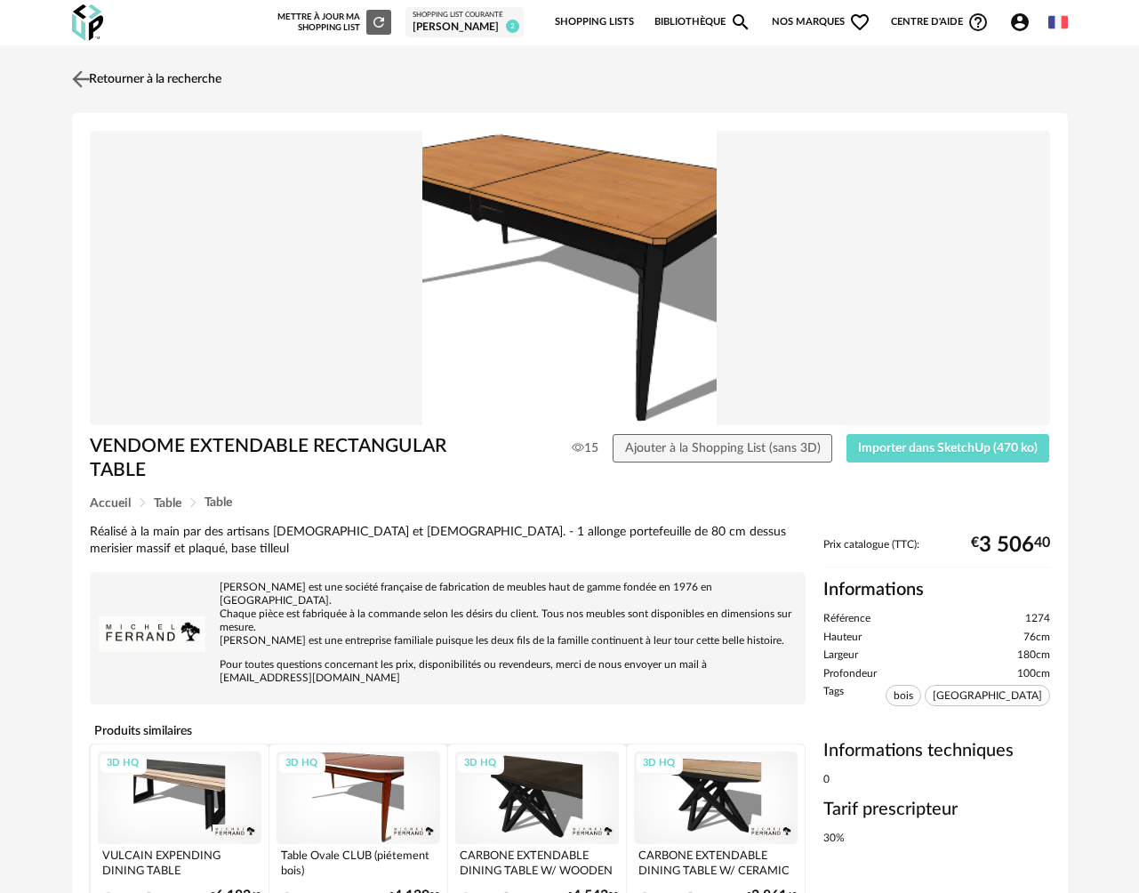
click at [82, 84] on img at bounding box center [81, 79] width 26 height 26
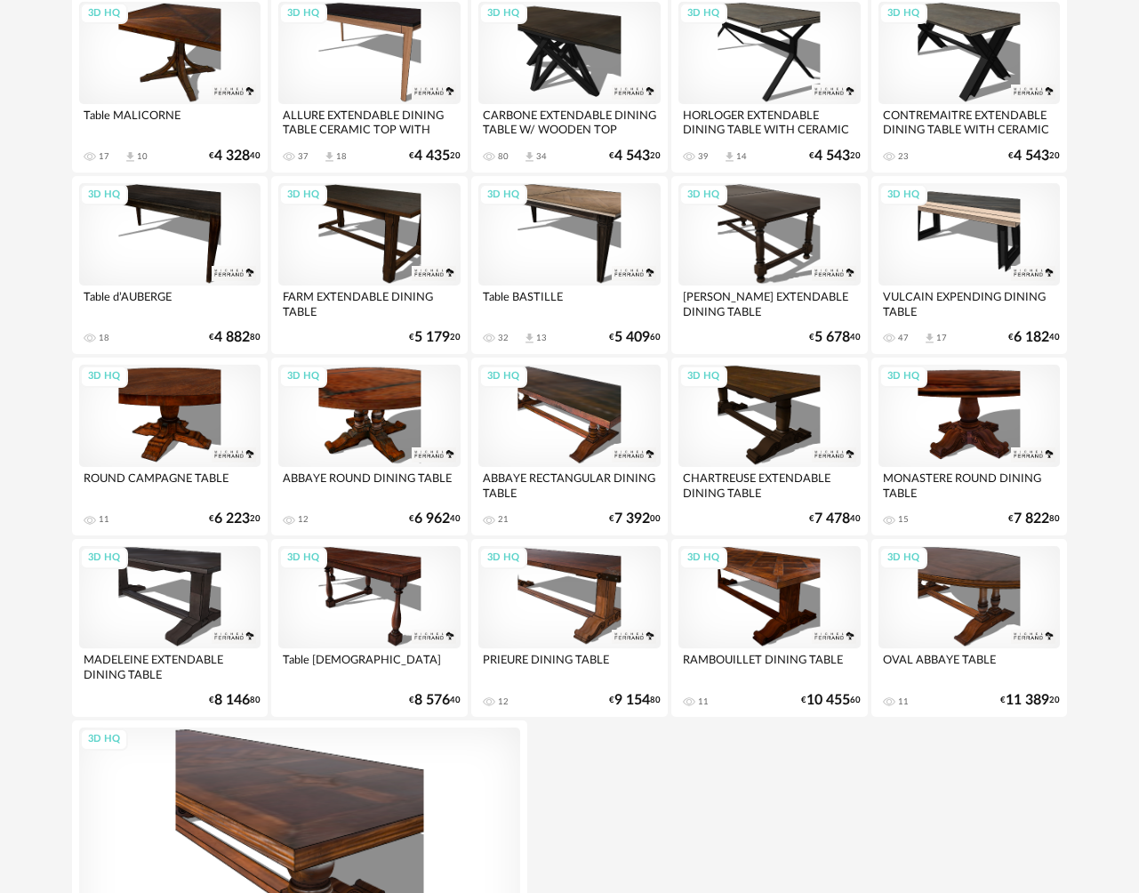
scroll to position [1784, 0]
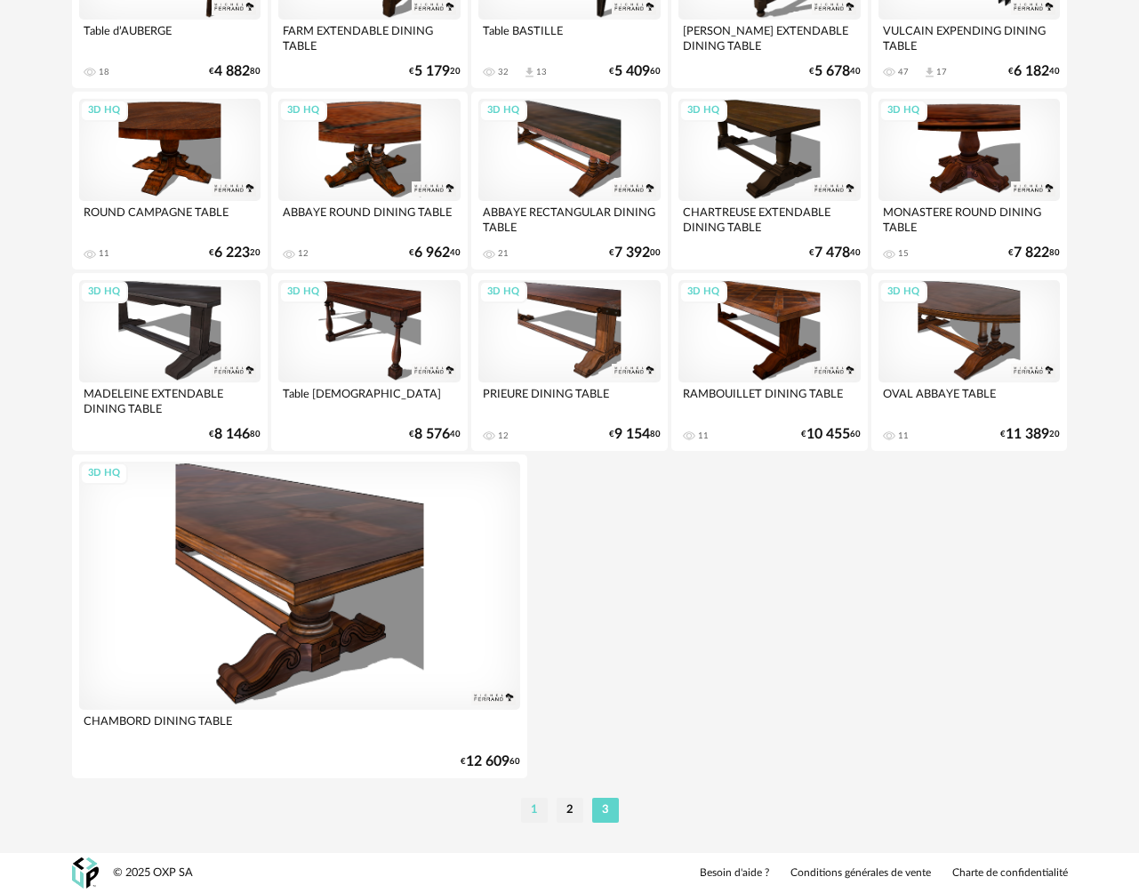
click at [541, 813] on li "1" at bounding box center [534, 810] width 27 height 25
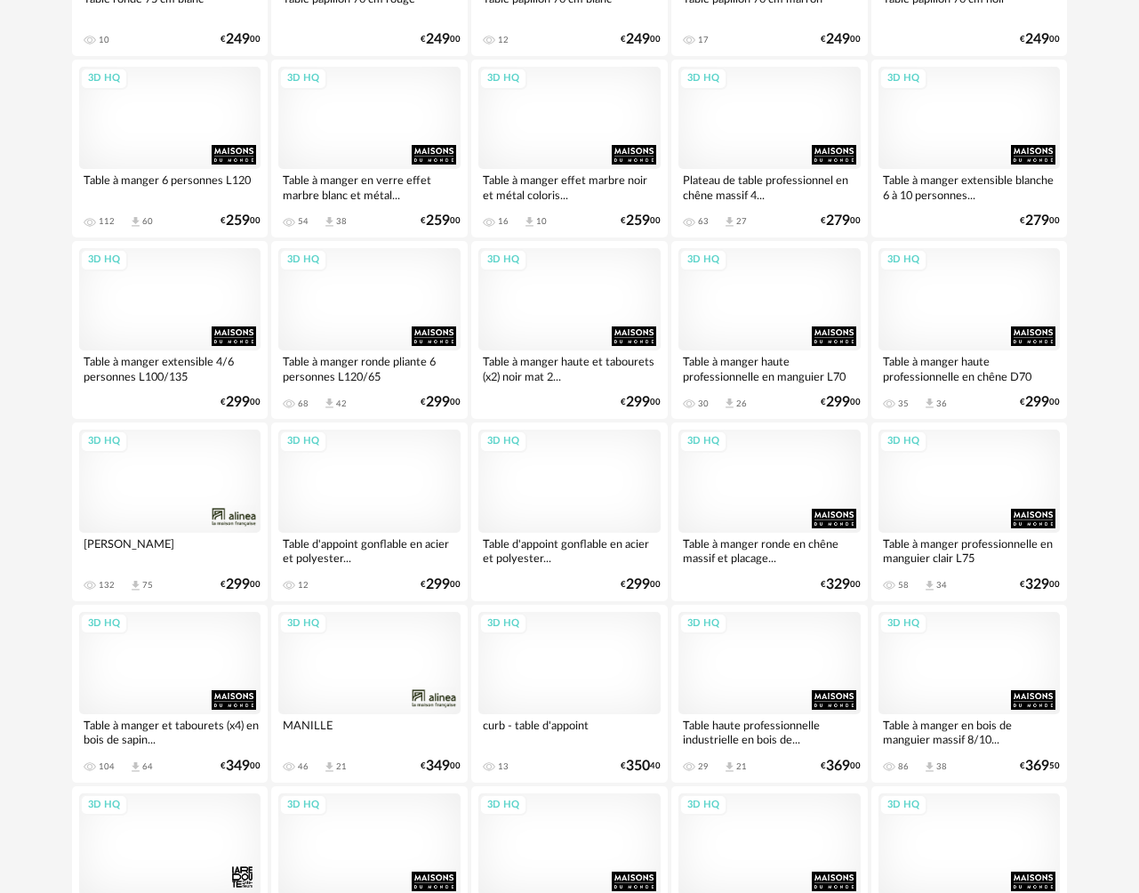
scroll to position [1939, 0]
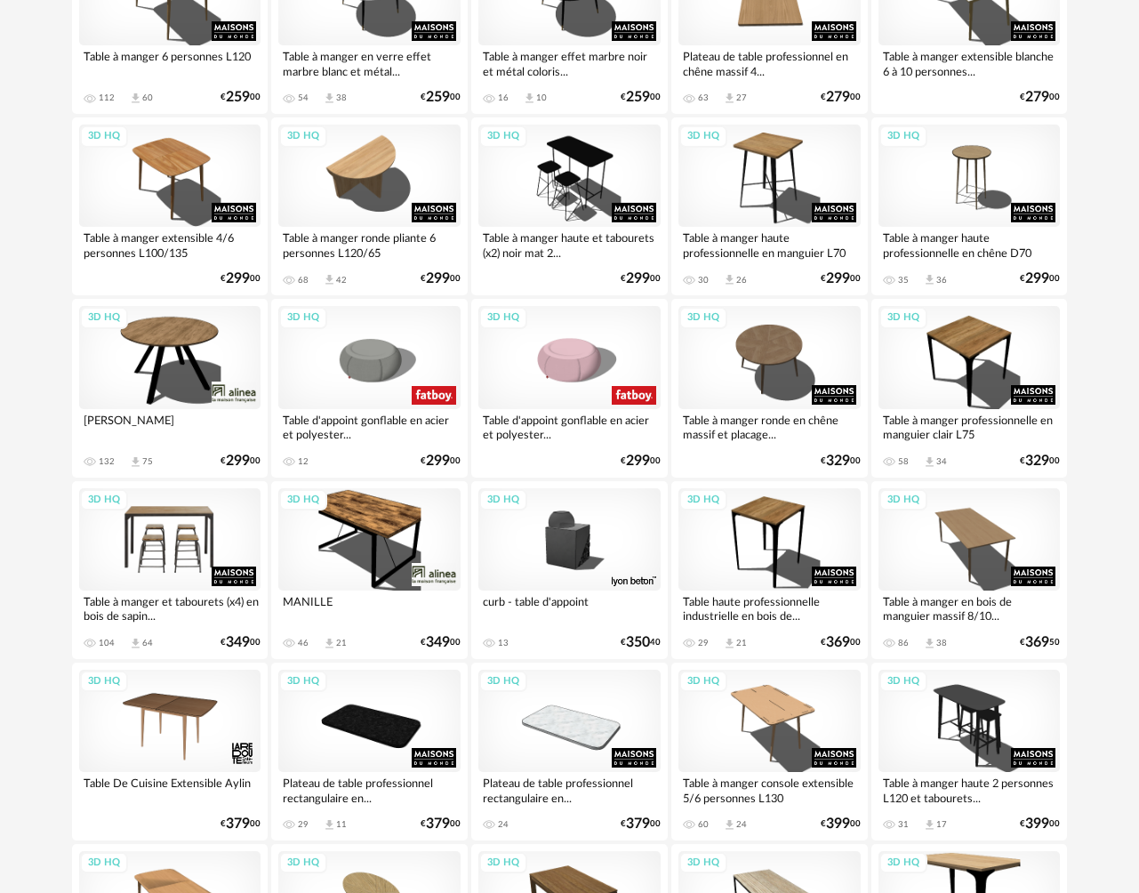
click at [186, 550] on div "3D HQ" at bounding box center [170, 539] width 182 height 102
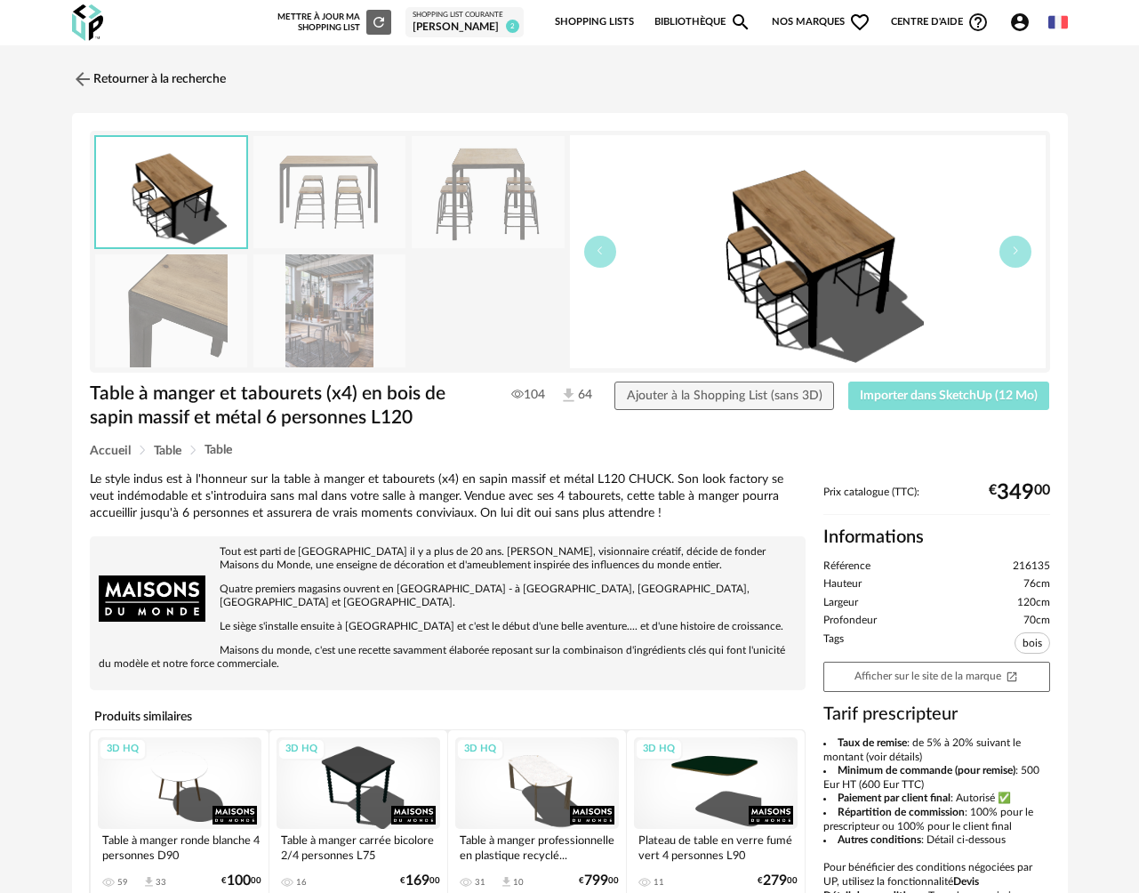
click at [995, 393] on span "Importer dans SketchUp (12 Mo)" at bounding box center [949, 395] width 178 height 12
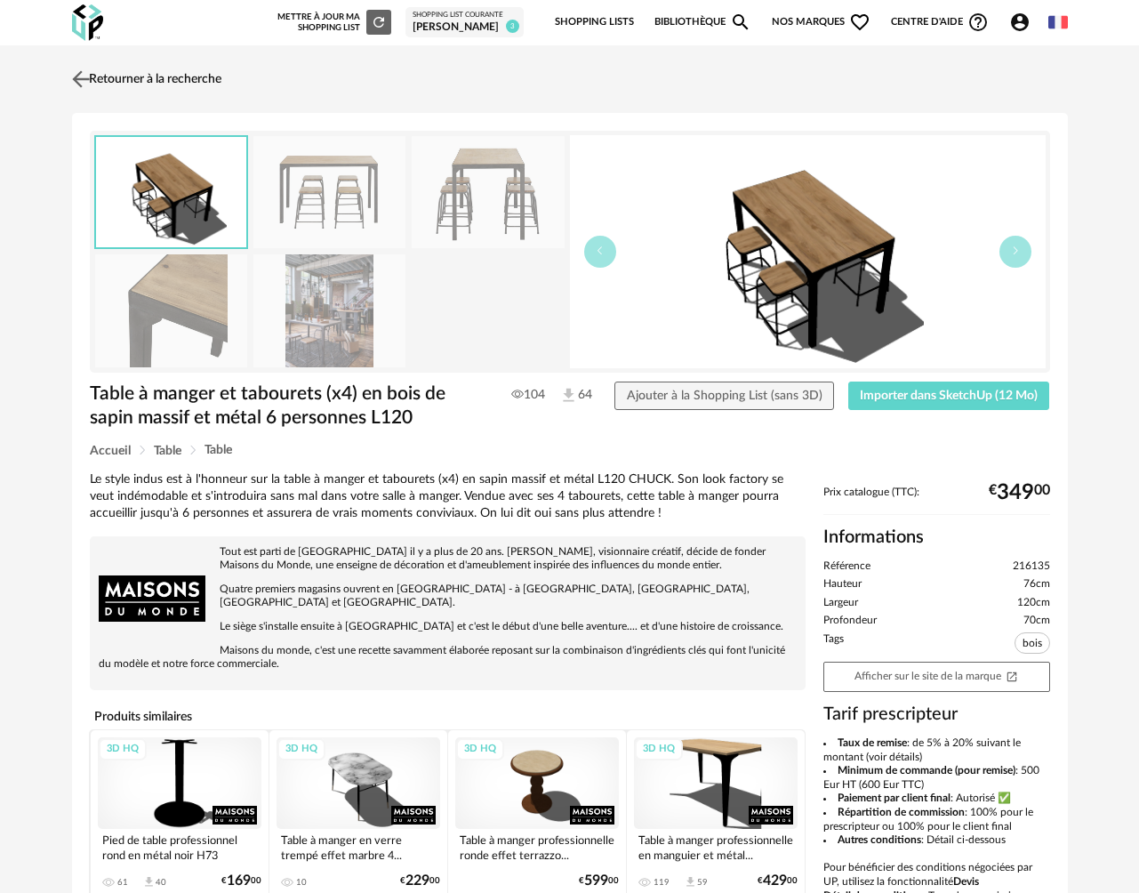
click at [122, 81] on link "Retourner à la recherche" at bounding box center [145, 79] width 154 height 39
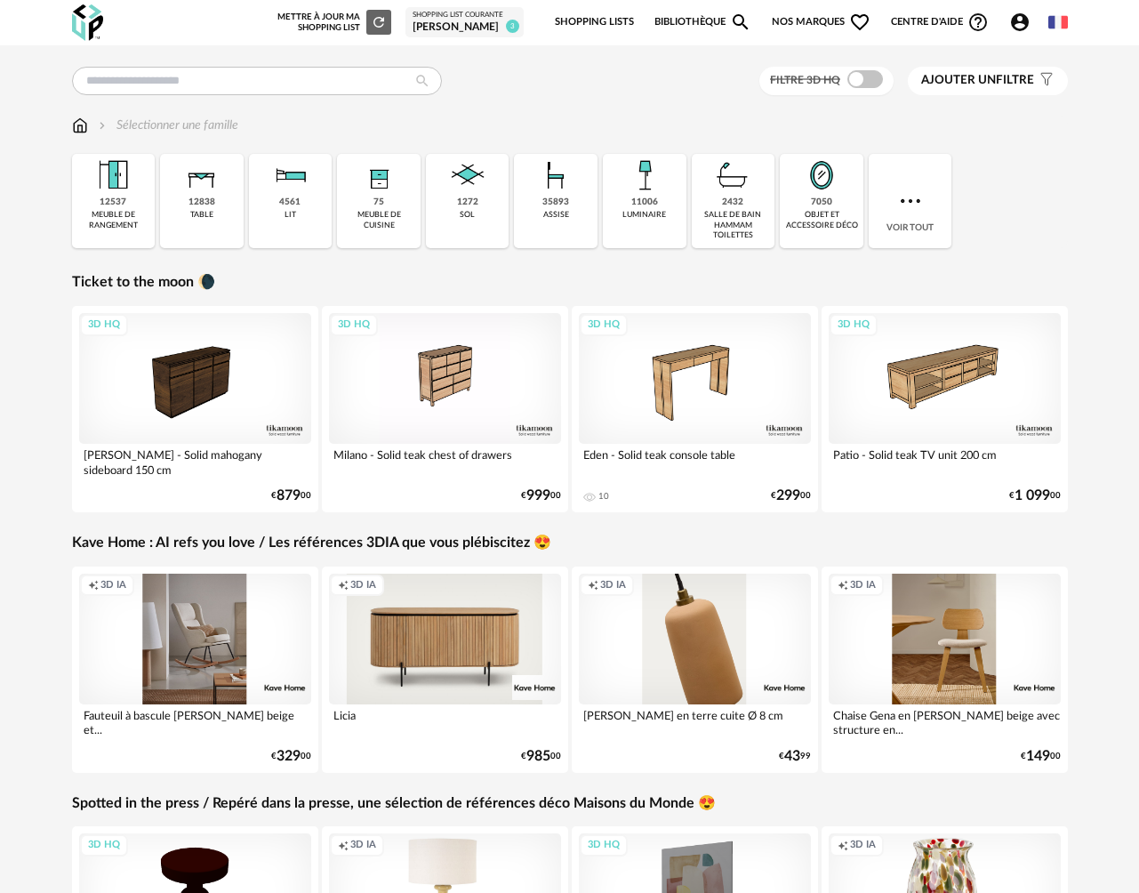
click at [193, 233] on div "12838 table" at bounding box center [202, 201] width 84 height 94
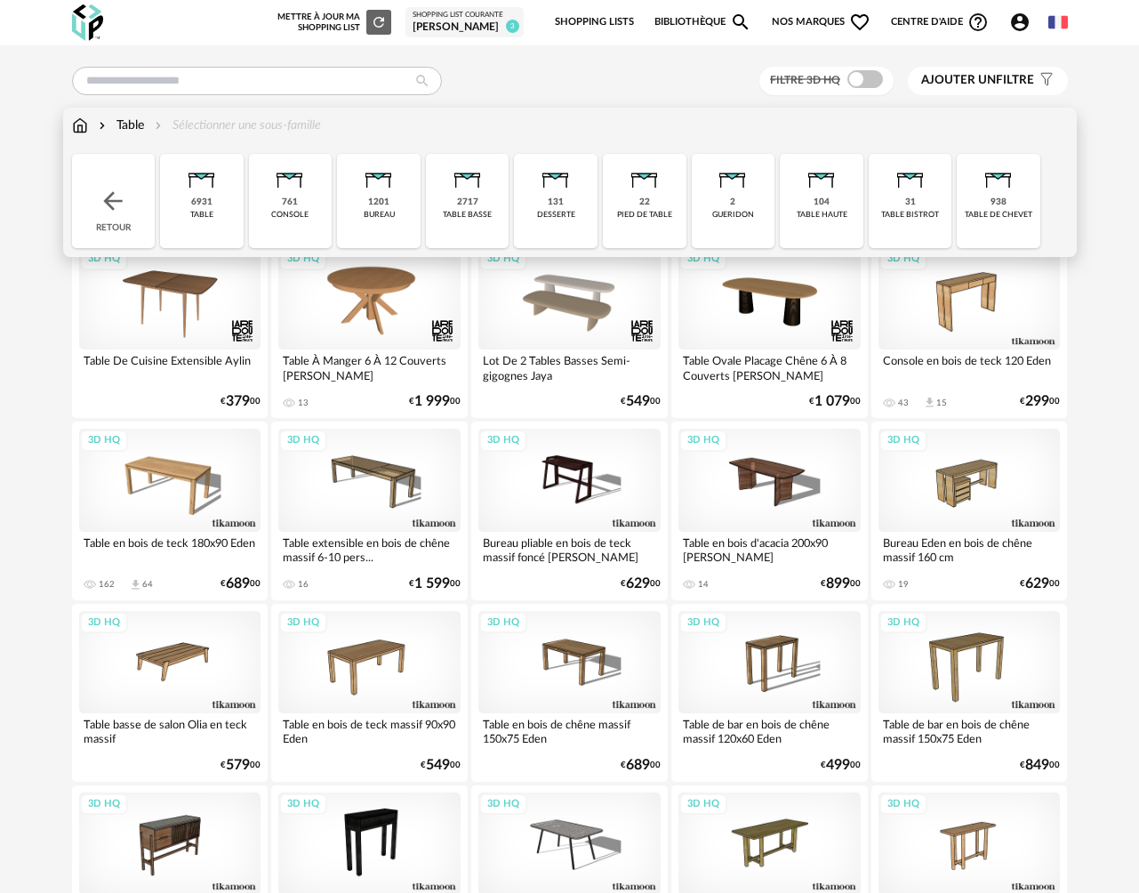
click at [216, 211] on div "6931 table" at bounding box center [202, 201] width 84 height 94
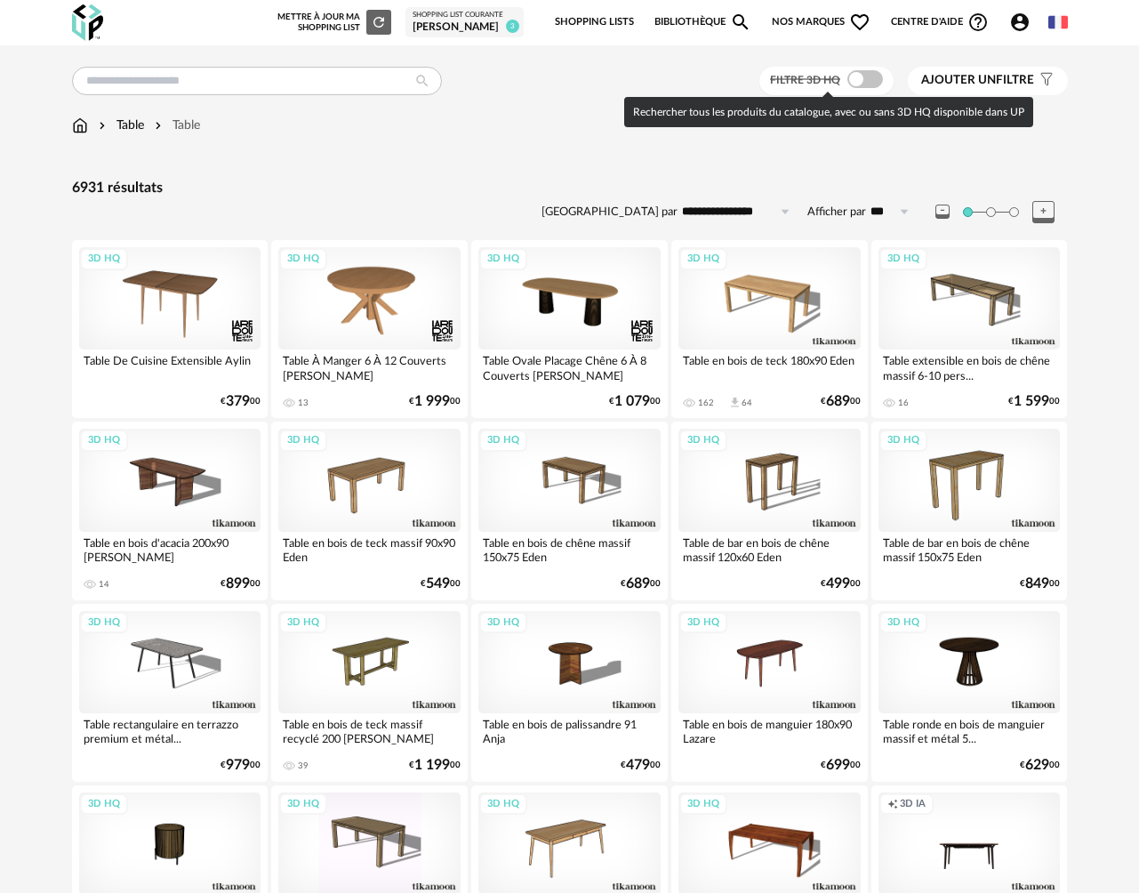
click at [870, 80] on span at bounding box center [865, 79] width 36 height 18
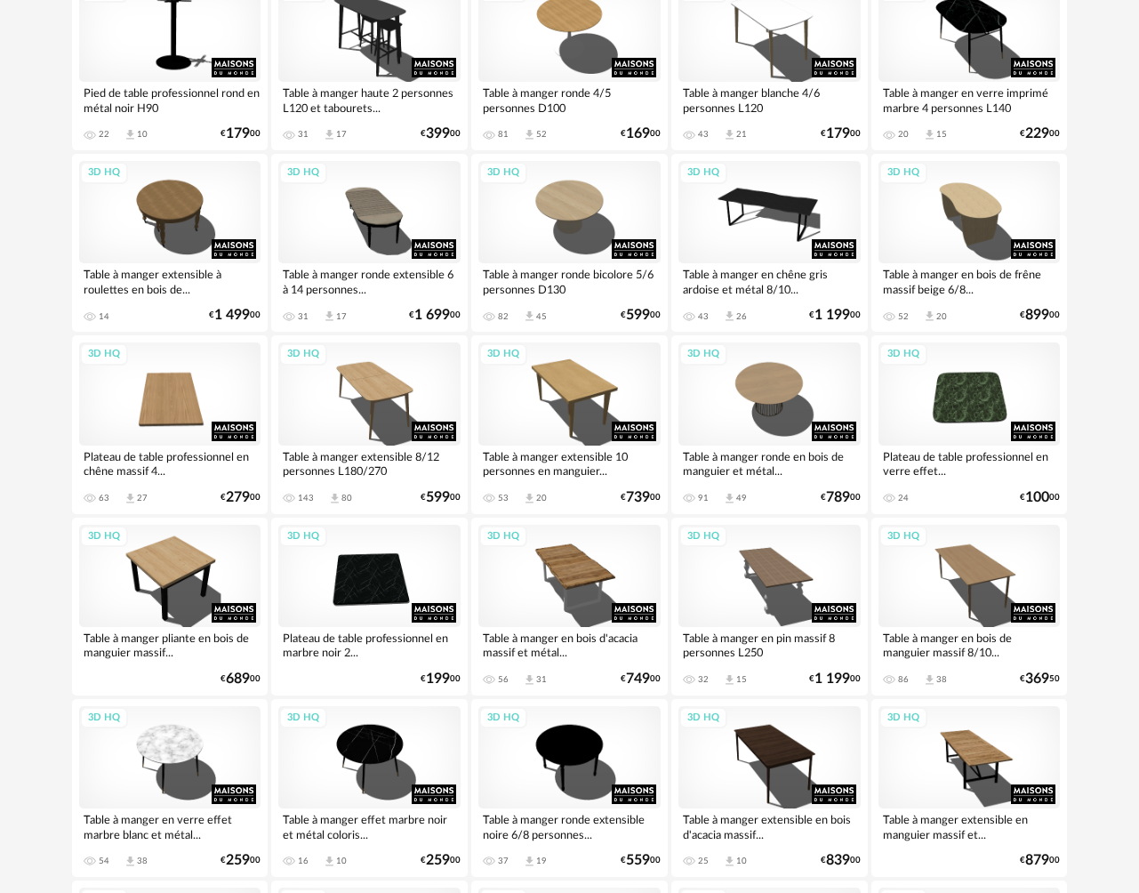
scroll to position [1919, 0]
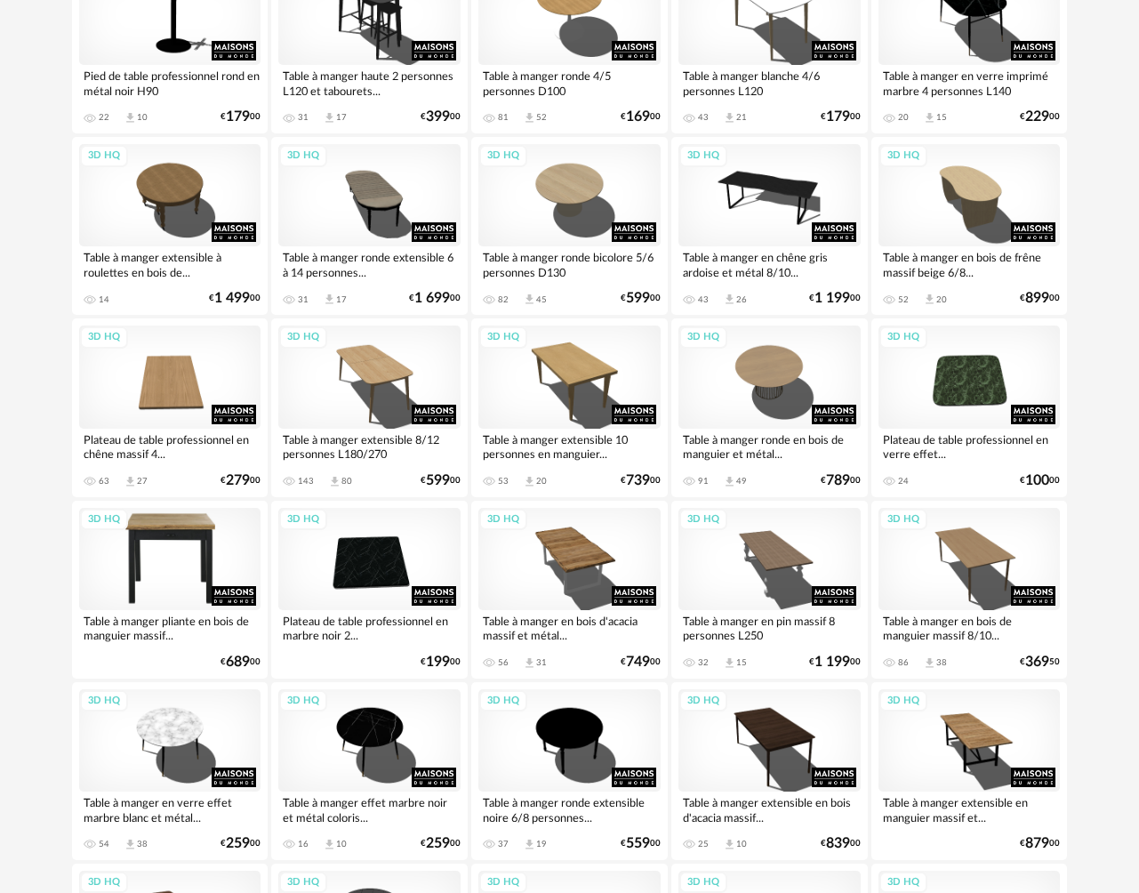
click at [183, 521] on div "3D HQ" at bounding box center [170, 559] width 182 height 102
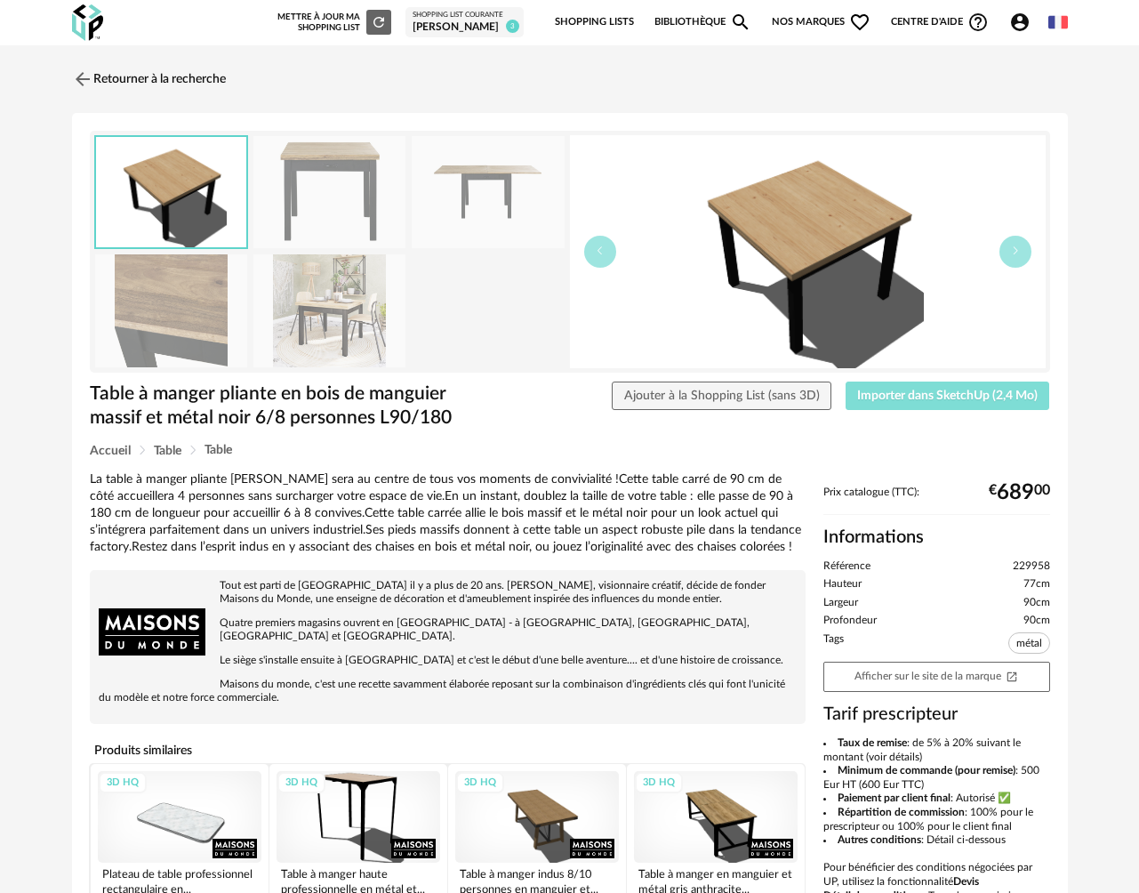
click at [917, 396] on span "Importer dans SketchUp (2,4 Mo)" at bounding box center [947, 395] width 181 height 12
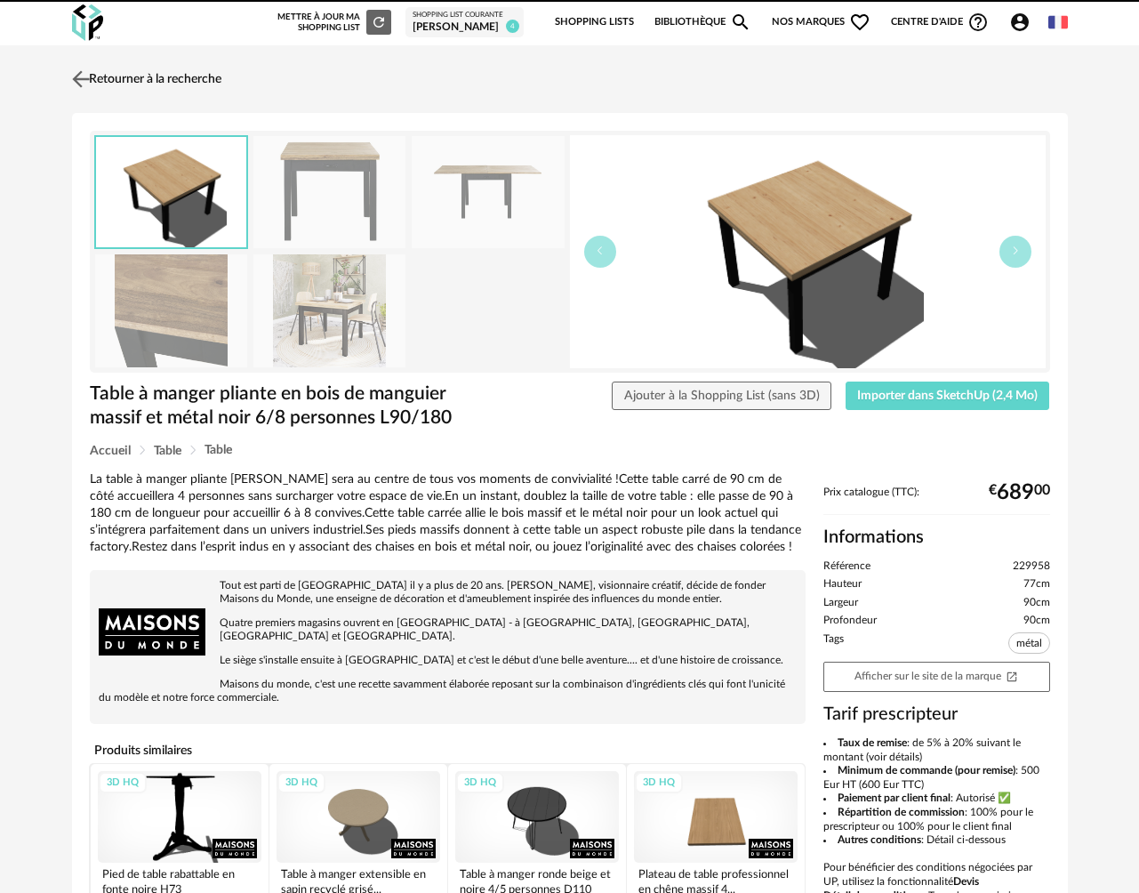
click at [137, 77] on link "Retourner à la recherche" at bounding box center [145, 79] width 154 height 39
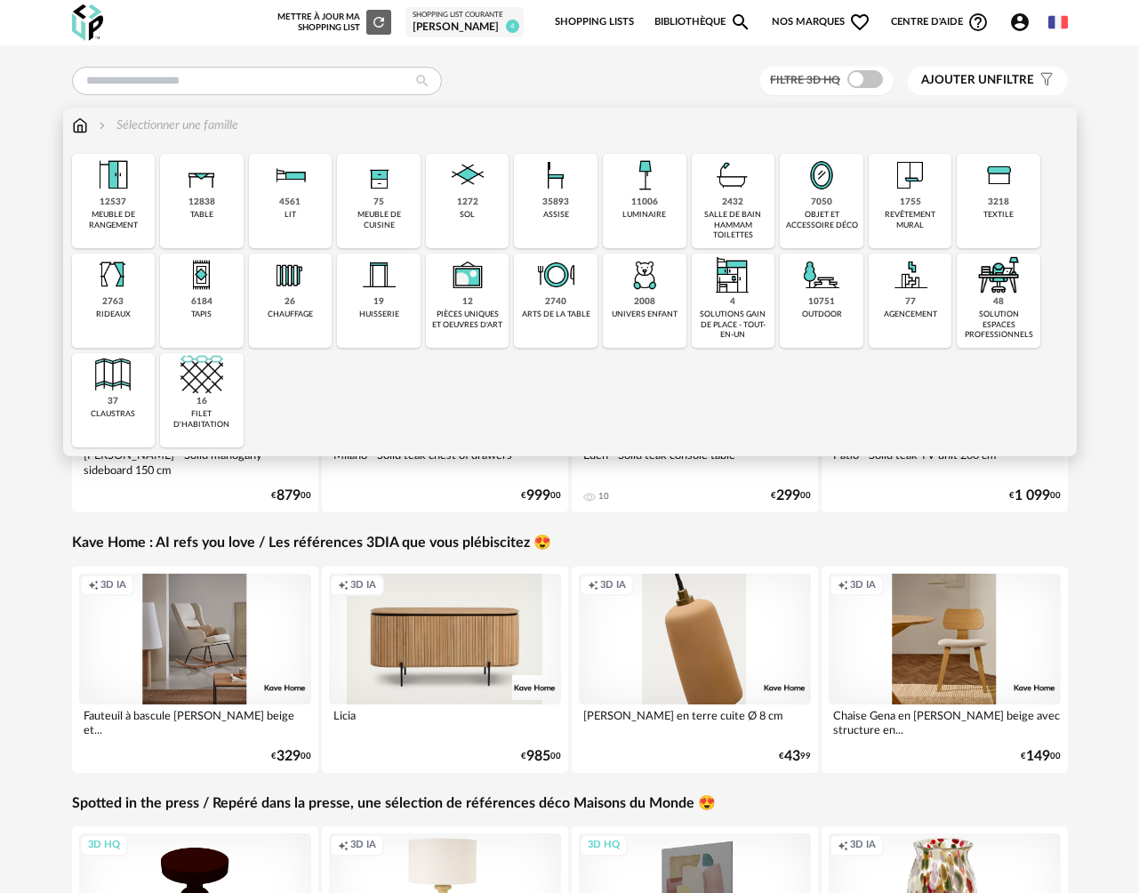
click at [198, 217] on div "table" at bounding box center [201, 215] width 23 height 10
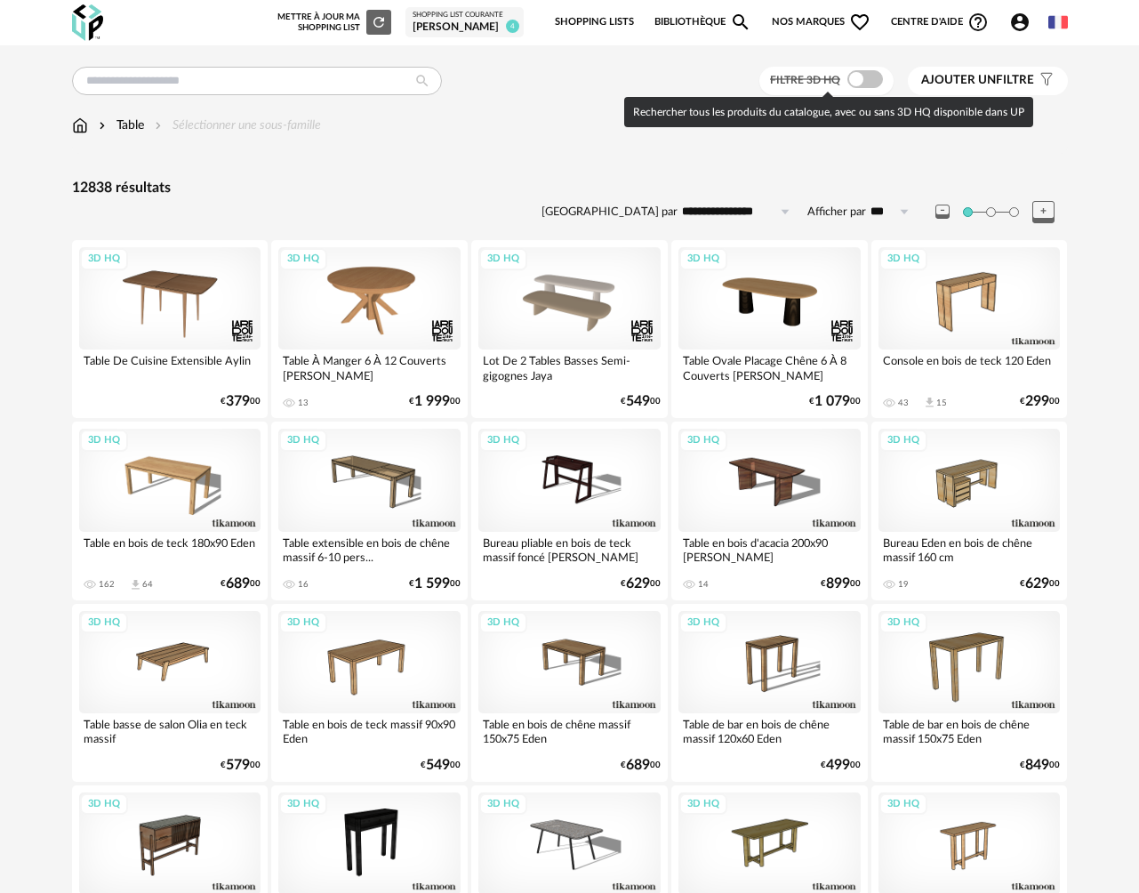
click at [866, 84] on span at bounding box center [865, 79] width 36 height 18
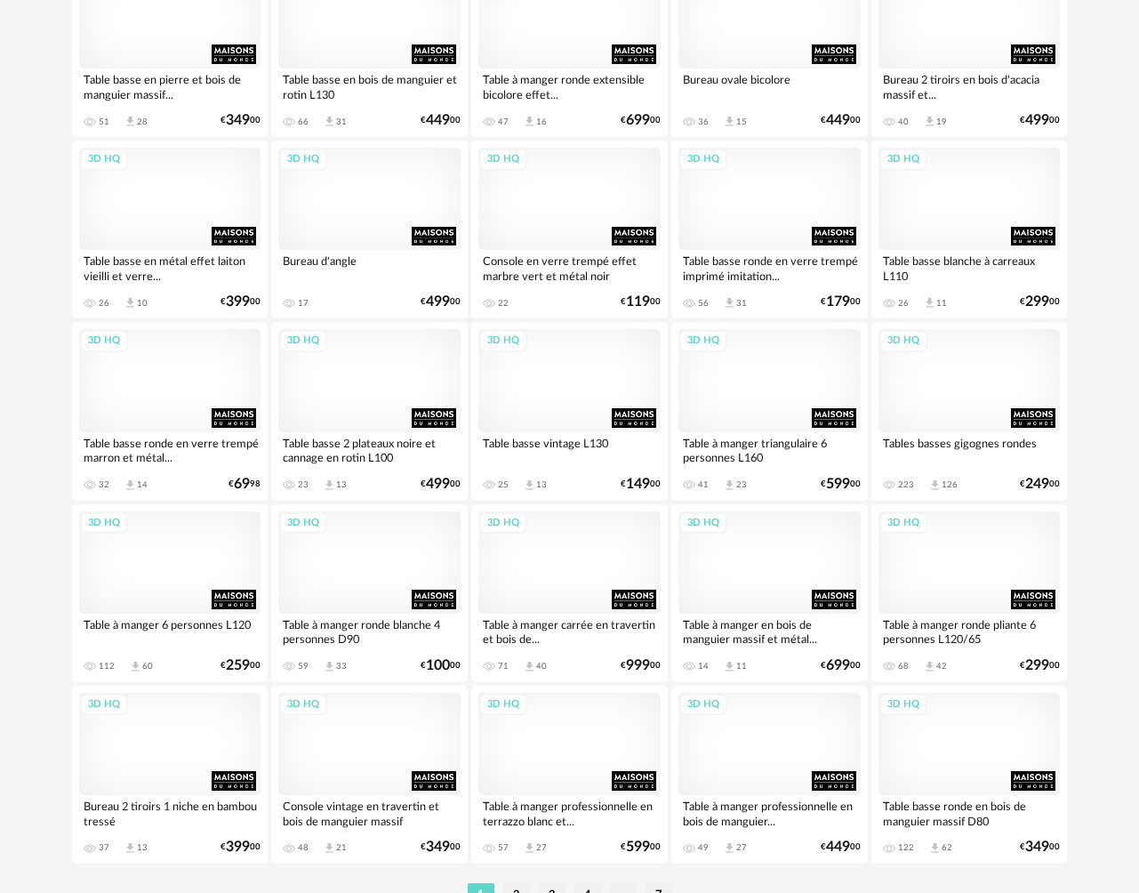
scroll to position [3091, 0]
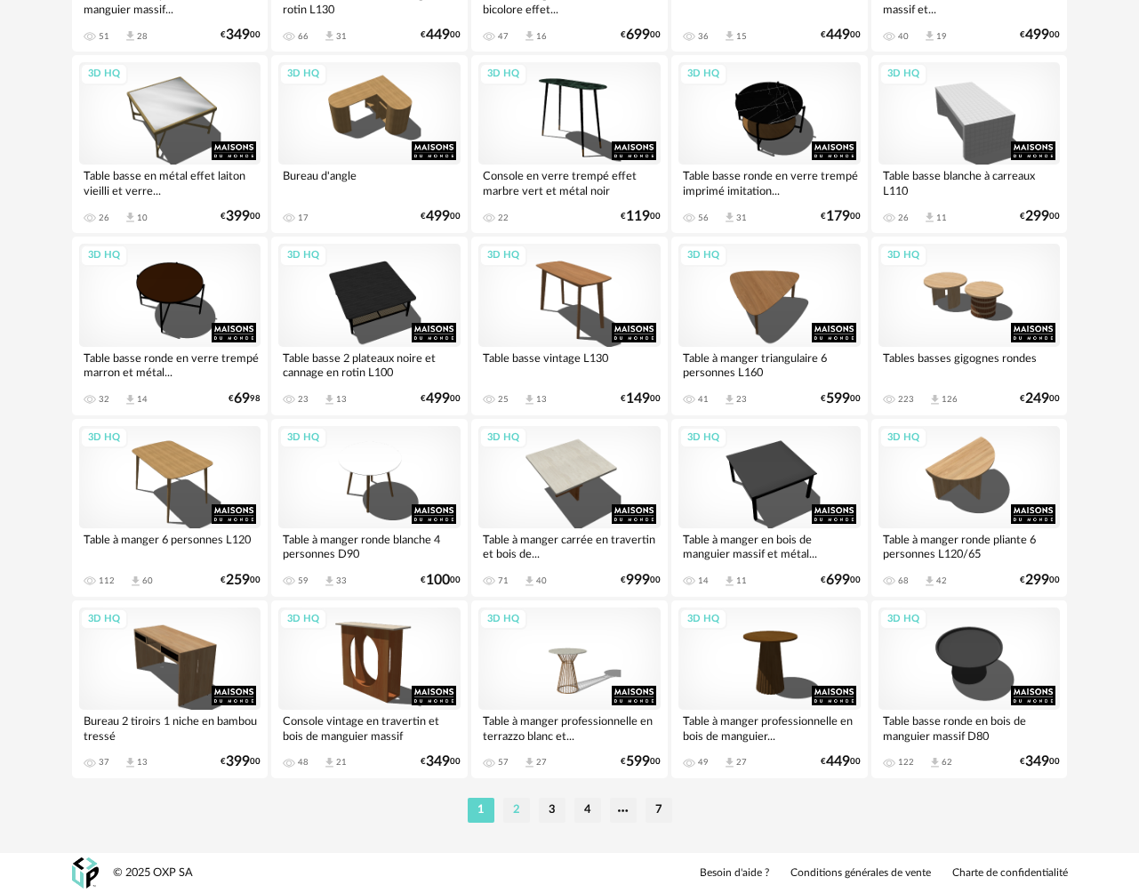
click at [518, 815] on li "2" at bounding box center [516, 810] width 27 height 25
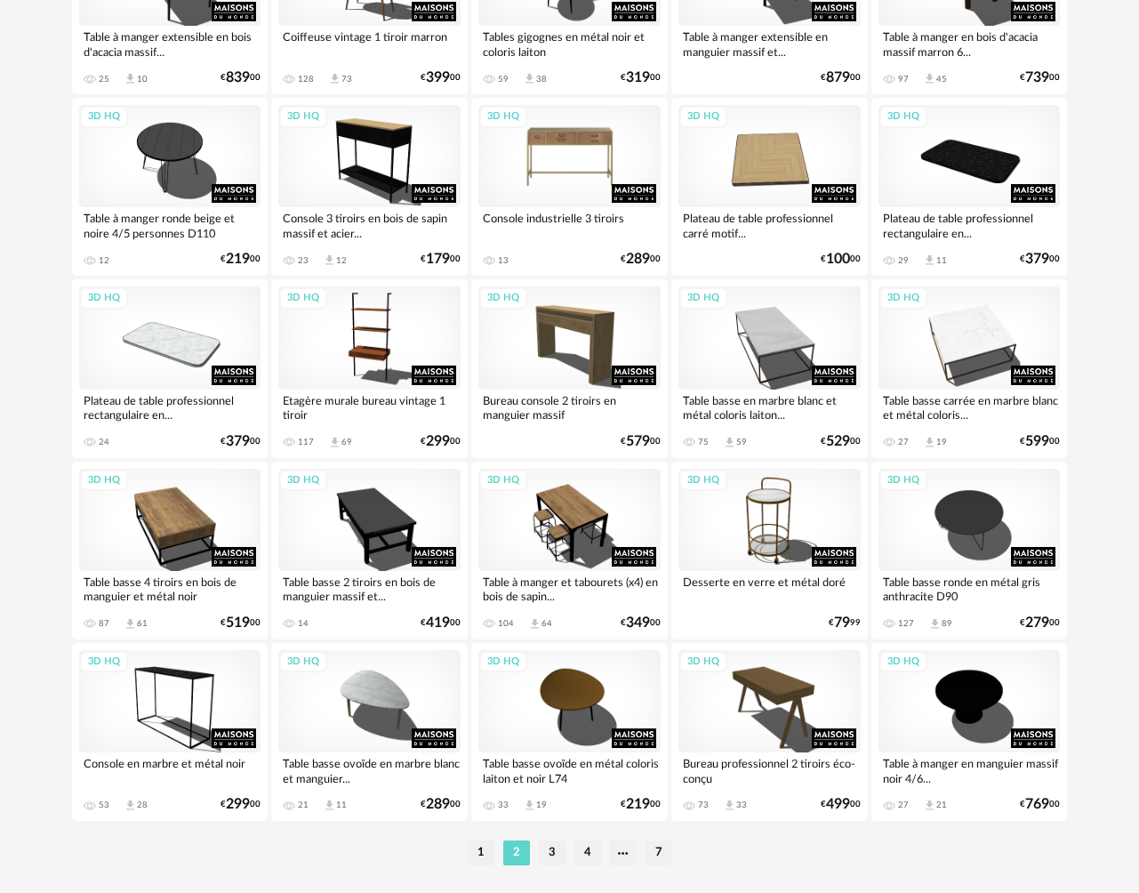
scroll to position [3091, 0]
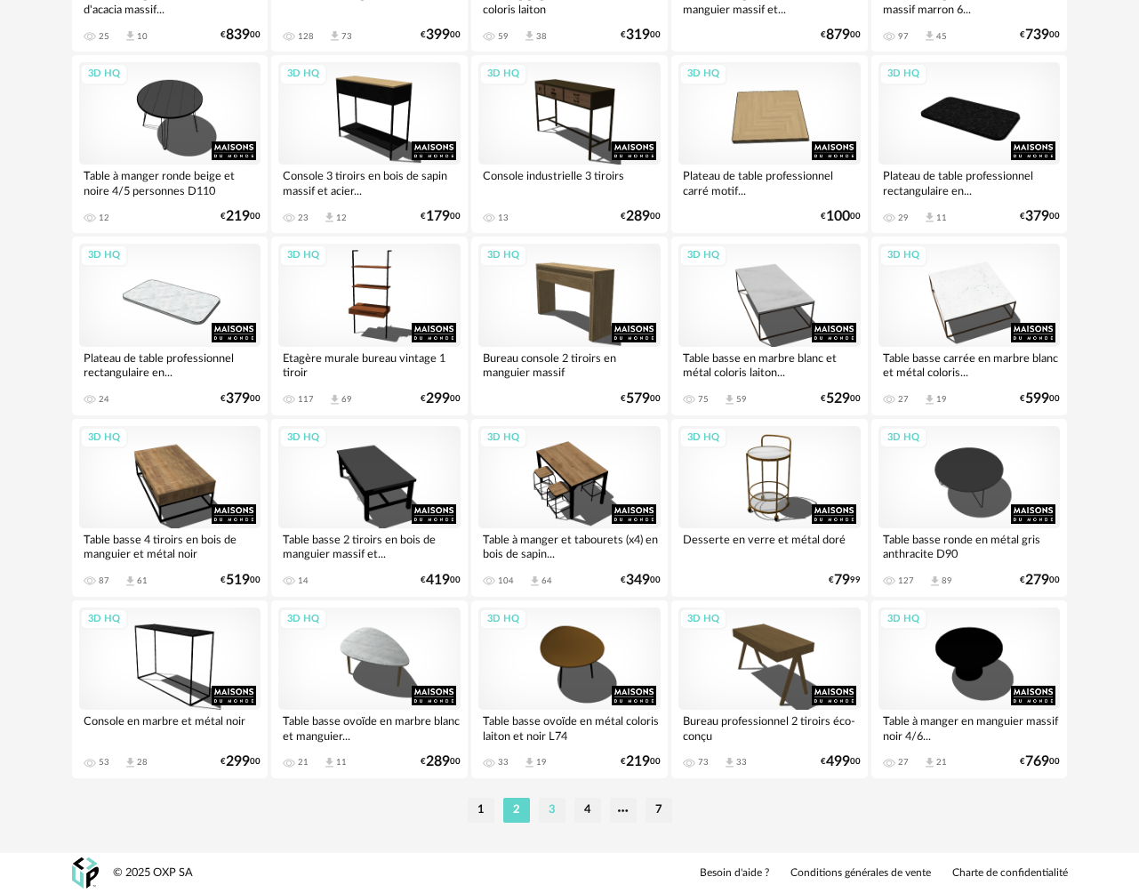
click at [551, 813] on li "3" at bounding box center [552, 810] width 27 height 25
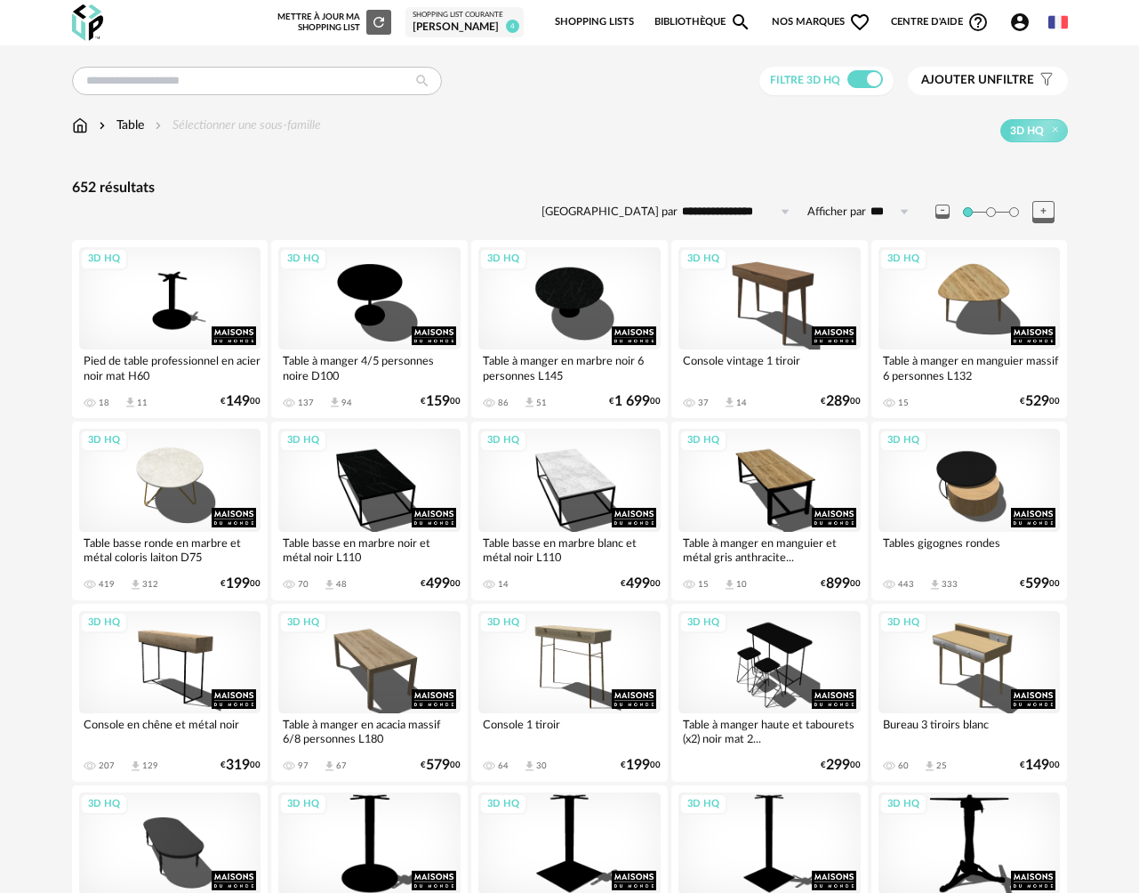
scroll to position [49, 0]
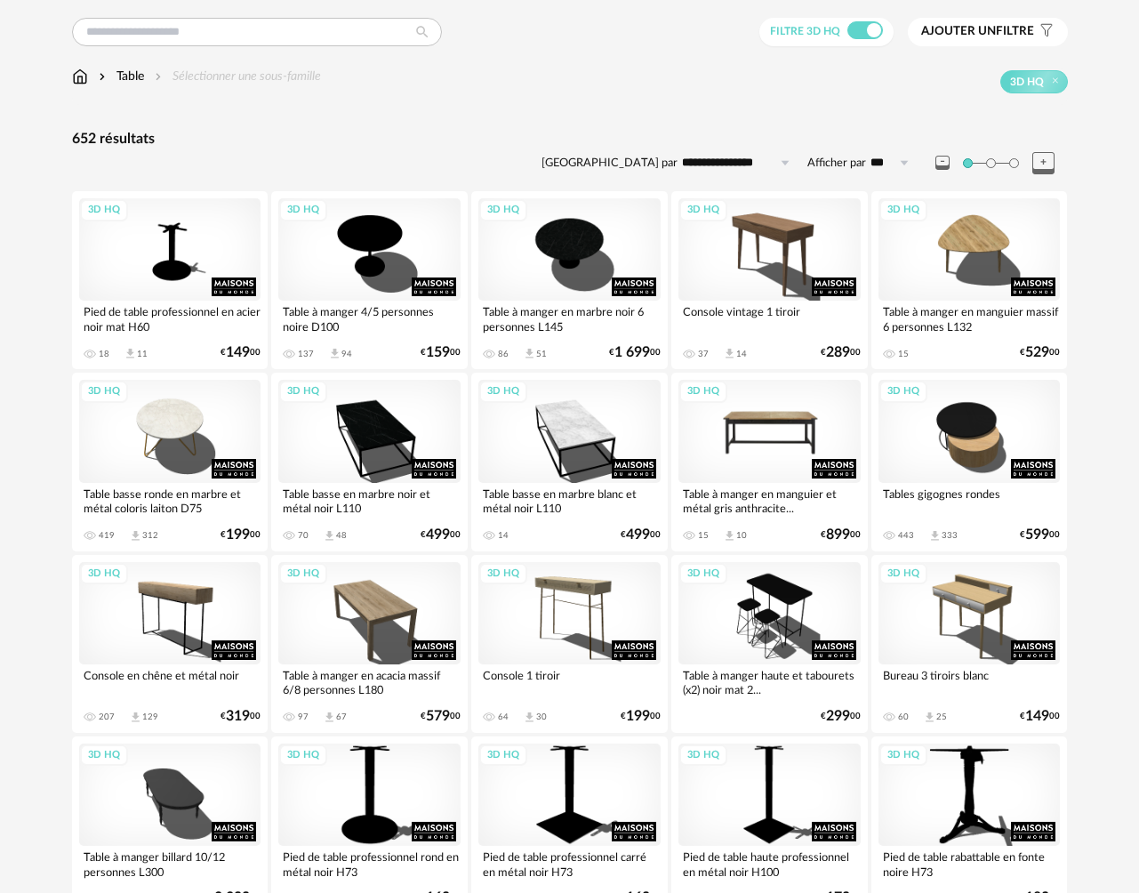
click at [750, 434] on div "3D HQ" at bounding box center [769, 431] width 182 height 102
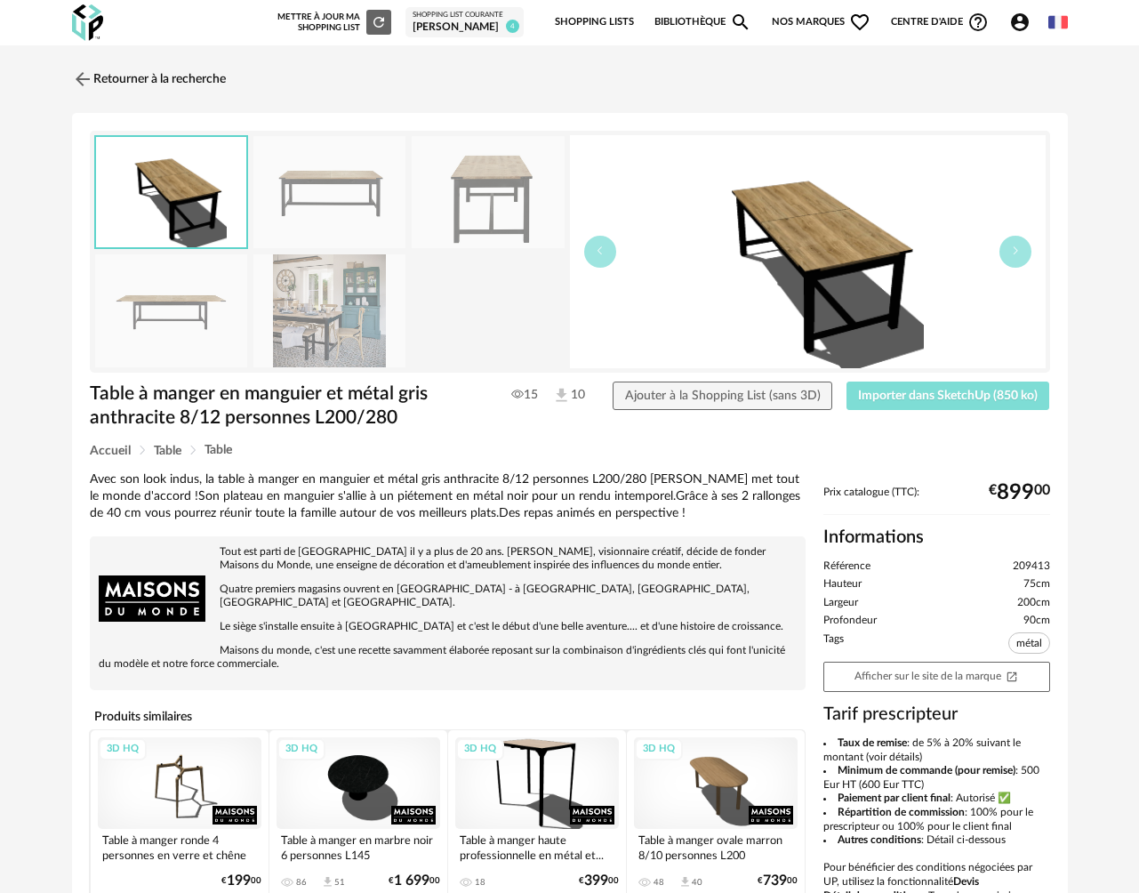
click at [951, 394] on span "Importer dans SketchUp (850 ko)" at bounding box center [948, 395] width 180 height 12
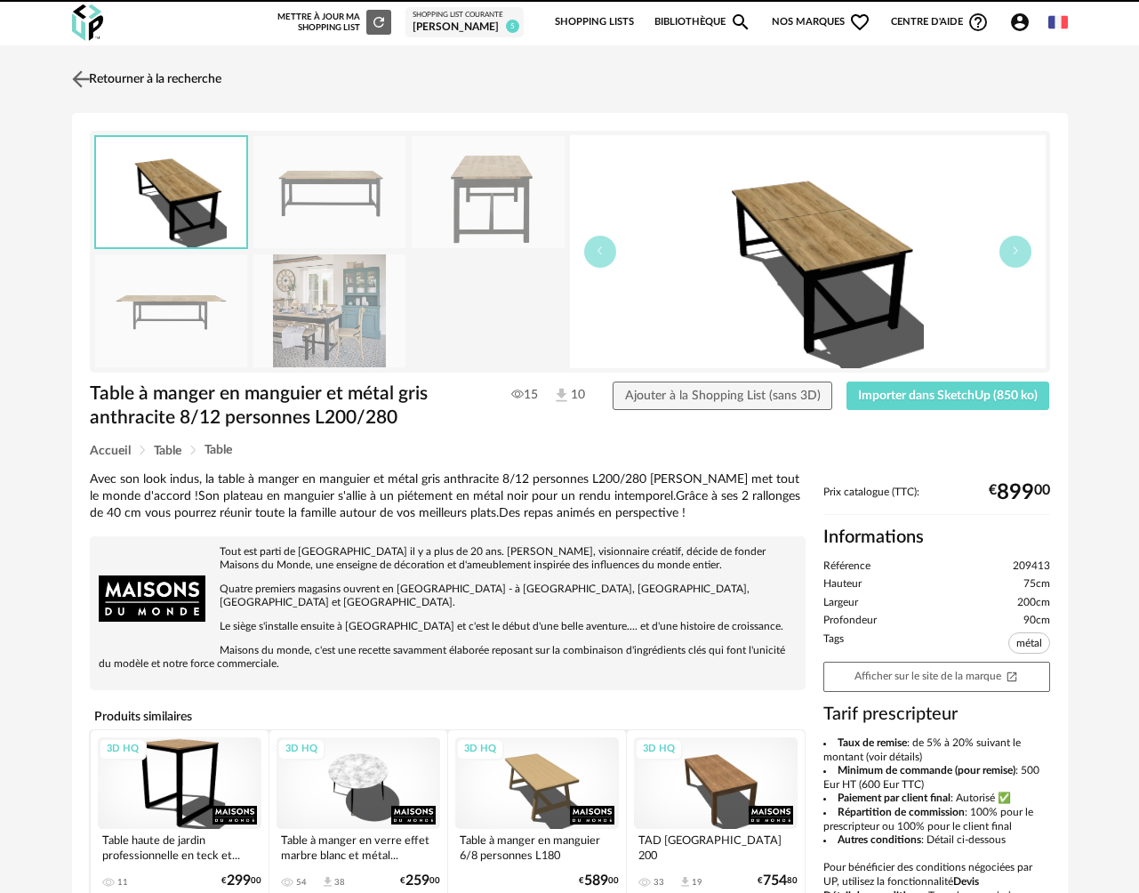
click at [200, 81] on link "Retourner à la recherche" at bounding box center [145, 79] width 154 height 39
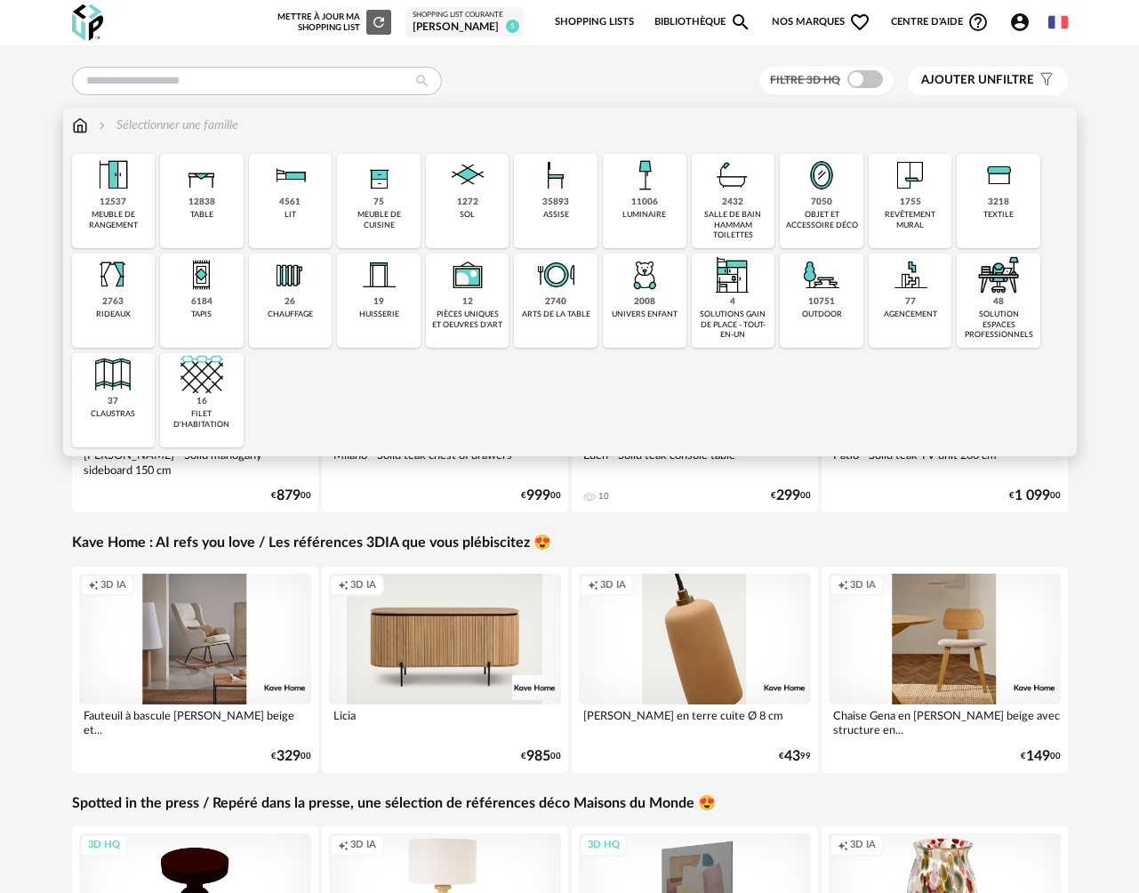
click at [558, 202] on div "35893" at bounding box center [555, 203] width 27 height 12
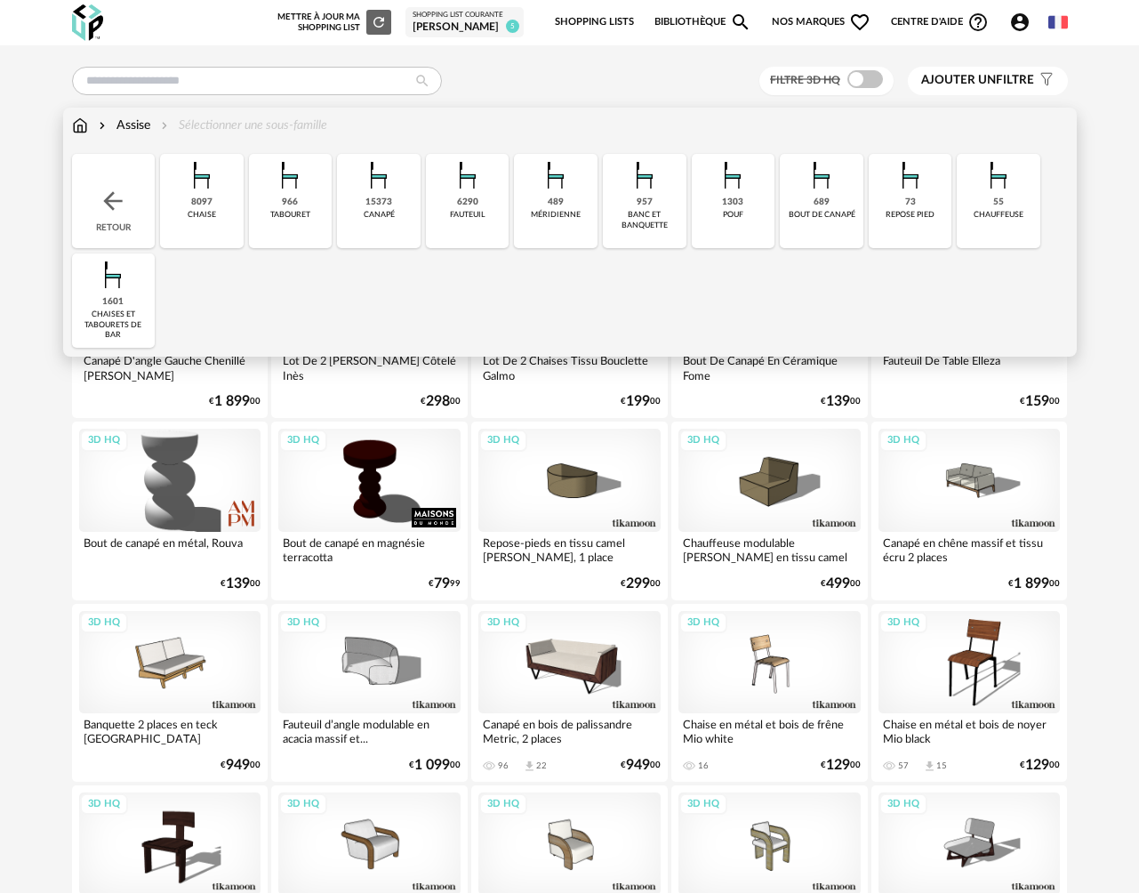
click at [211, 208] on div "8097" at bounding box center [201, 203] width 21 height 12
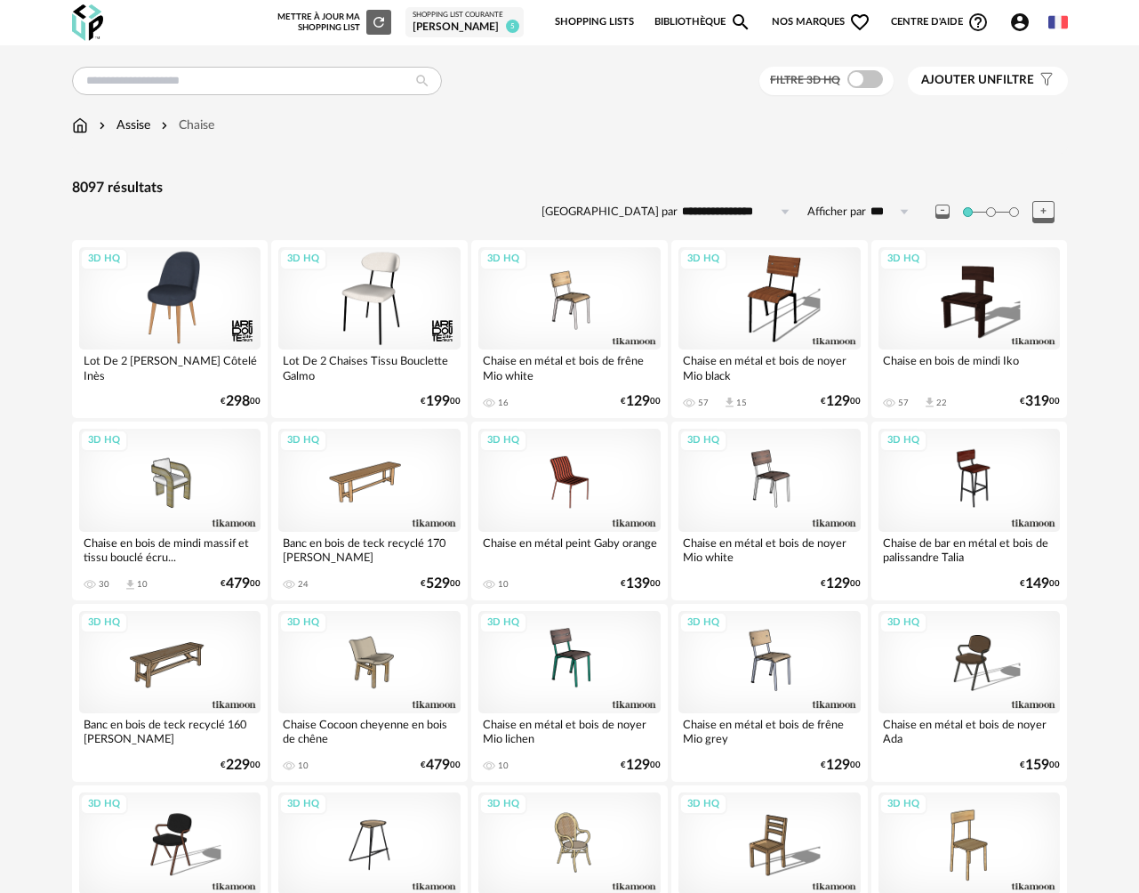
click at [976, 91] on button "Ajouter un filtre s Filter icon" at bounding box center [988, 81] width 160 height 28
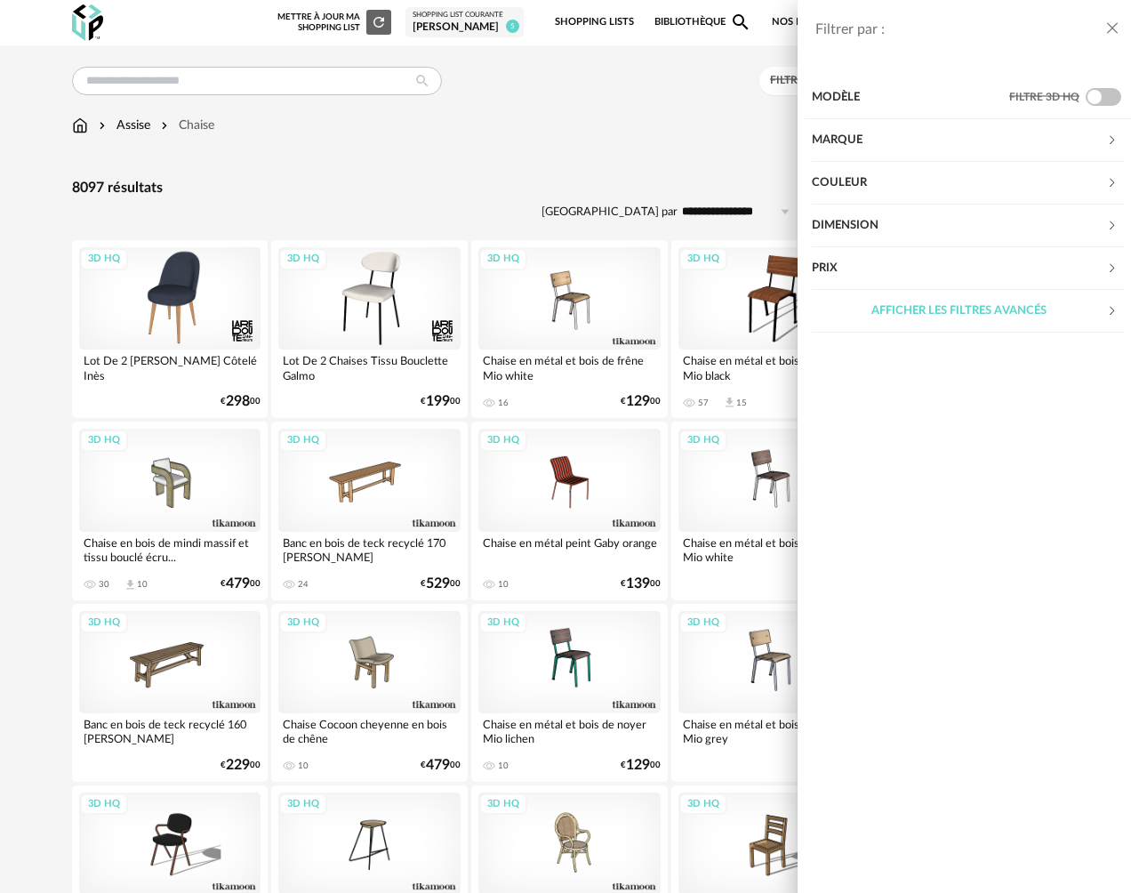
click at [863, 183] on div "Couleur" at bounding box center [959, 183] width 294 height 43
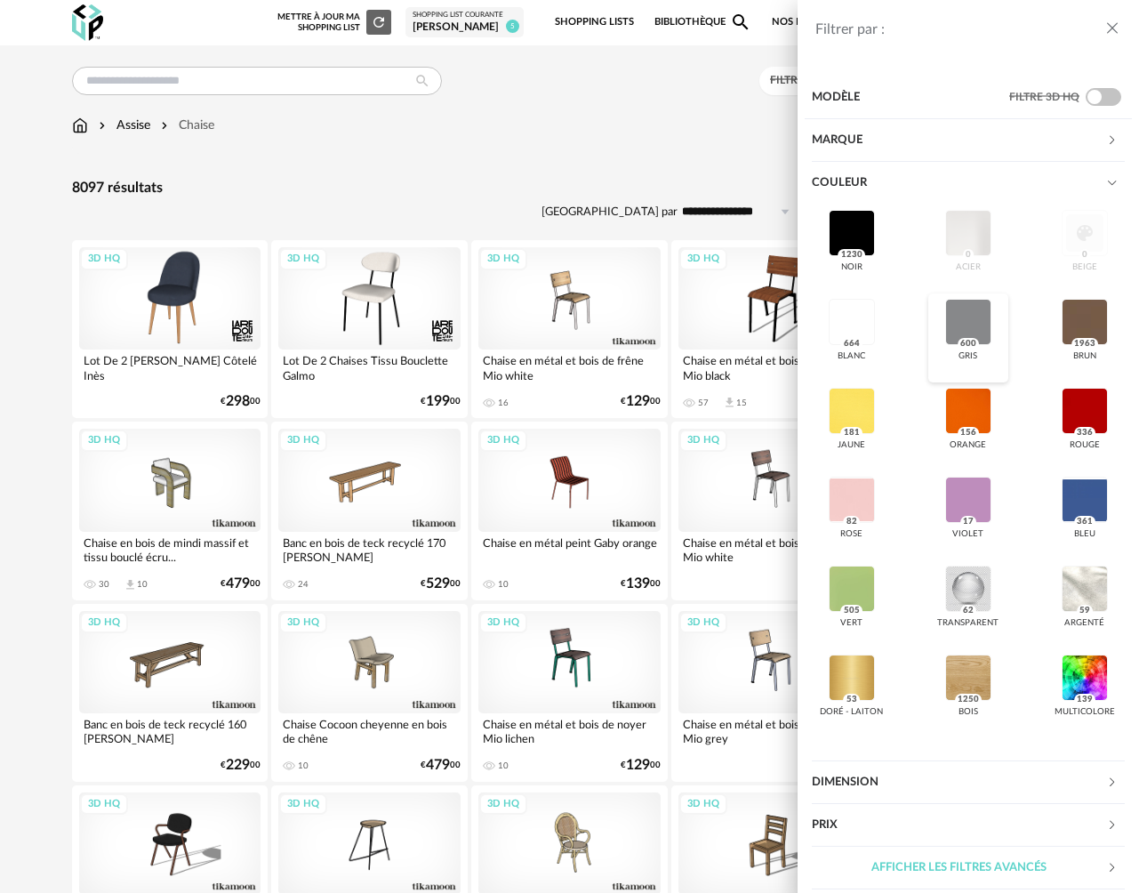
click at [975, 309] on div at bounding box center [968, 322] width 46 height 46
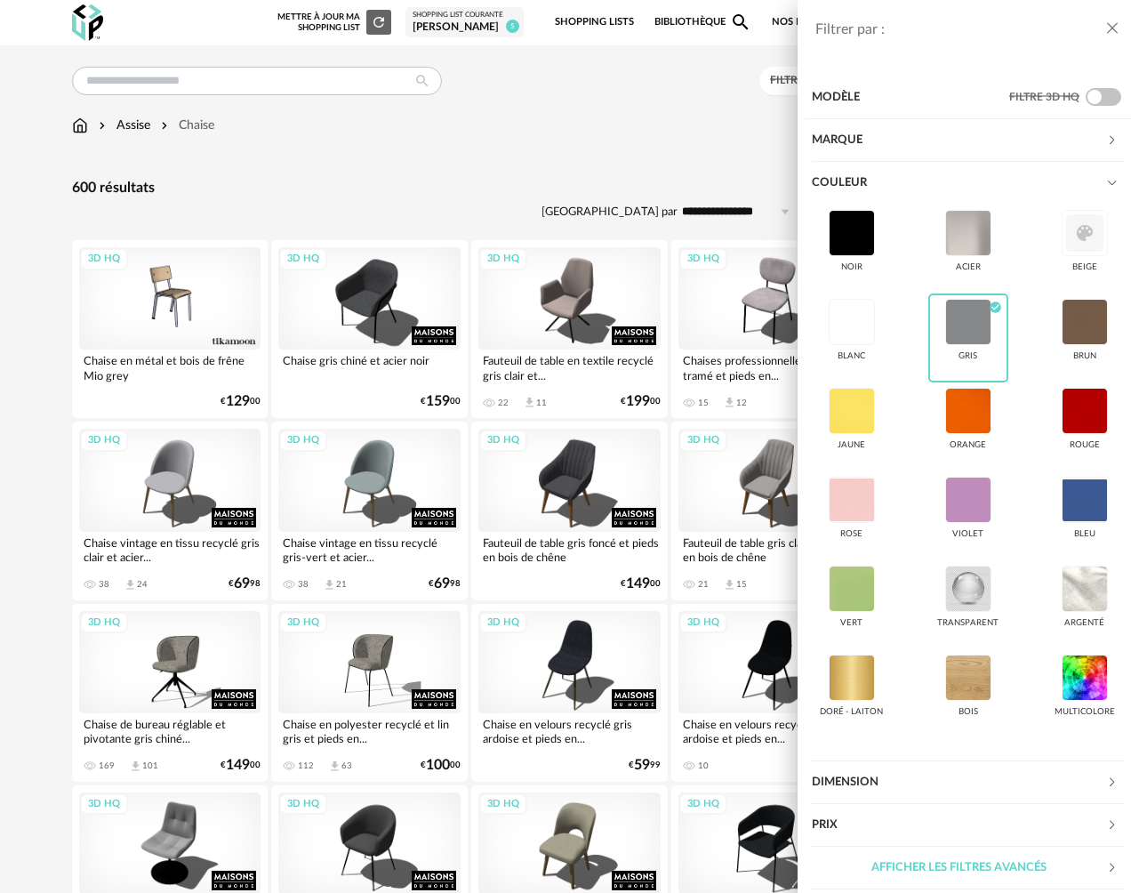
click at [1110, 33] on icon "close drawer" at bounding box center [1113, 29] width 18 height 18
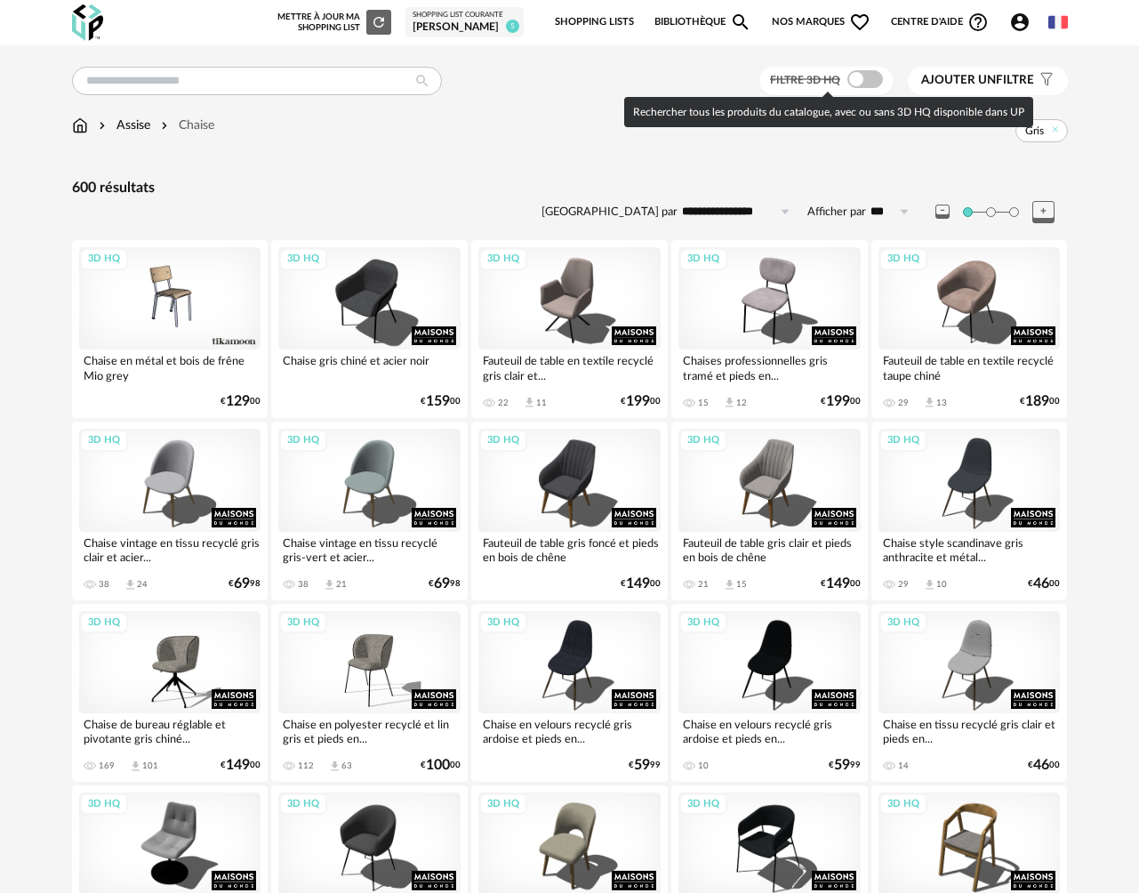
click at [860, 77] on span at bounding box center [865, 79] width 36 height 18
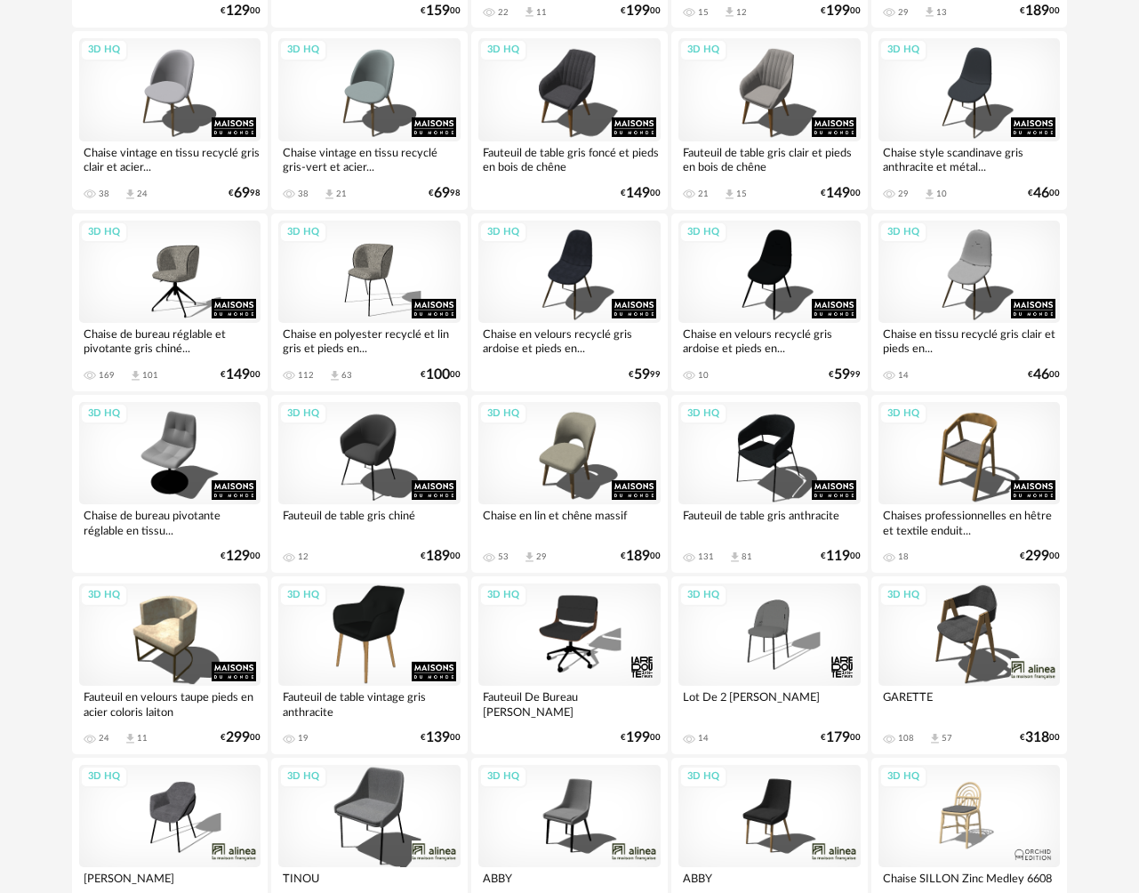
scroll to position [364, 0]
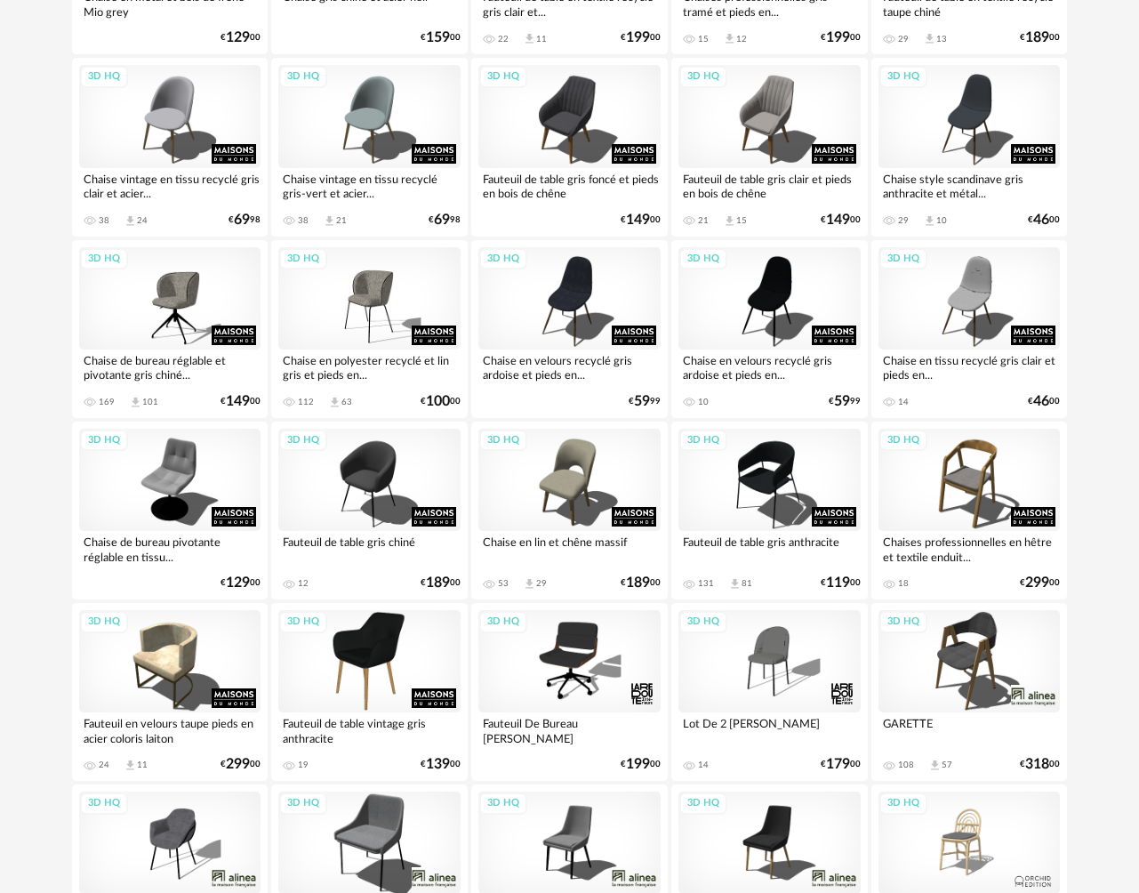
click at [967, 661] on div "3D HQ" at bounding box center [970, 661] width 182 height 102
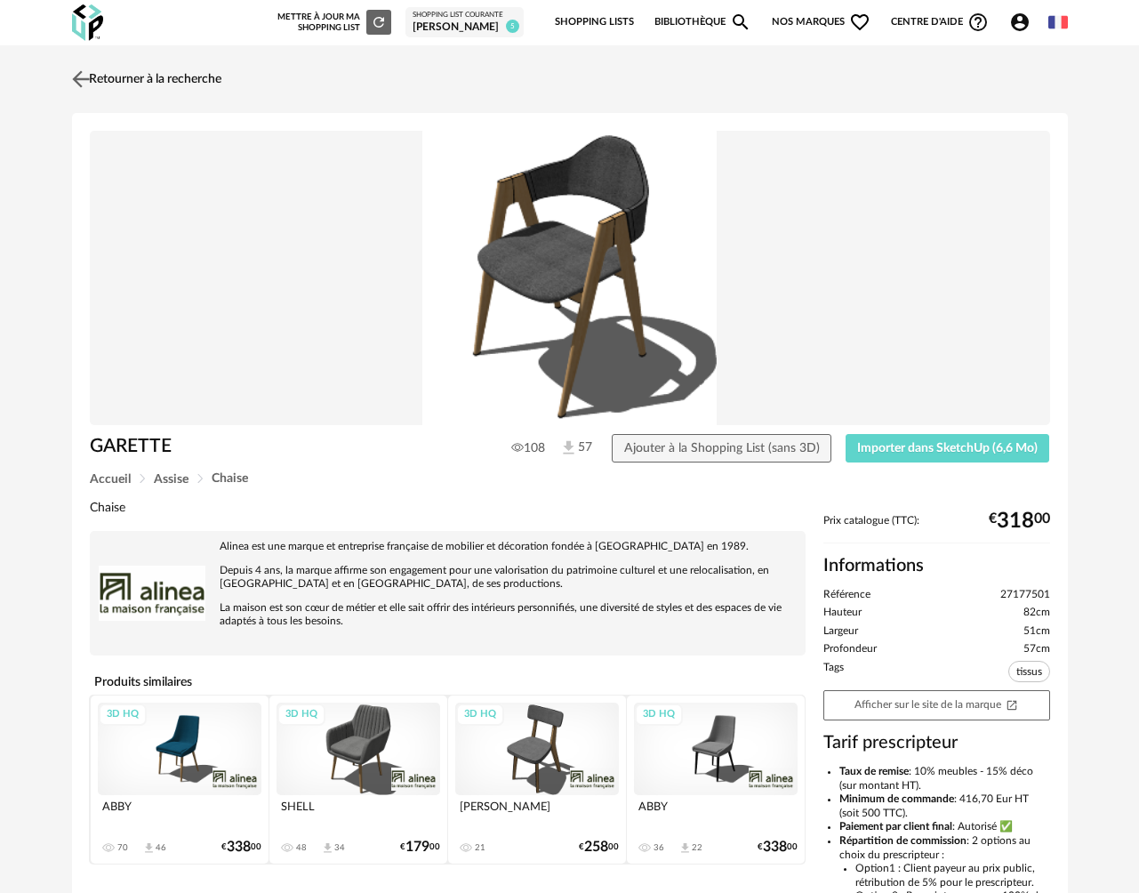
click at [89, 78] on img at bounding box center [81, 79] width 26 height 26
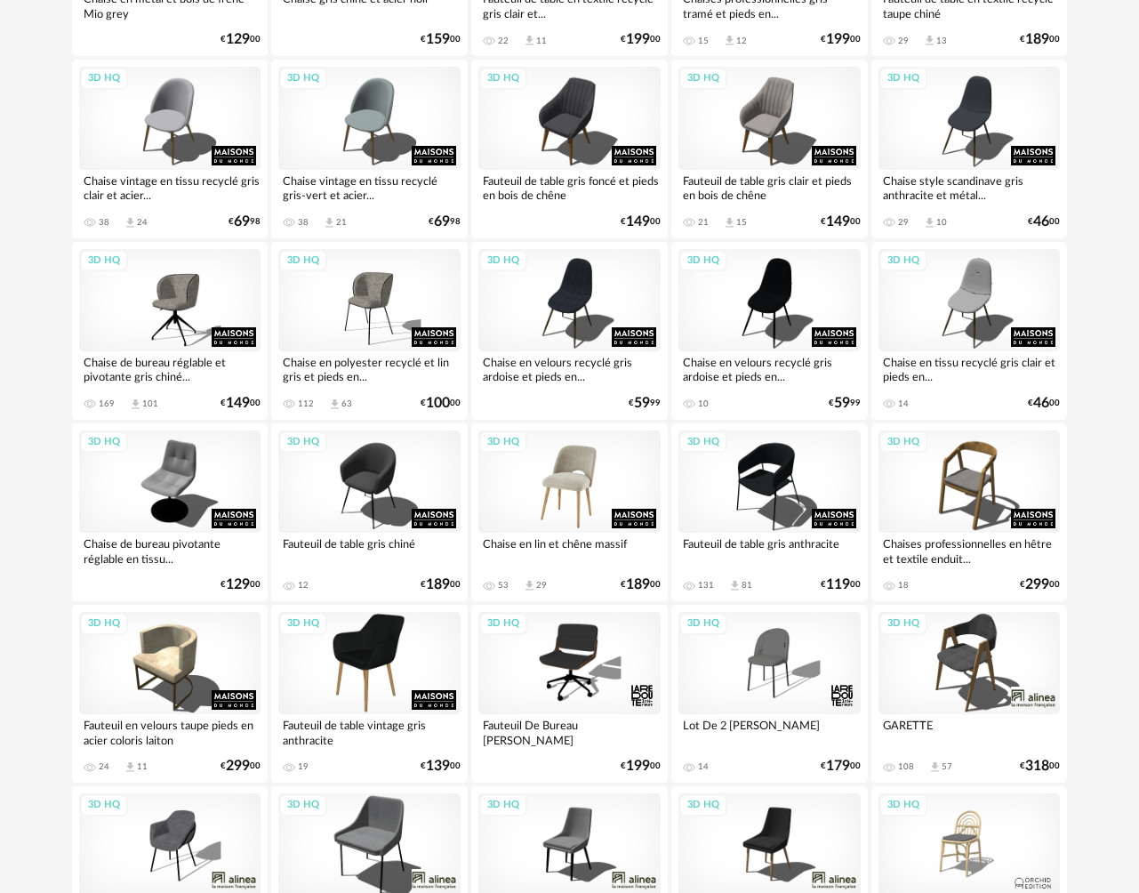
scroll to position [375, 0]
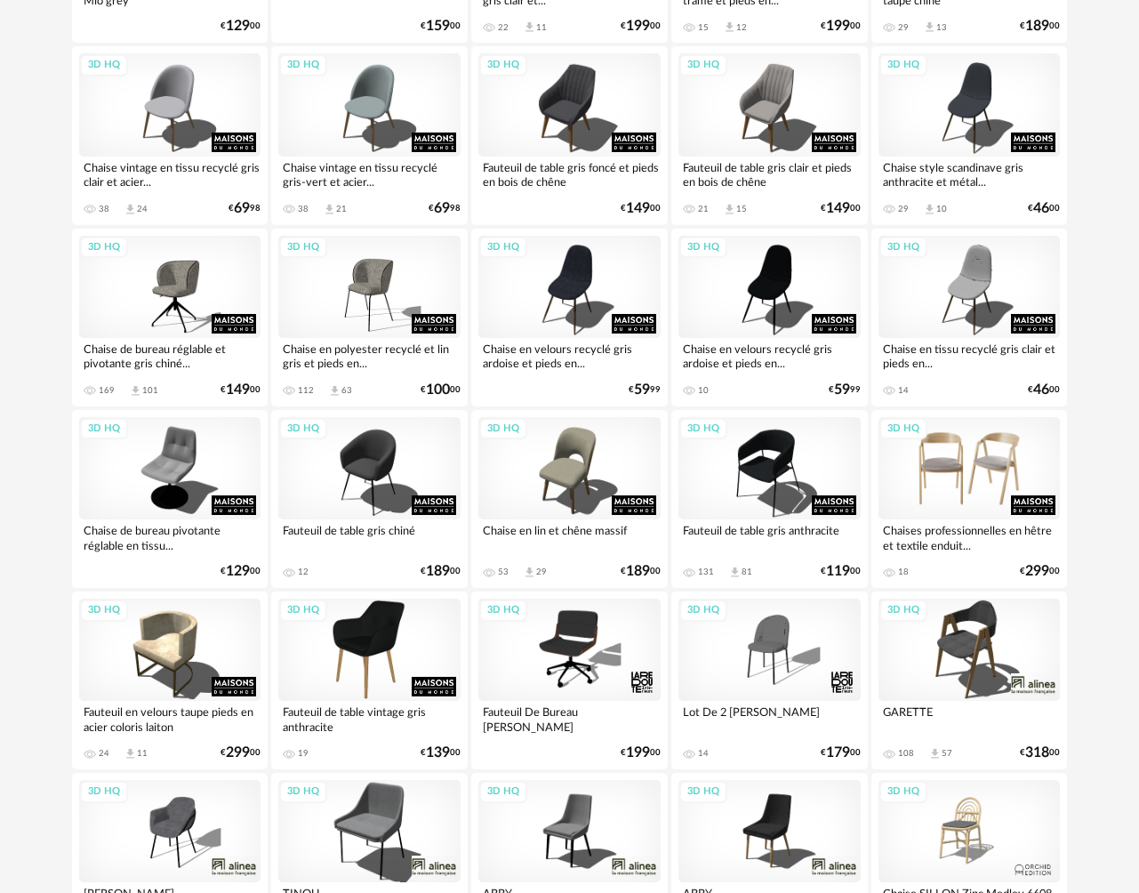
click at [970, 489] on div "3D HQ" at bounding box center [970, 468] width 182 height 102
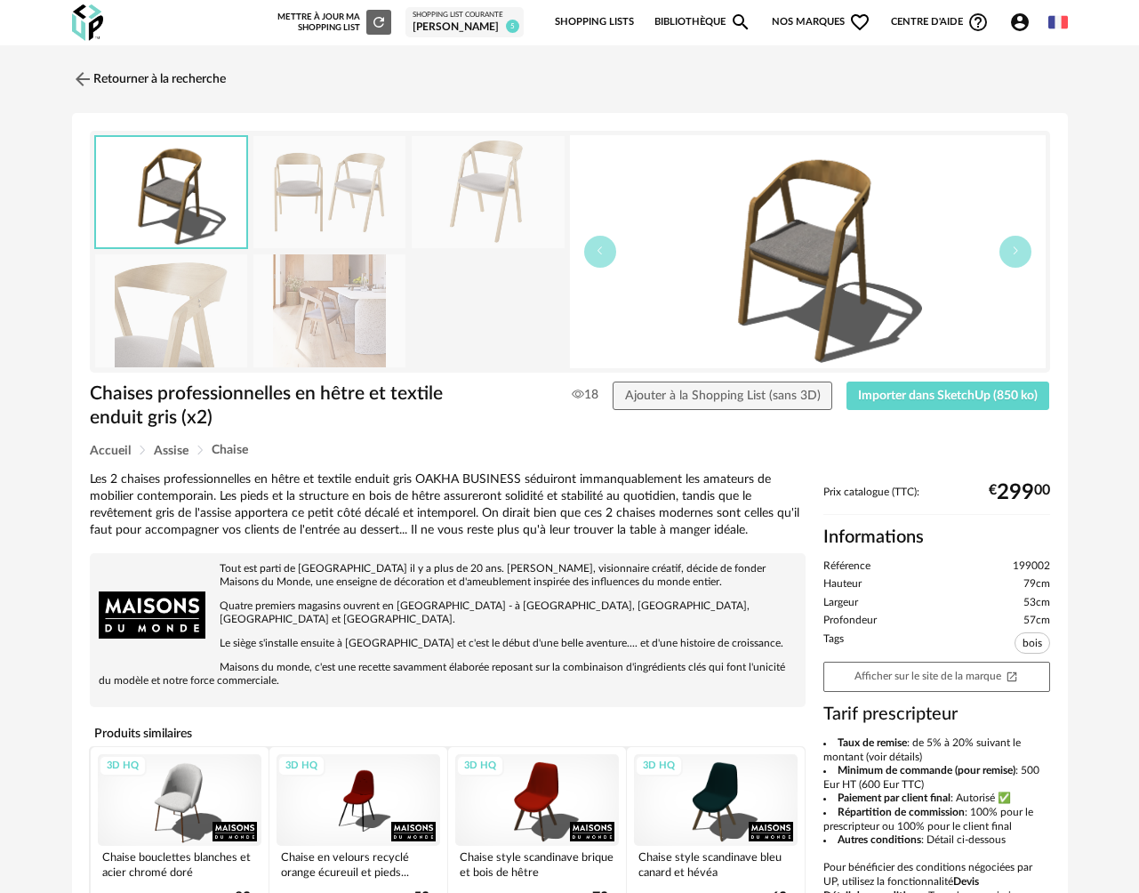
click at [176, 331] on img at bounding box center [171, 310] width 153 height 113
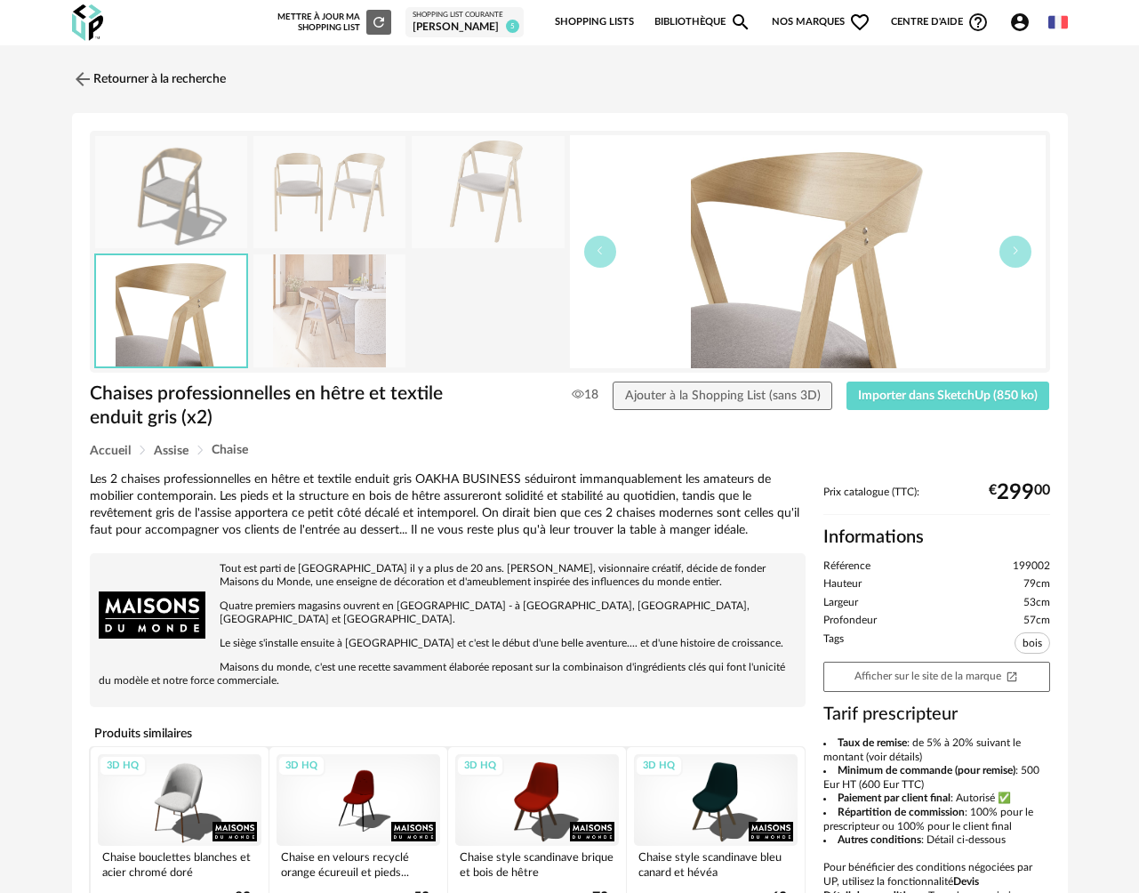
click at [186, 186] on img at bounding box center [171, 192] width 153 height 113
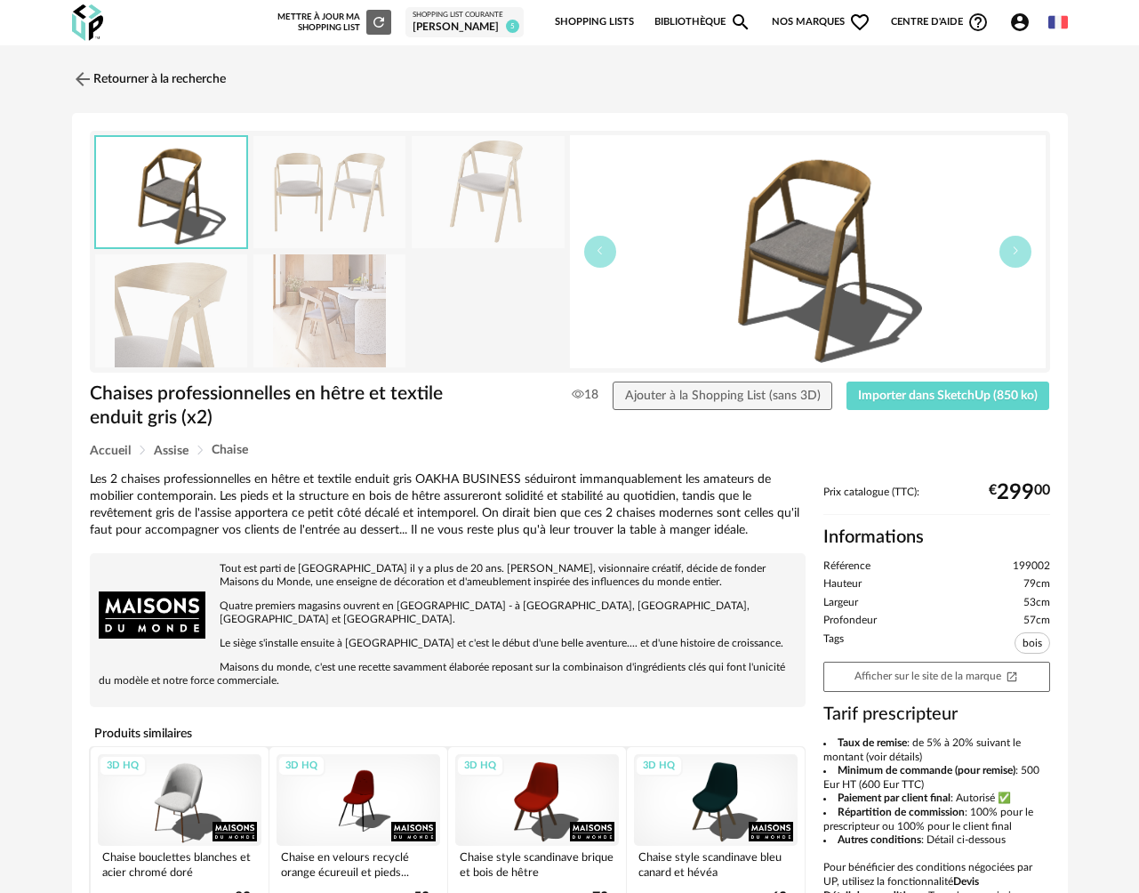
click at [221, 295] on img at bounding box center [171, 310] width 153 height 113
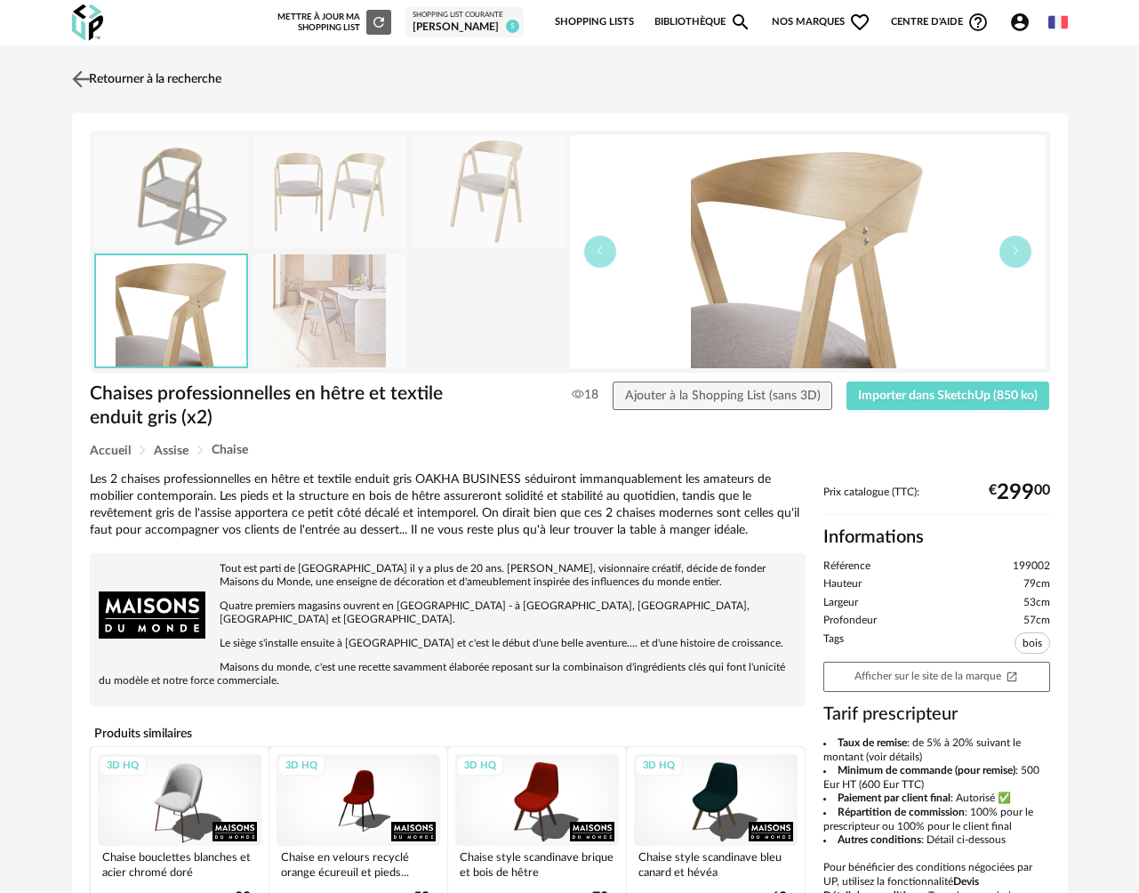
click at [148, 87] on link "Retourner à la recherche" at bounding box center [145, 79] width 154 height 39
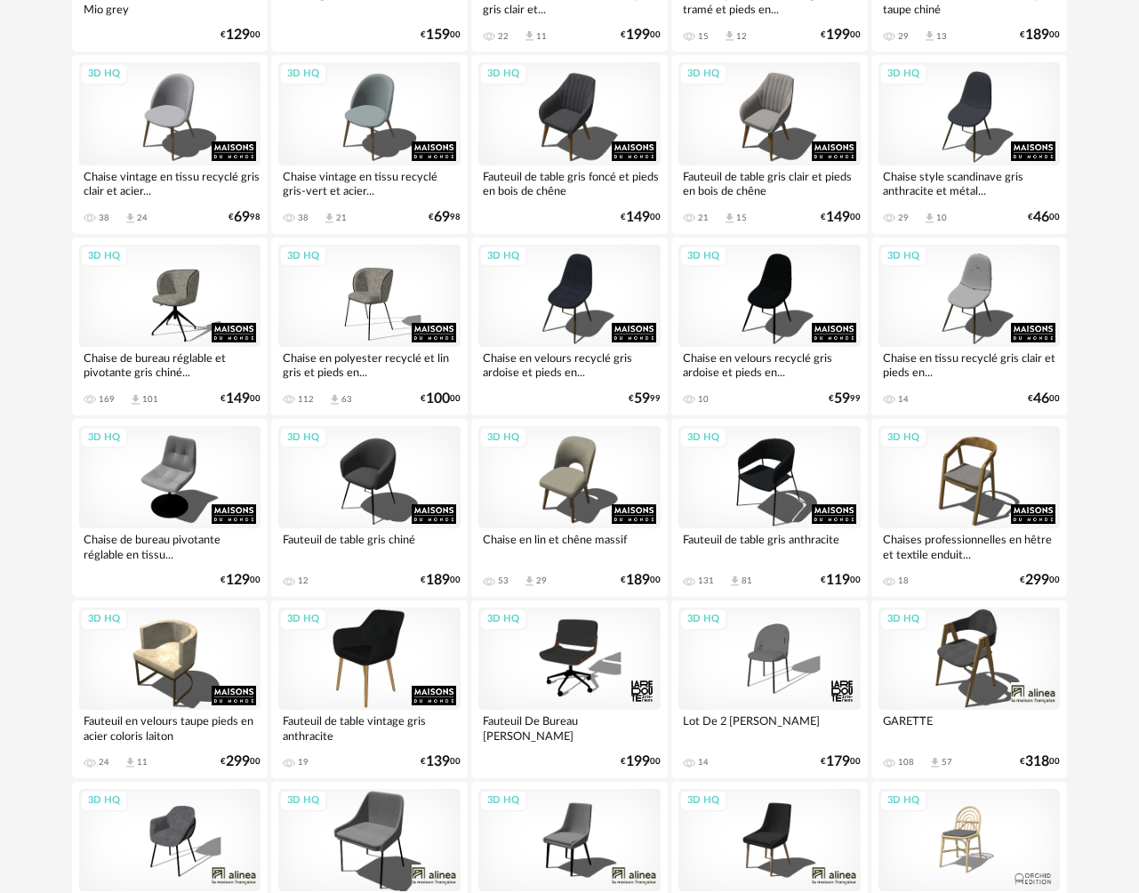
scroll to position [420, 0]
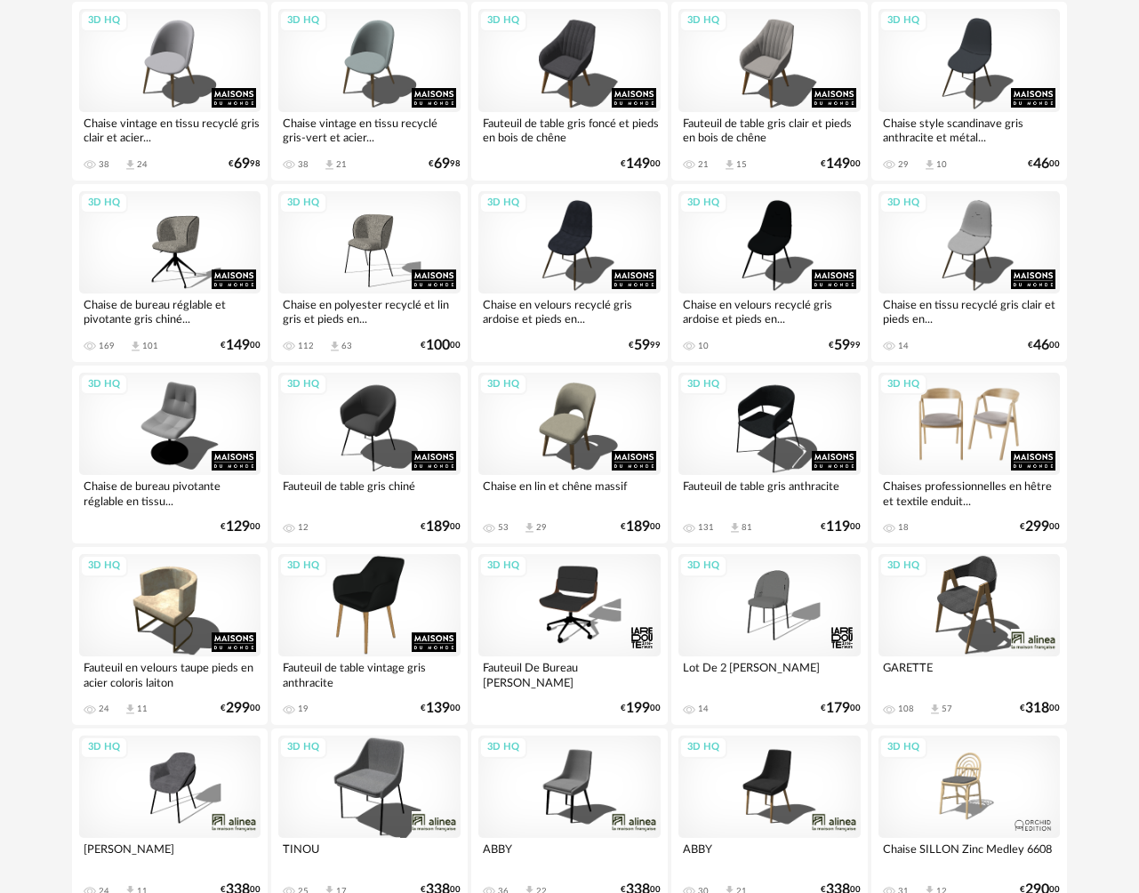
click at [951, 420] on div "3D HQ" at bounding box center [970, 424] width 182 height 102
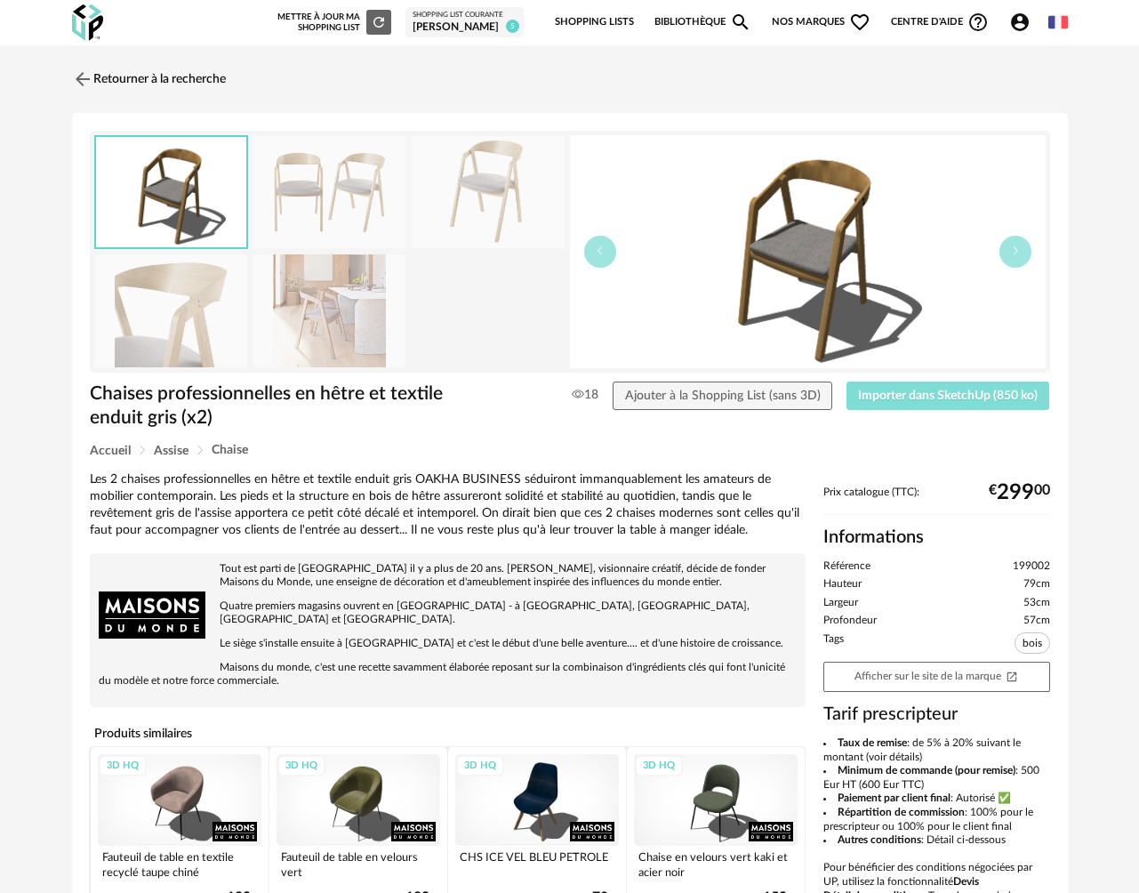
click at [946, 391] on span "Importer dans SketchUp (850 ko)" at bounding box center [948, 395] width 180 height 12
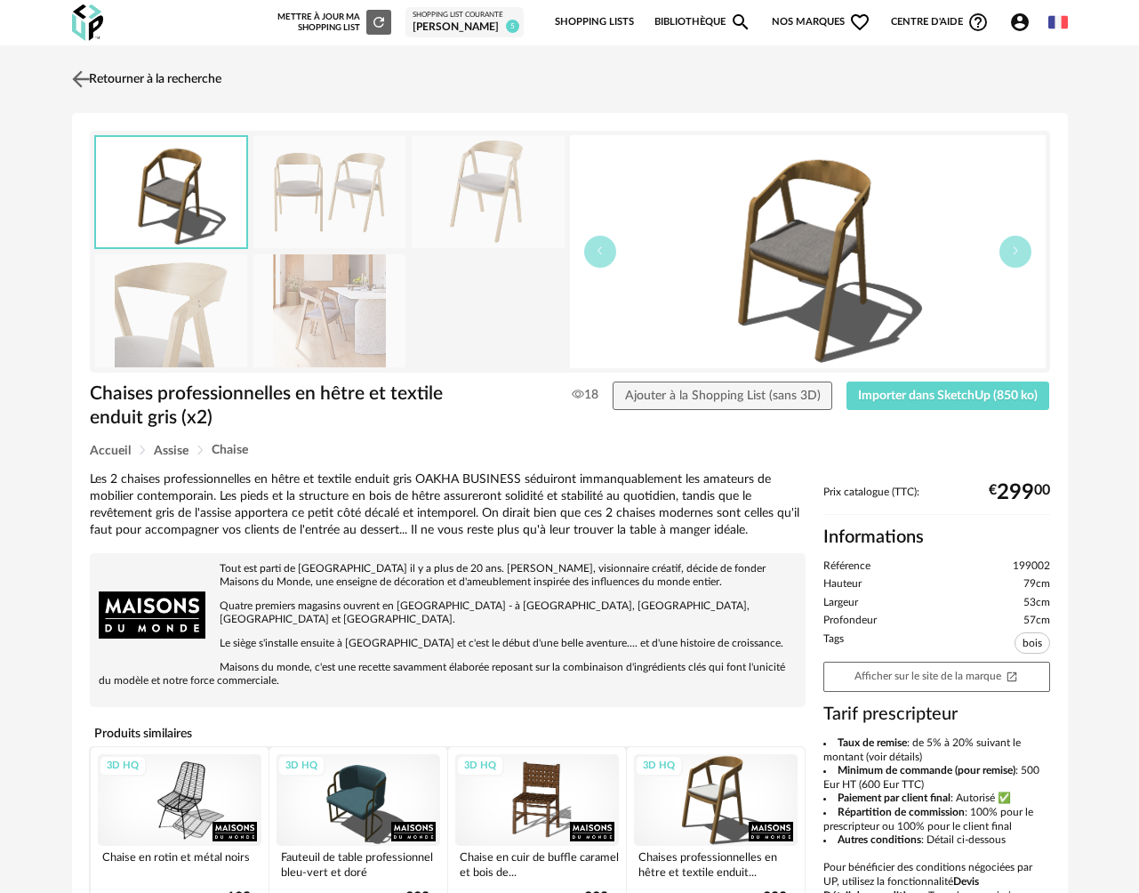
click at [197, 79] on link "Retourner à la recherche" at bounding box center [145, 79] width 154 height 39
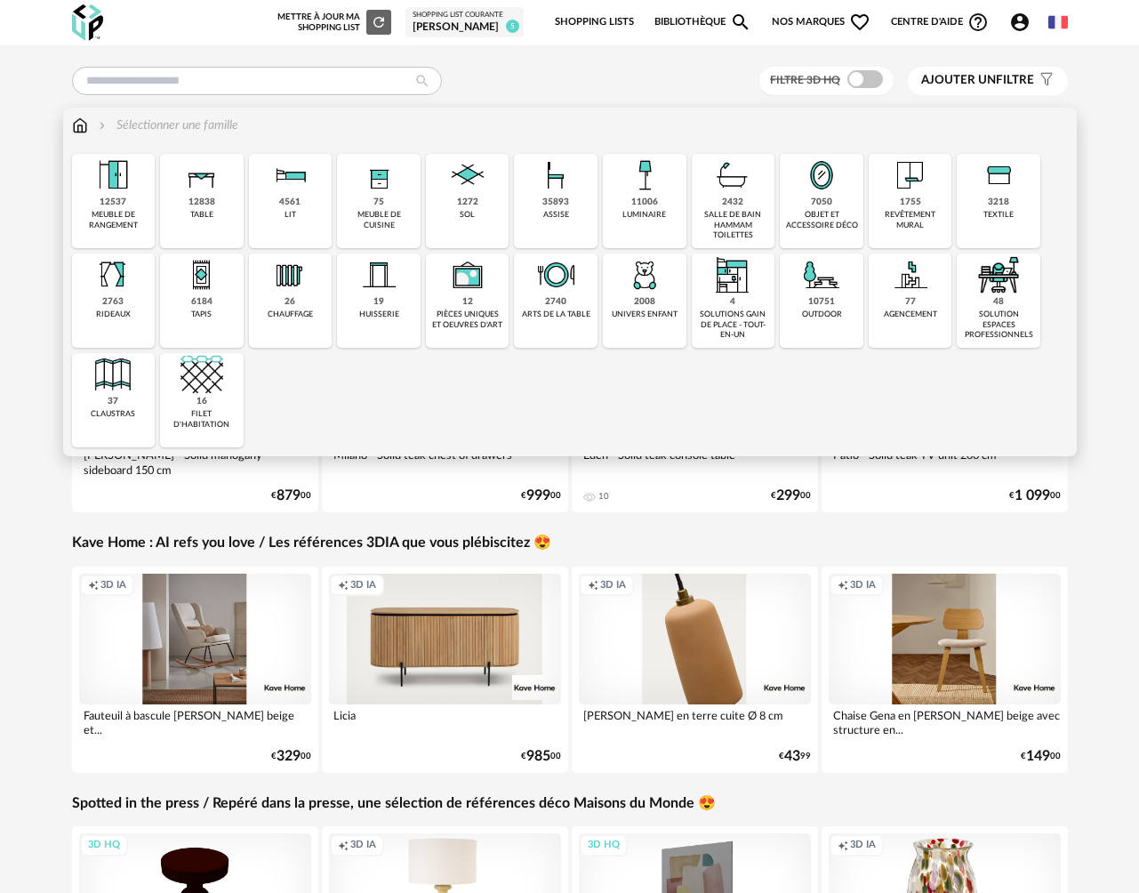
click at [124, 301] on div "2763 rideaux" at bounding box center [114, 300] width 84 height 94
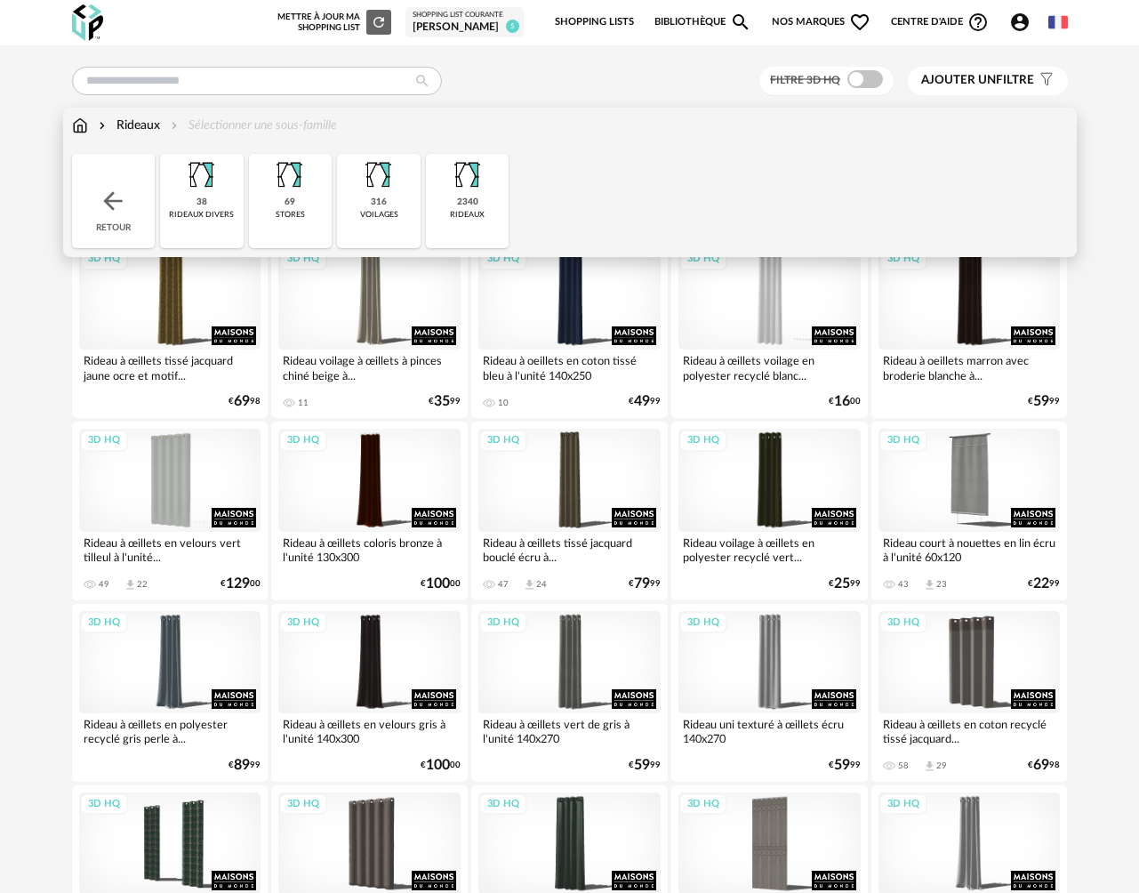
click at [388, 205] on div "316 voilages" at bounding box center [379, 201] width 84 height 94
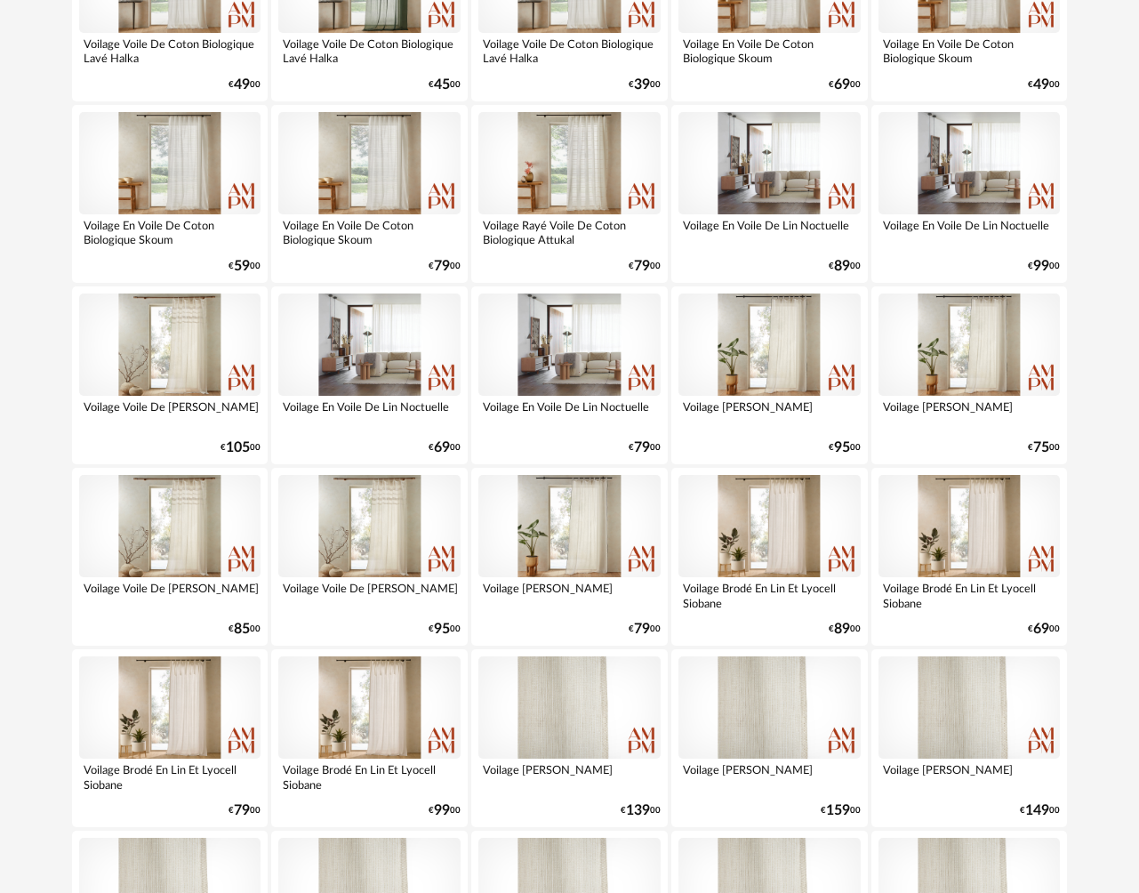
scroll to position [546, 0]
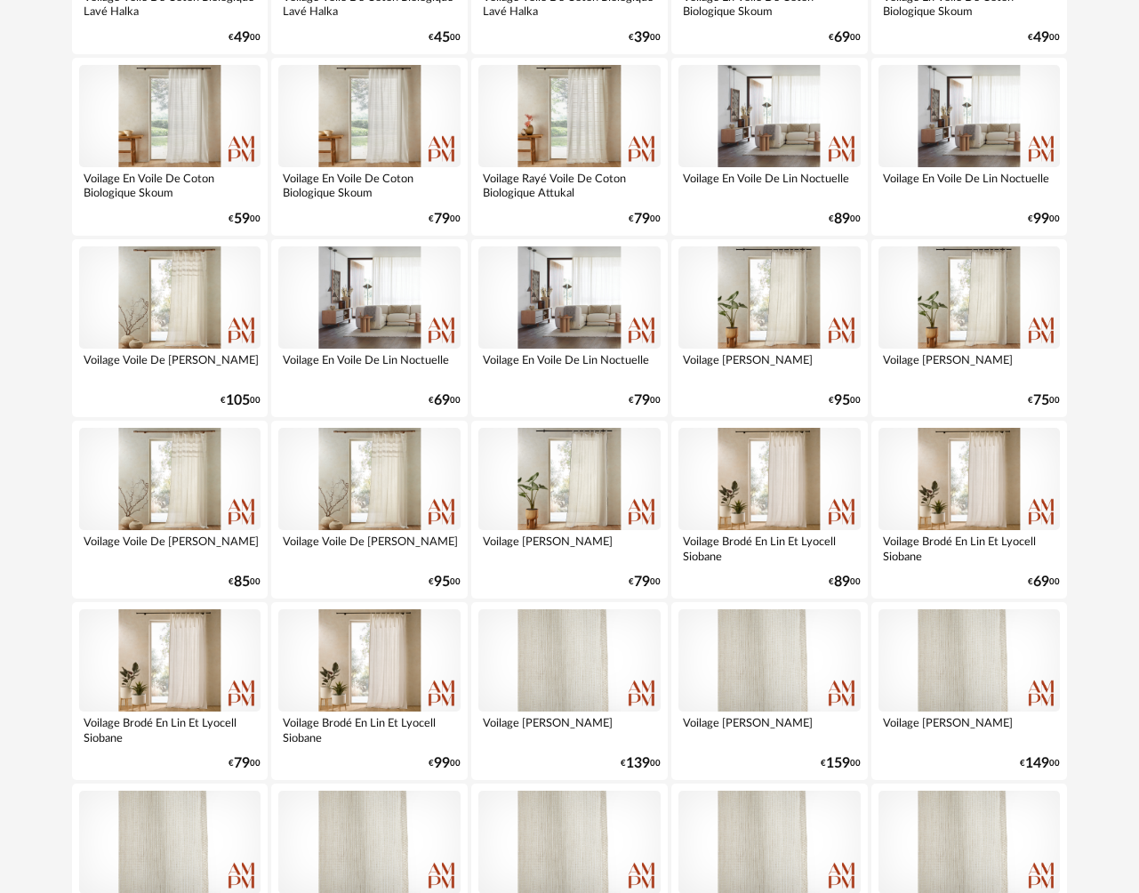
click at [381, 622] on div at bounding box center [369, 660] width 182 height 102
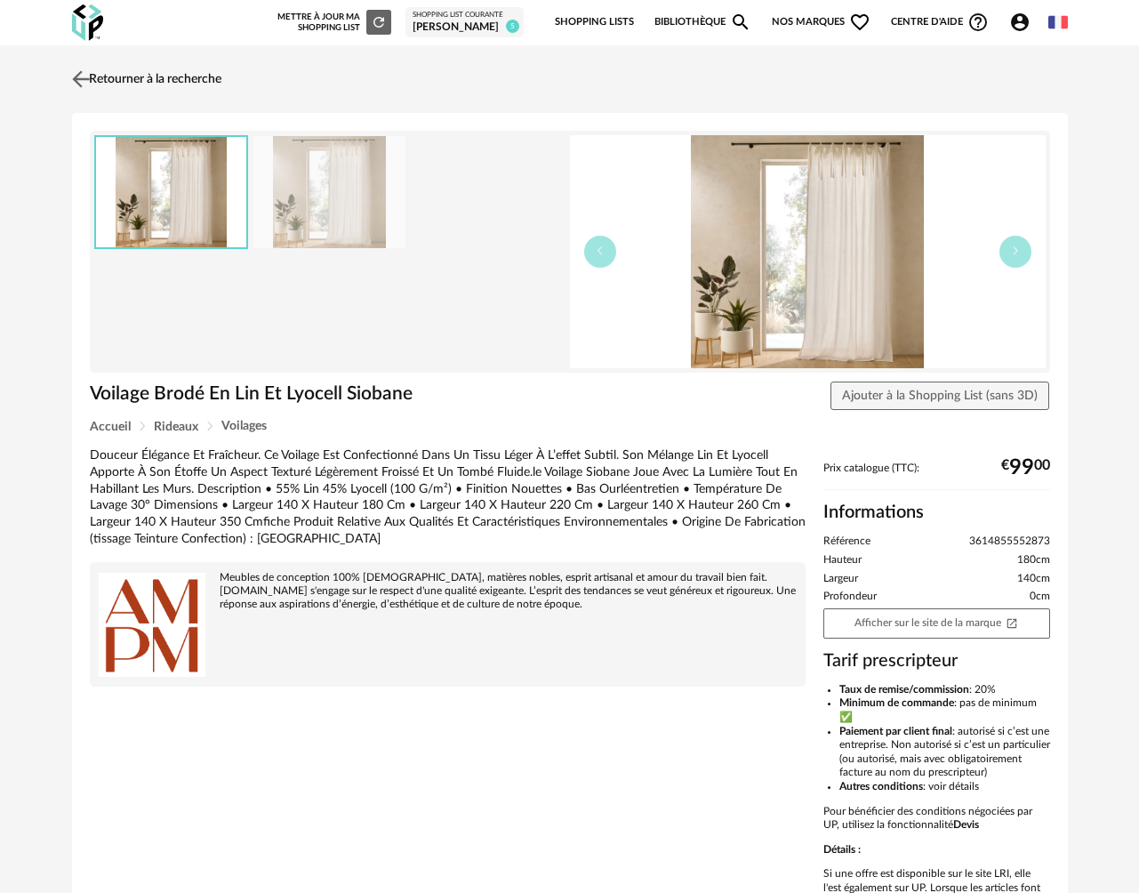
click at [192, 78] on link "Retourner à la recherche" at bounding box center [145, 79] width 154 height 39
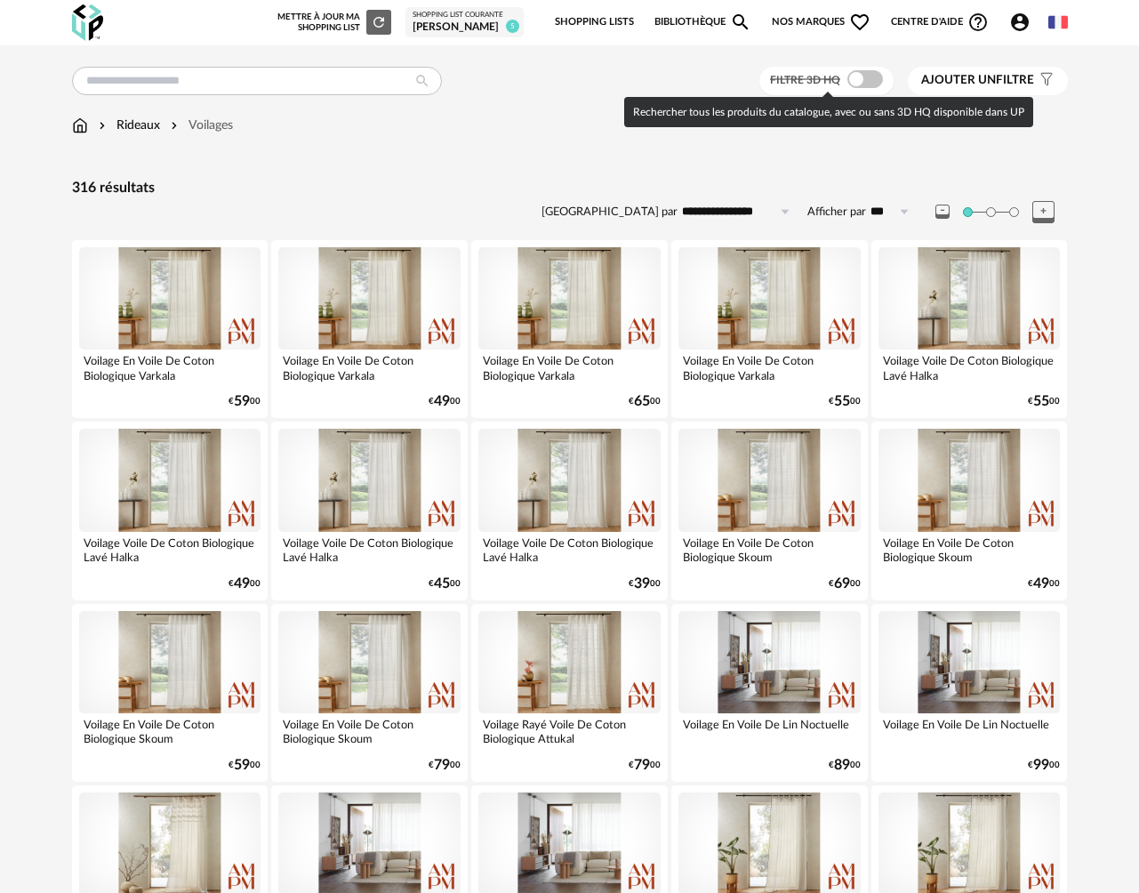
click at [879, 82] on span at bounding box center [865, 79] width 36 height 18
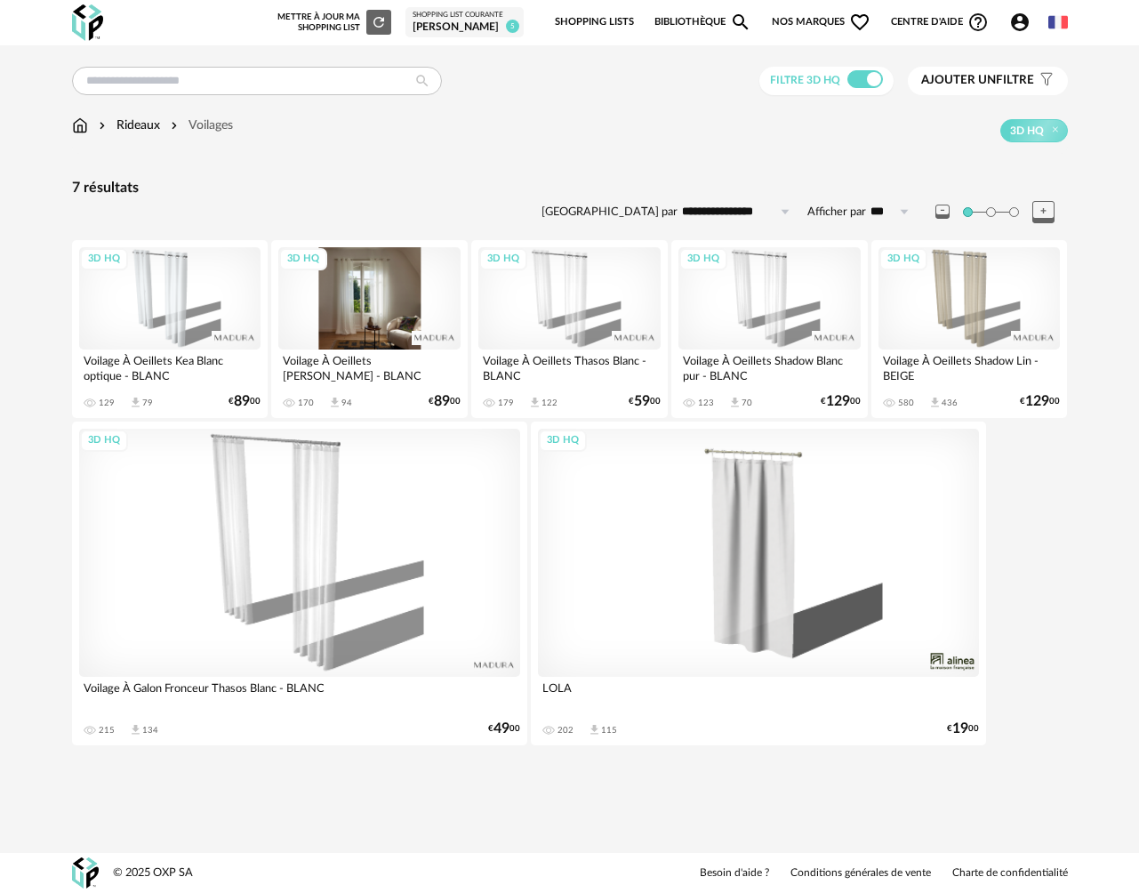
click at [379, 320] on div "3D HQ" at bounding box center [369, 298] width 182 height 102
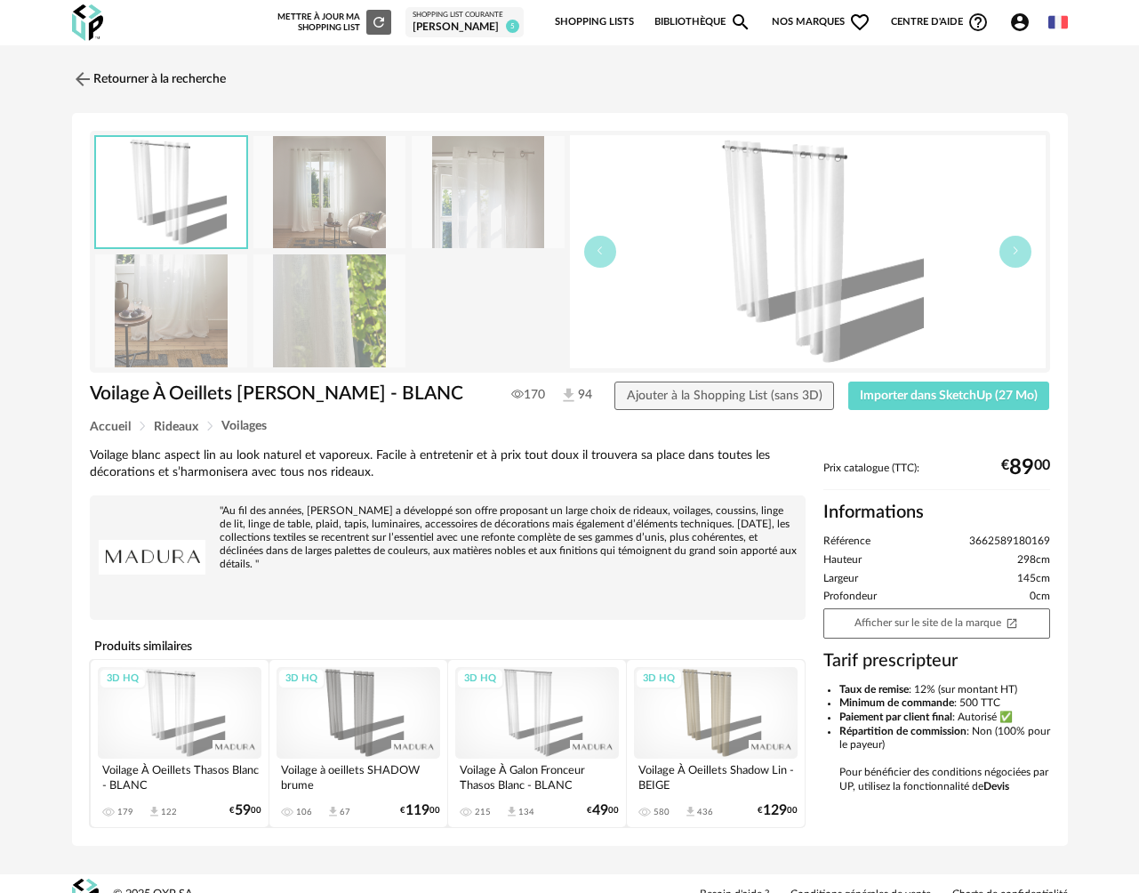
click at [330, 342] on img at bounding box center [329, 310] width 153 height 113
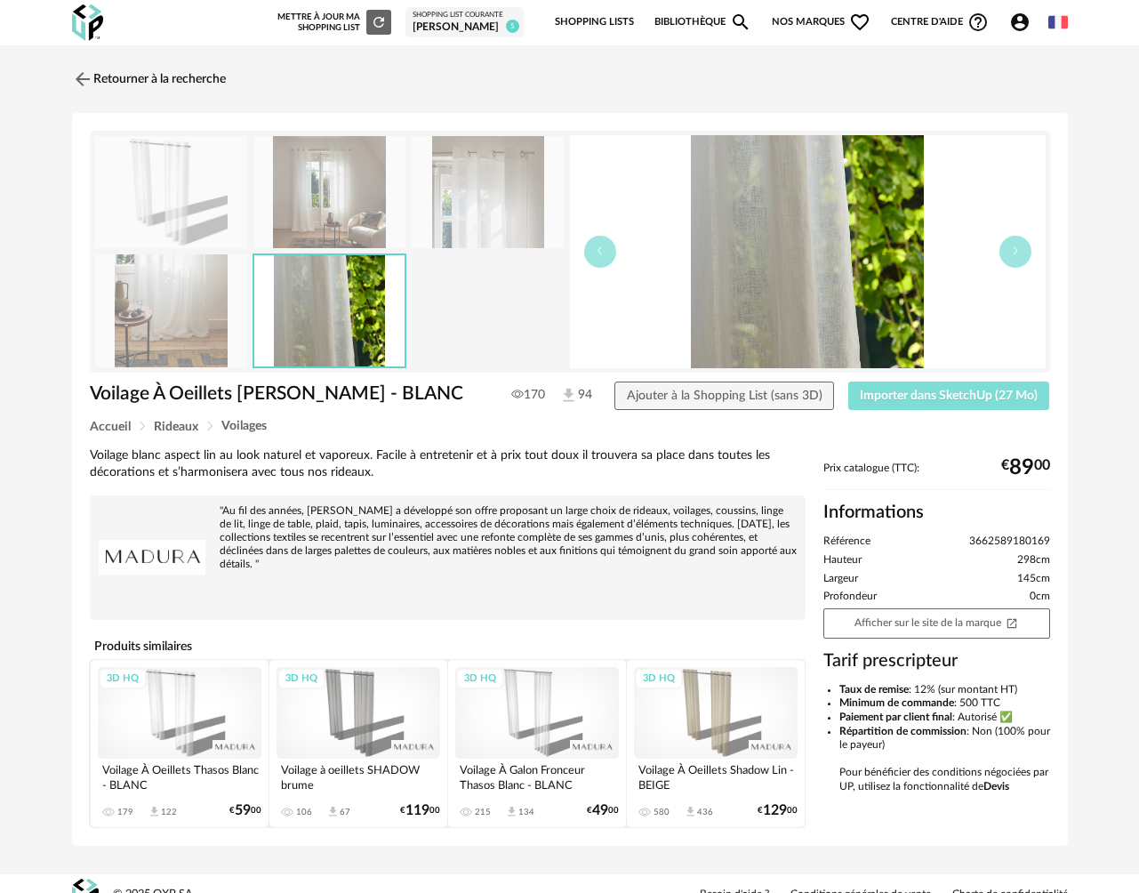
click at [923, 395] on span "Importer dans SketchUp (27 Mo)" at bounding box center [949, 395] width 178 height 12
